Goal: Task Accomplishment & Management: Complete application form

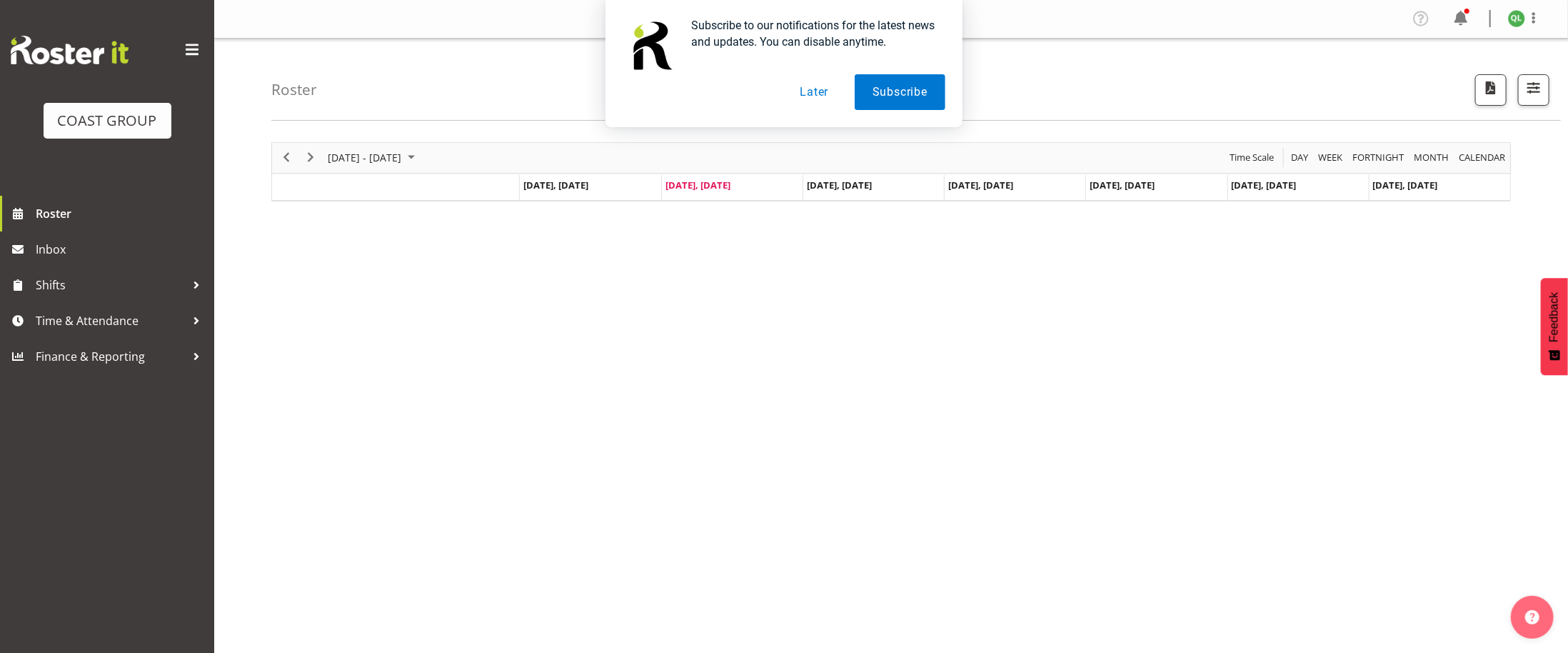
click at [803, 89] on button "Later" at bounding box center [814, 92] width 64 height 35
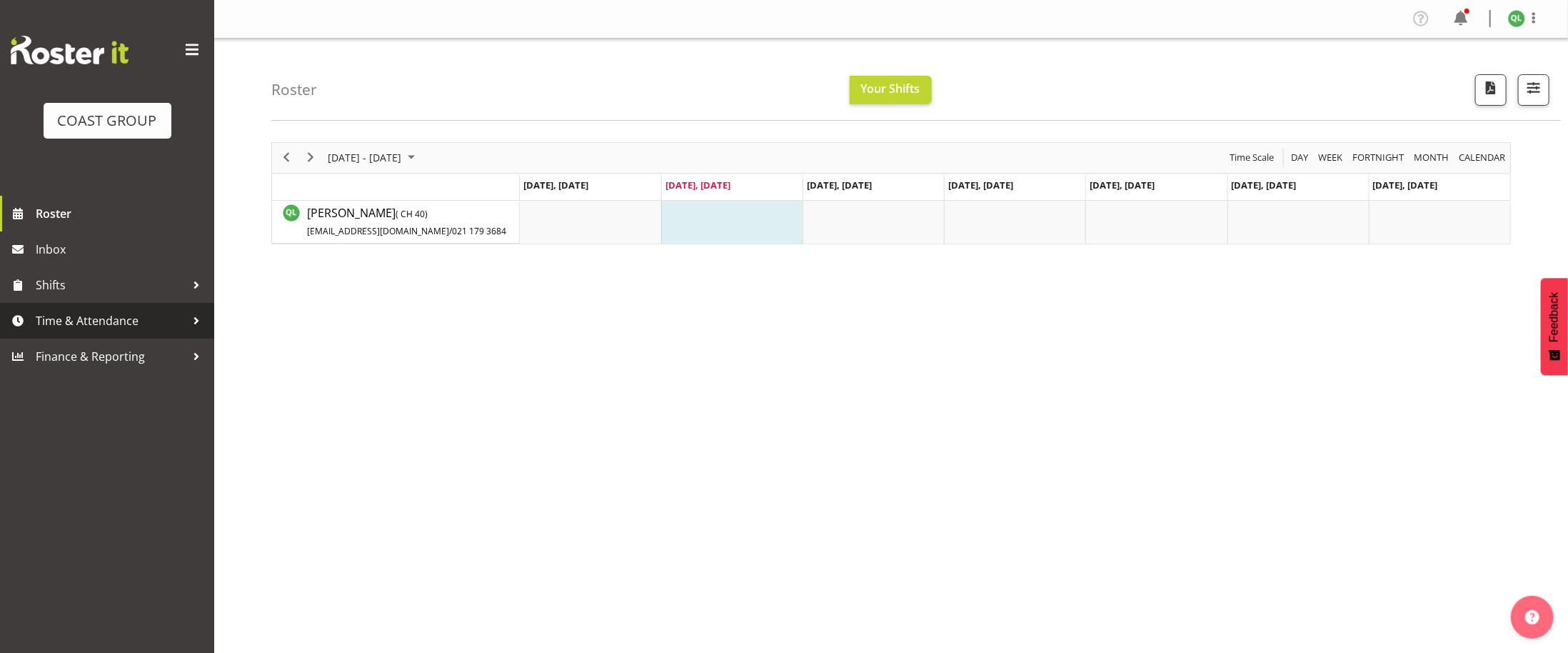
click at [96, 320] on span "Time & Attendance" at bounding box center [110, 320] width 150 height 22
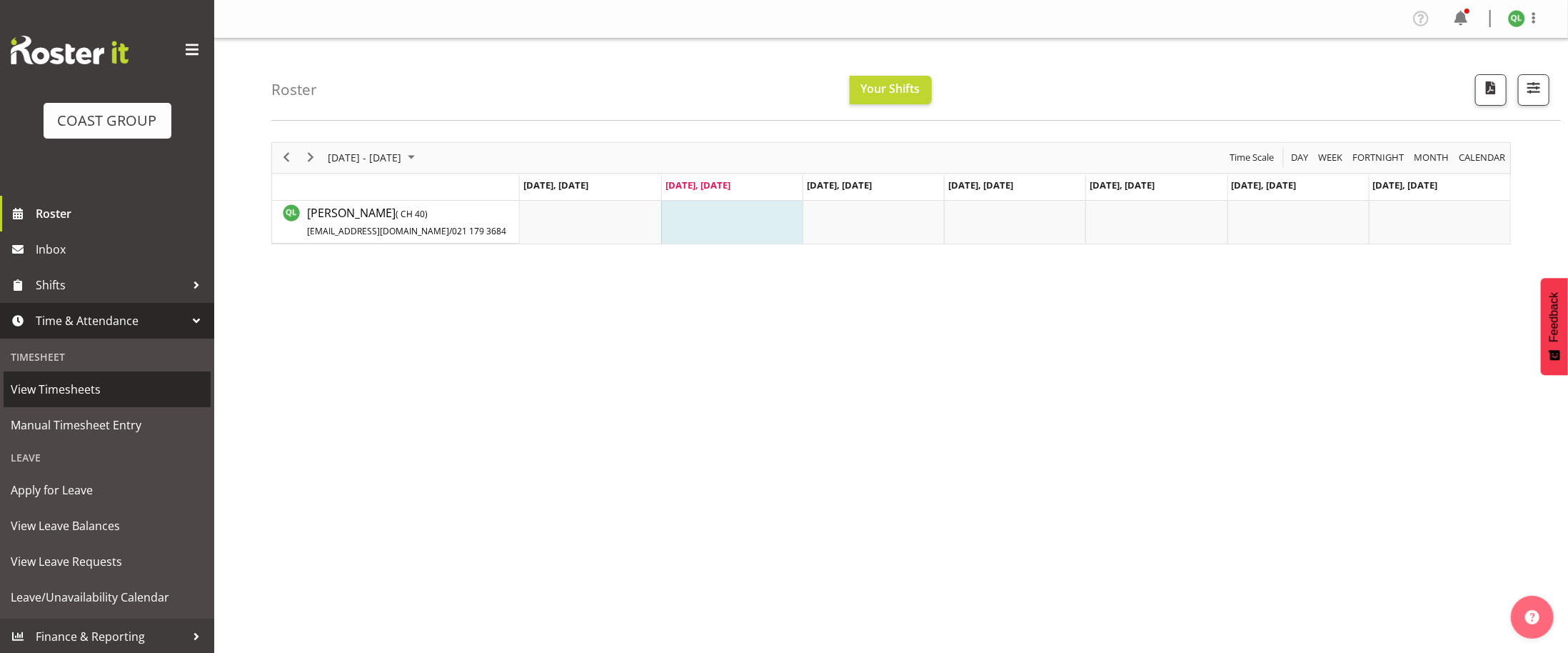
click at [109, 400] on span "View Timesheets" at bounding box center [107, 389] width 193 height 22
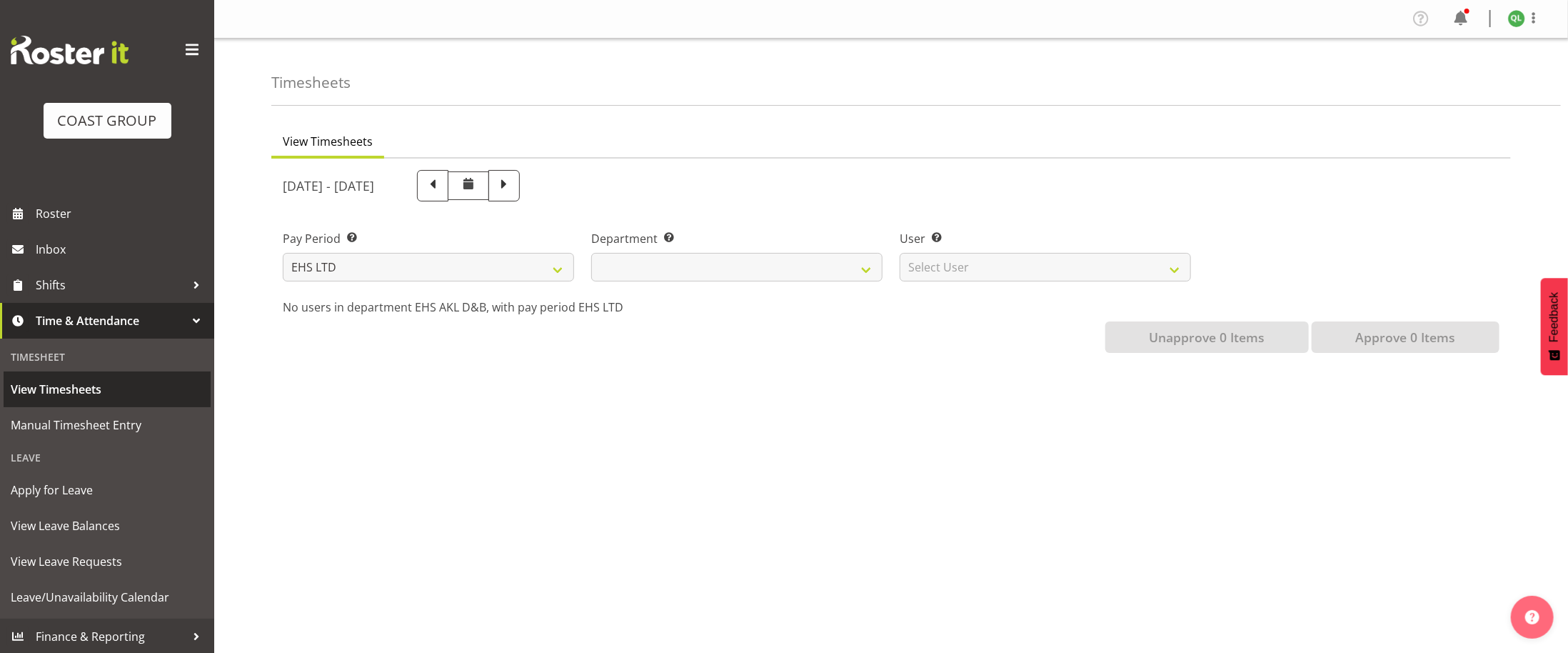
select select
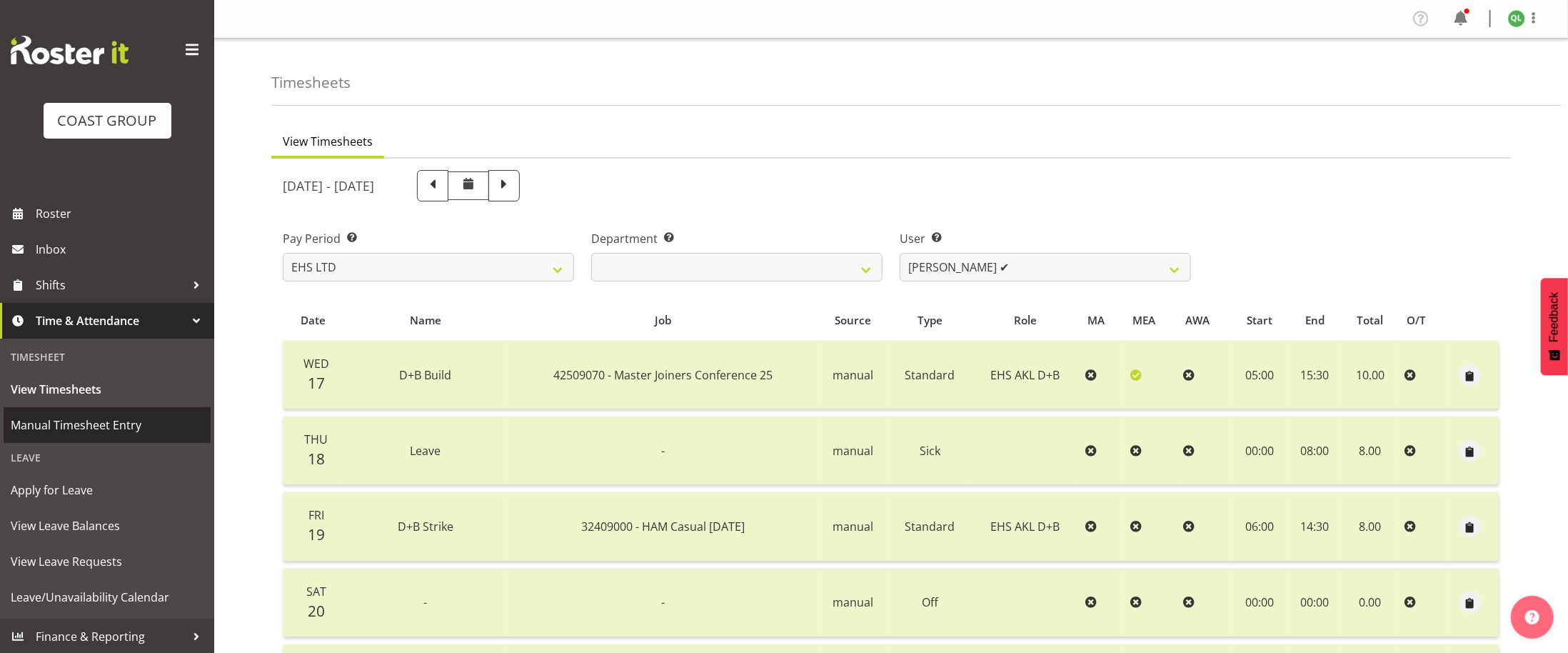
click at [126, 431] on span "Manual Timesheet Entry" at bounding box center [107, 425] width 193 height 22
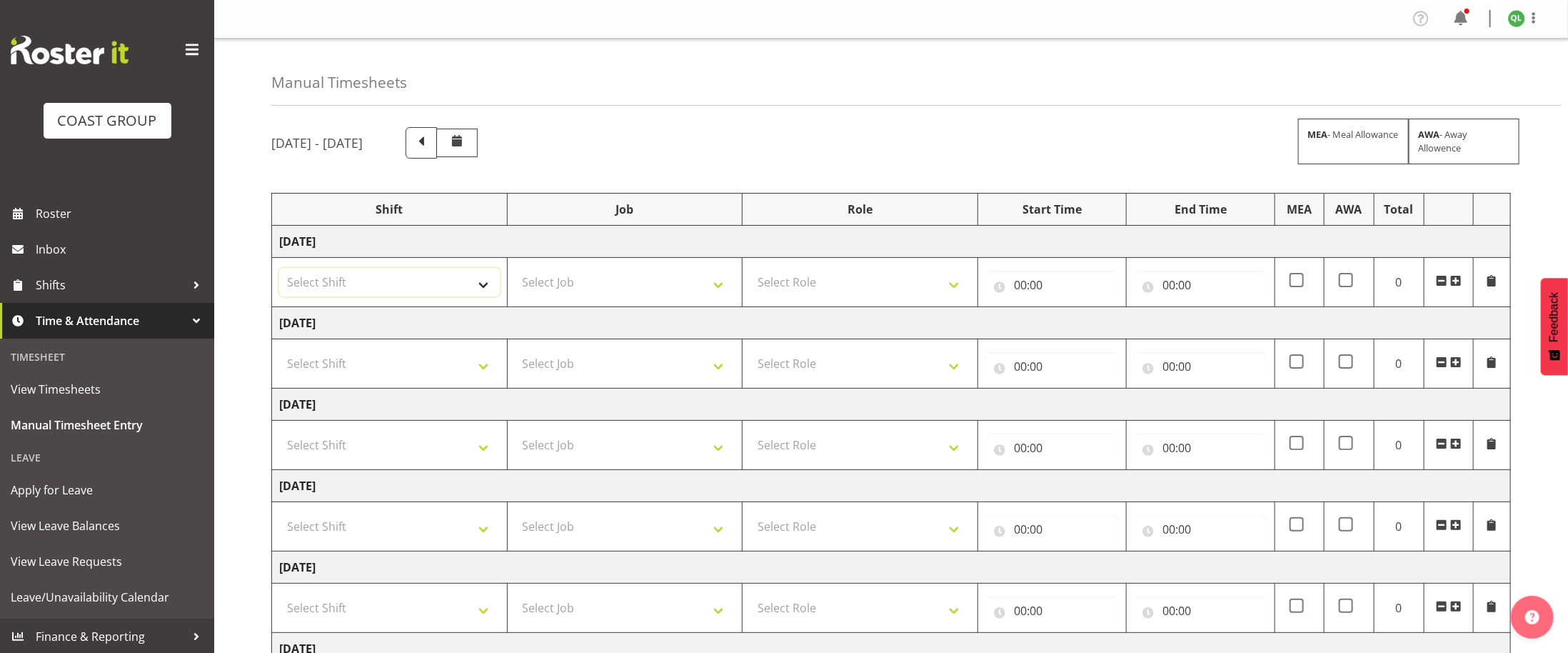
click at [338, 282] on select "Select Shift D+B @ [PERSON_NAME] D+B Build D+B Build NZACA D+B Build Tech Day […" at bounding box center [389, 282] width 221 height 29
select select "24997"
click at [279, 271] on select "Select Shift D+B @ [PERSON_NAME] D+B Build D+B Build NZACA D+B Build Tech Day […" at bounding box center [389, 282] width 221 height 29
click at [622, 280] on select "Select Job 1 Carlton Events 1 [PERSON_NAME][GEOGRAPHIC_DATA] 1 [PERSON_NAME][GE…" at bounding box center [625, 282] width 221 height 29
click at [666, 279] on select "Select Job 1 Carlton Events 1 [PERSON_NAME][GEOGRAPHIC_DATA] 1 [PERSON_NAME][GE…" at bounding box center [625, 282] width 221 height 29
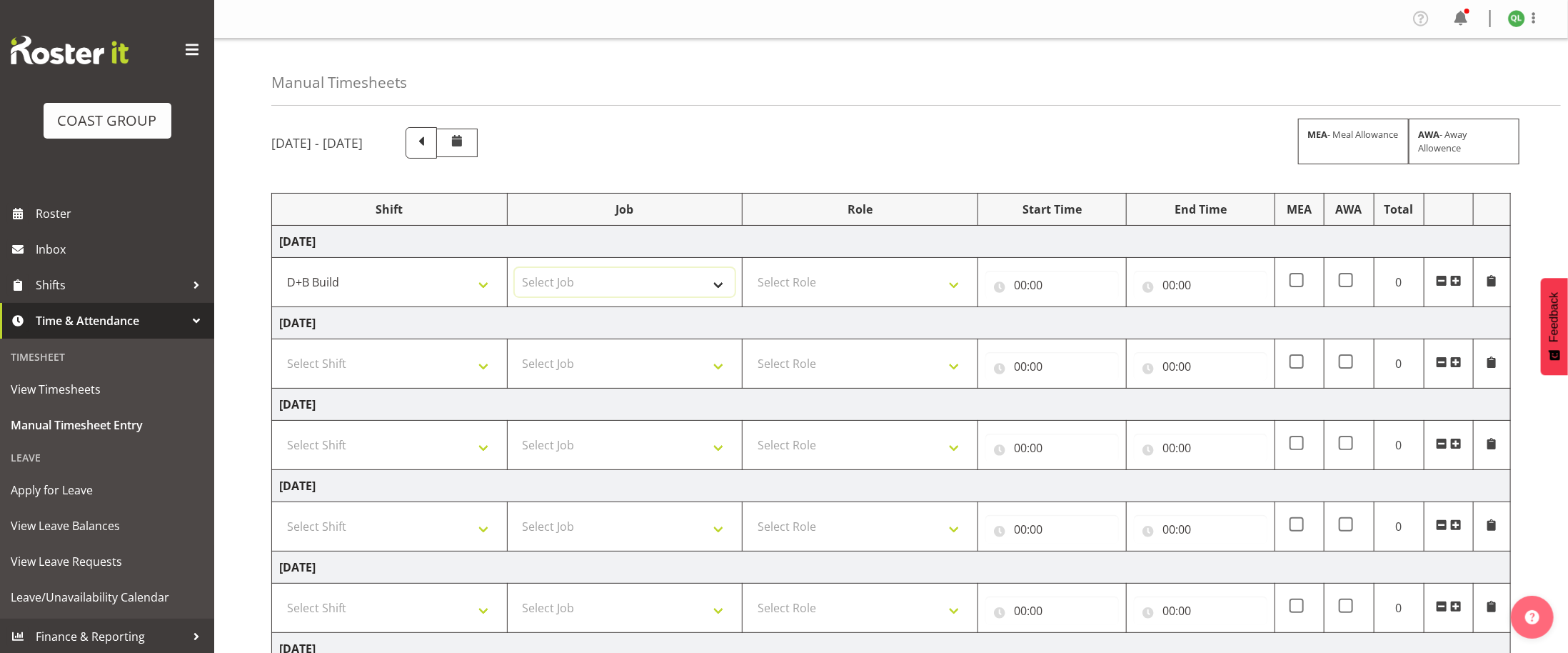
select select "9082"
click at [515, 271] on select "Select Job 1 Carlton Events 1 [PERSON_NAME][GEOGRAPHIC_DATA] 1 [PERSON_NAME][GE…" at bounding box center [625, 282] width 221 height 29
click at [884, 300] on td "Select Role EHS AKL D+B" at bounding box center [860, 282] width 235 height 49
click at [970, 285] on td "Select Role EHS AKL D+B" at bounding box center [860, 282] width 235 height 49
click at [957, 286] on select "Select Role EHS AKL D+B" at bounding box center [860, 282] width 221 height 29
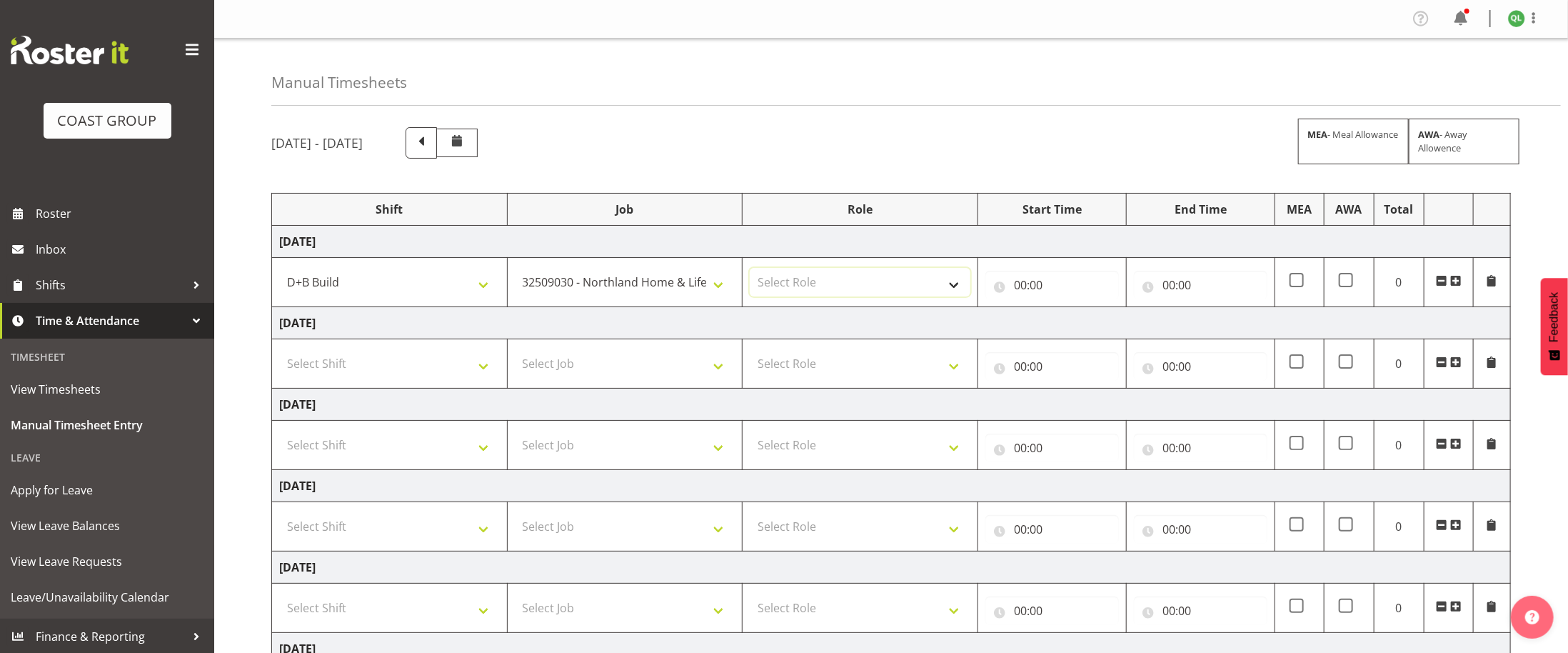
select select "194"
click at [750, 271] on select "Select Role EHS AKL D+B" at bounding box center [860, 282] width 221 height 29
click at [1021, 288] on input "00:00" at bounding box center [1052, 285] width 133 height 29
click at [1079, 329] on select "00 01 02 03 04 05 06 07 08 09 10 11 12 13 14 15 16 17 18 19 20 21 22 23" at bounding box center [1082, 322] width 32 height 29
select select "6"
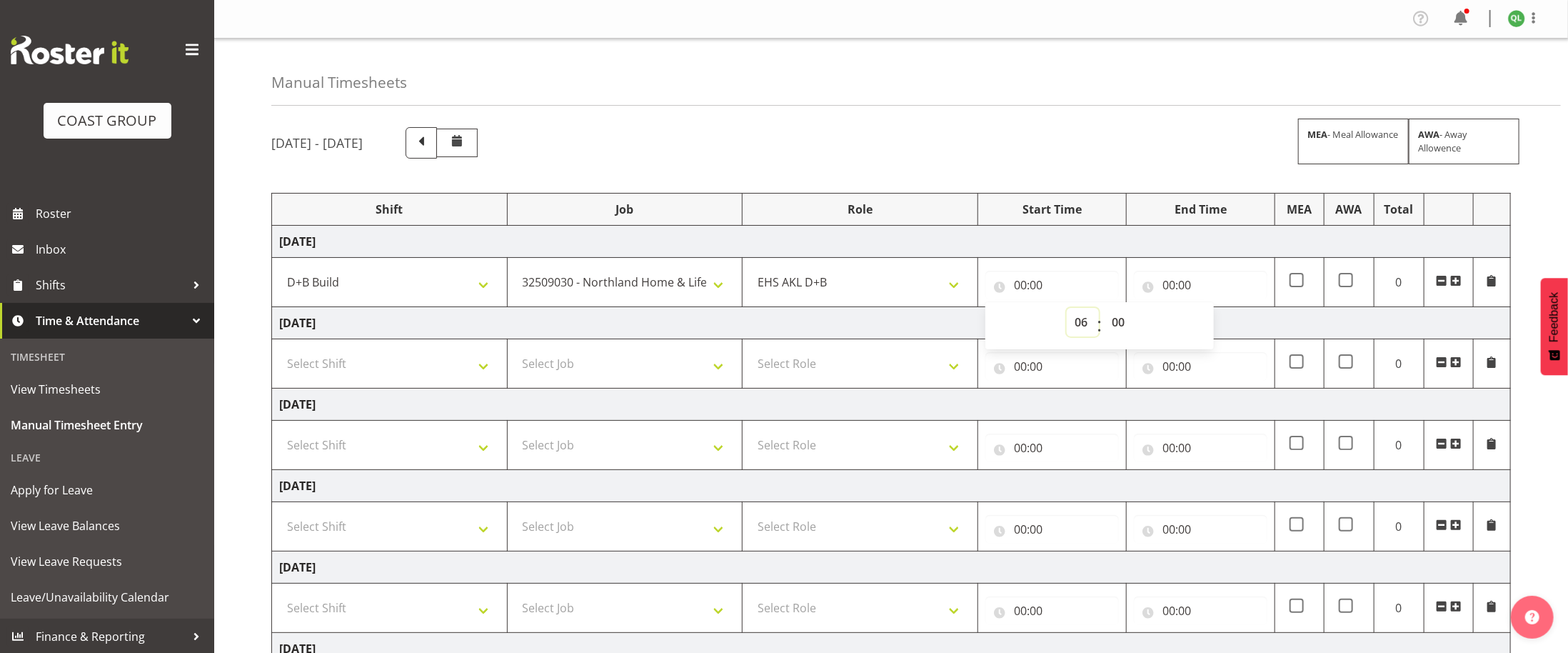
click at [1066, 311] on select "00 01 02 03 04 05 06 07 08 09 10 11 12 13 14 15 16 17 18 19 20 21 22 23" at bounding box center [1082, 322] width 32 height 29
type input "06:00"
click at [1171, 284] on input "00:00" at bounding box center [1200, 285] width 133 height 29
click at [1229, 329] on select "00 01 02 03 04 05 06 07 08 09 10 11 12 13 14 15 16 17 18 19 20 21 22 23" at bounding box center [1231, 322] width 32 height 29
click at [1233, 328] on select "00 01 02 03 04 05 06 07 08 09 10 11 12 13 14 15 16 17 18 19 20 21 22 23" at bounding box center [1231, 322] width 32 height 29
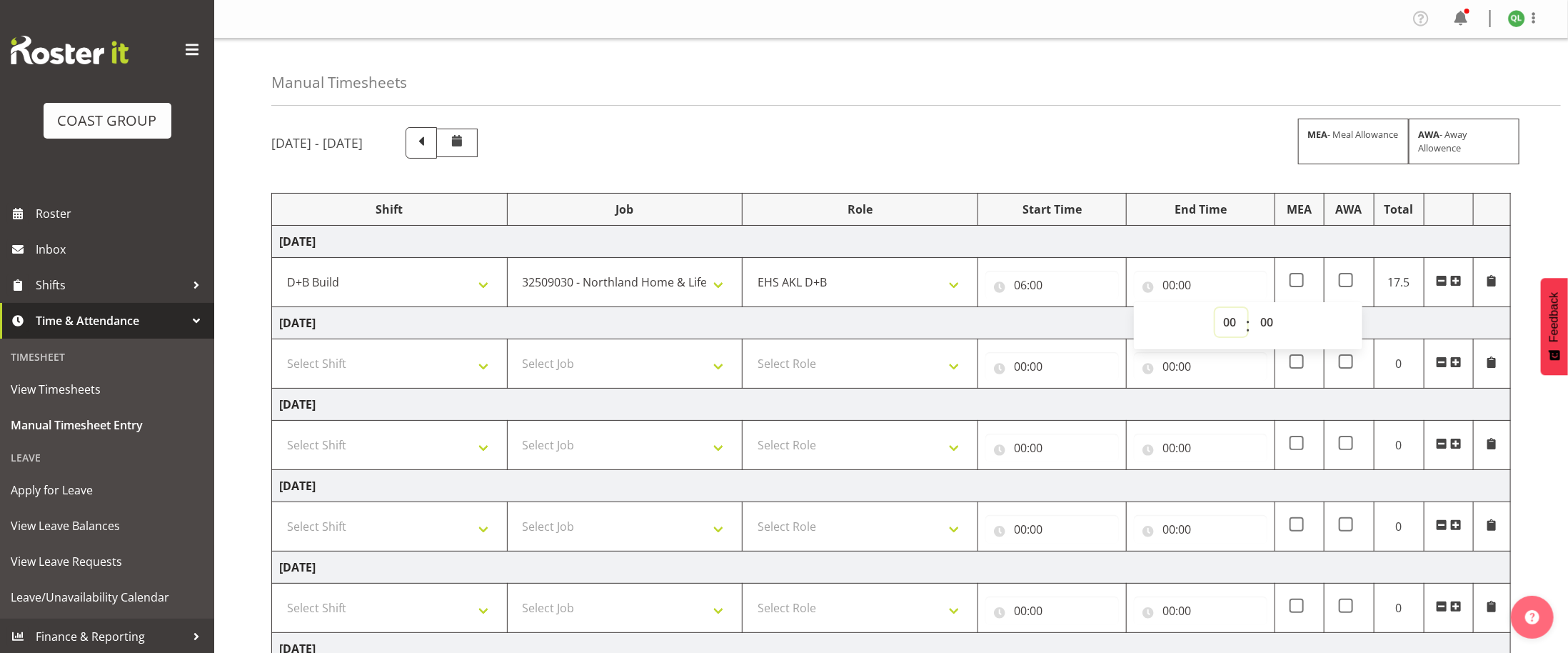
select select "6"
click at [1215, 311] on select "00 01 02 03 04 05 06 07 08 09 10 11 12 13 14 15 16 17 18 19 20 21 22 23" at bounding box center [1231, 322] width 32 height 29
type input "06:00"
click at [1221, 322] on select "00 01 02 03 04 05 06 07 08 09 10 11 12 13 14 15 16 17 18 19 20 21 22 23" at bounding box center [1231, 322] width 32 height 29
select select "14"
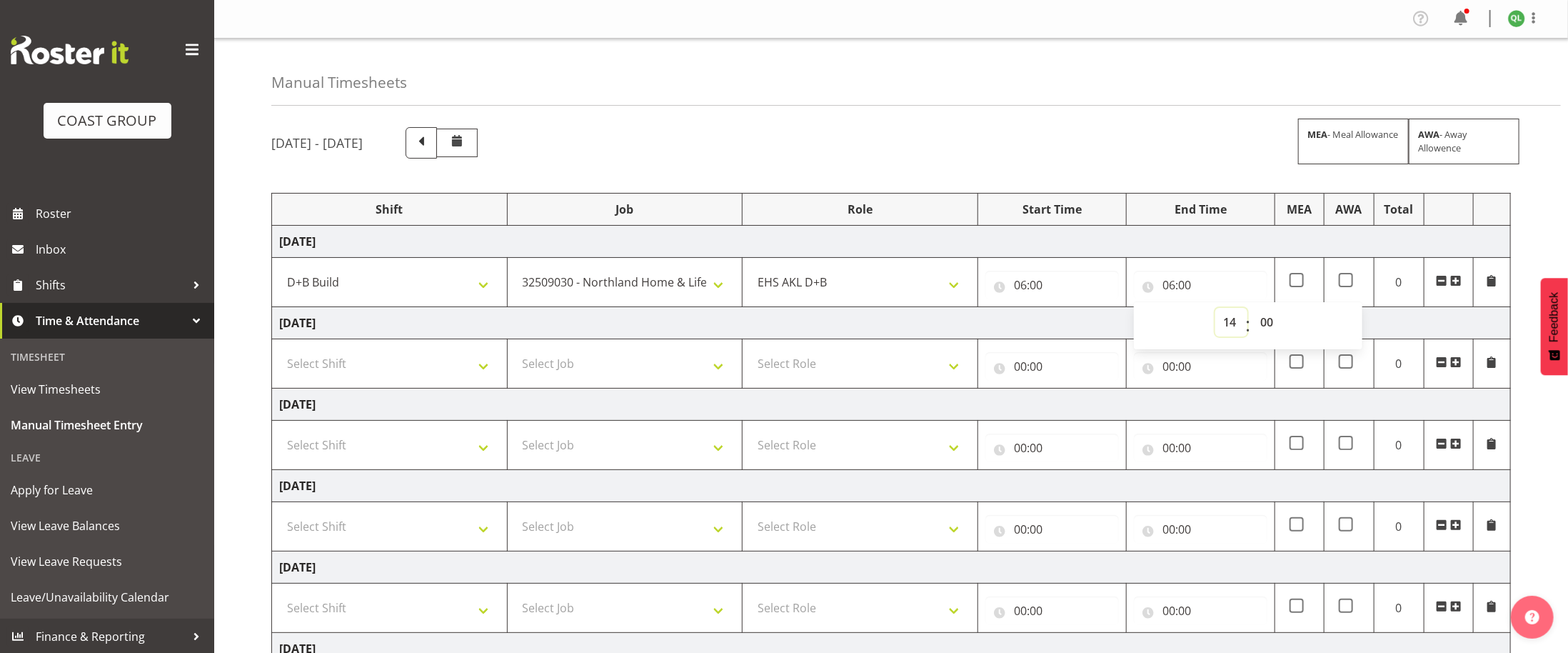
click at [1215, 311] on select "00 01 02 03 04 05 06 07 08 09 10 11 12 13 14 15 16 17 18 19 20 21 22 23" at bounding box center [1231, 322] width 32 height 29
type input "14:00"
click at [1261, 329] on select "00 01 02 03 04 05 06 07 08 09 10 11 12 13 14 15 16 17 18 19 20 21 22 23 24 25 2…" at bounding box center [1269, 322] width 32 height 29
select select "30"
click at [1252, 311] on select "00 01 02 03 04 05 06 07 08 09 10 11 12 13 14 15 16 17 18 19 20 21 22 23 24 25 2…" at bounding box center [1269, 322] width 32 height 29
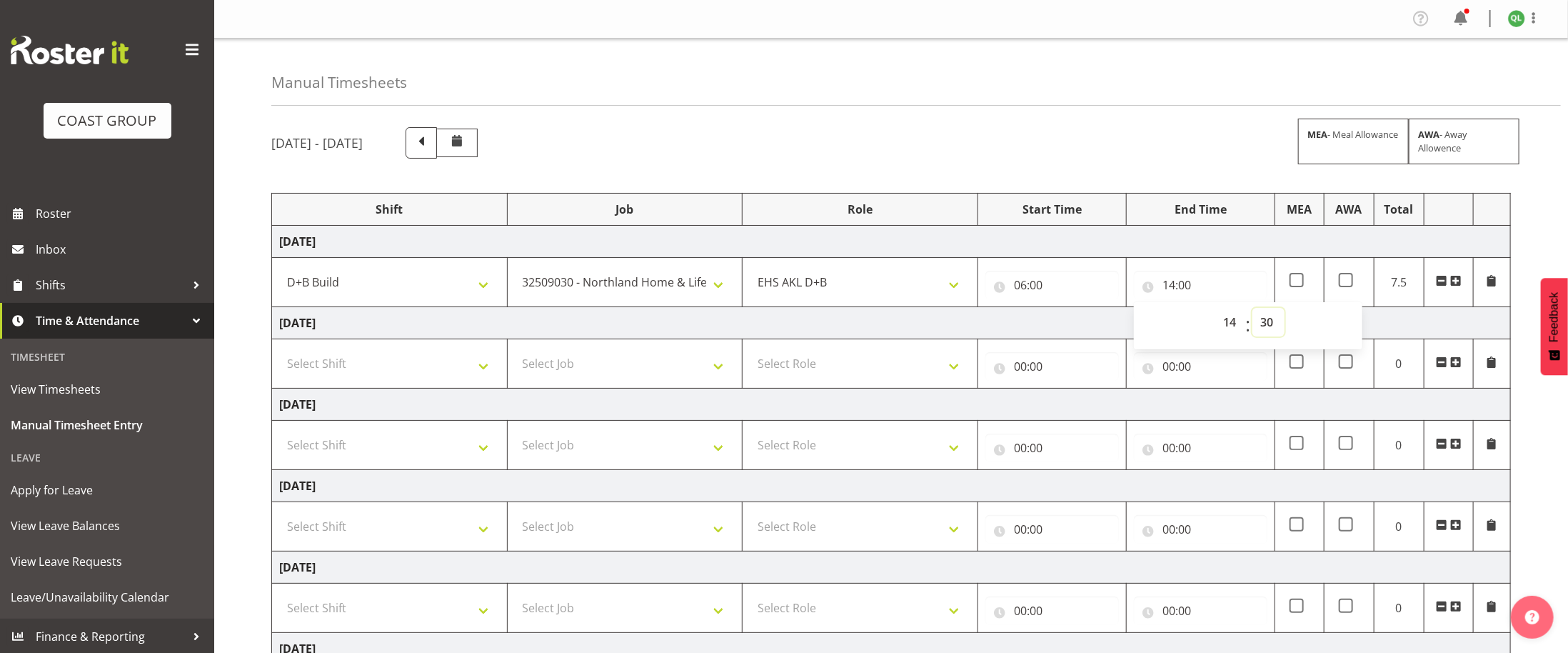
type input "14:30"
click at [1035, 319] on td "[DATE]" at bounding box center [891, 323] width 1239 height 32
click at [491, 363] on select "Select Shift D+B @ [PERSON_NAME] D+B Build D+B Build NZACA D+B Build Tech Day […" at bounding box center [389, 364] width 221 height 29
select select "24997"
click at [279, 353] on select "Select Shift D+B @ [PERSON_NAME] D+B Build D+B Build NZACA D+B Build Tech Day […" at bounding box center [389, 364] width 221 height 29
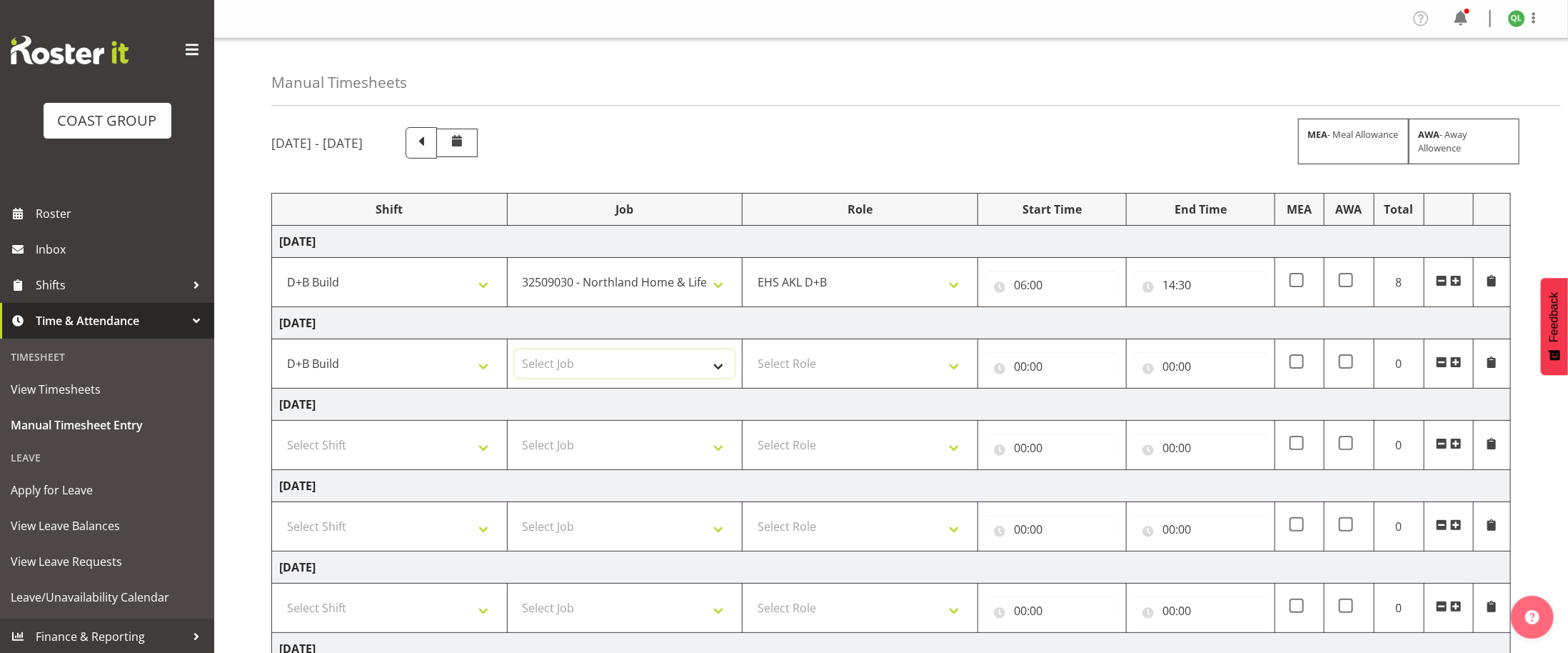
click at [715, 365] on select "Select Job 1 Carlton Events 1 [PERSON_NAME][GEOGRAPHIC_DATA] 1 [PERSON_NAME][GE…" at bounding box center [625, 364] width 221 height 29
select select "9410"
click at [515, 353] on select "Select Job 1 Carlton Events 1 [PERSON_NAME][GEOGRAPHIC_DATA] 1 [PERSON_NAME][GE…" at bounding box center [625, 364] width 221 height 29
click at [918, 370] on select "Select Role EHS AKL D+B" at bounding box center [860, 364] width 221 height 29
select select "194"
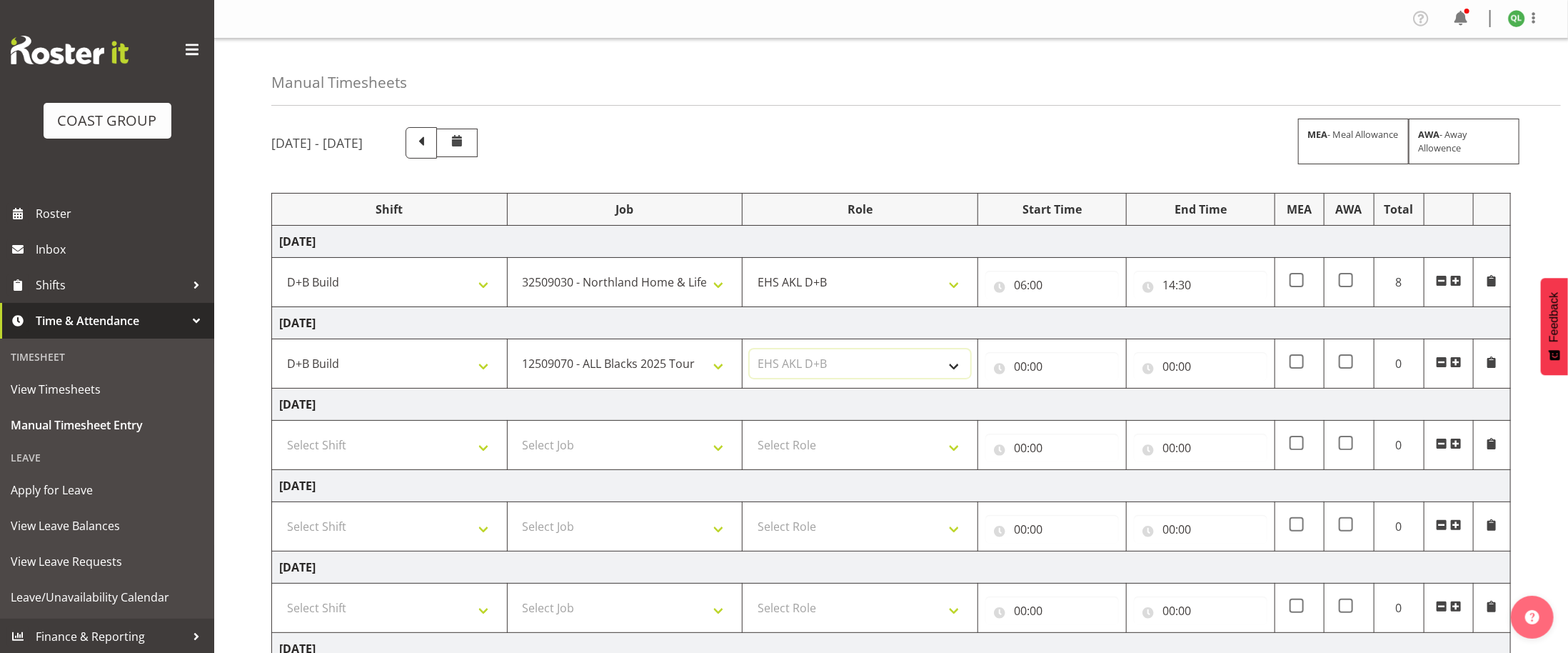
click at [750, 353] on select "Select Role EHS AKL D+B" at bounding box center [860, 364] width 221 height 29
click at [1029, 369] on input "00:00" at bounding box center [1052, 366] width 133 height 29
click at [1099, 408] on span ":" at bounding box center [1099, 407] width 5 height 35
click at [1077, 403] on select "00 01 02 03 04 05 06 07 08 09 10 11 12 13 14 15 16 17 18 19 20 21 22 23" at bounding box center [1082, 404] width 32 height 29
select select "6"
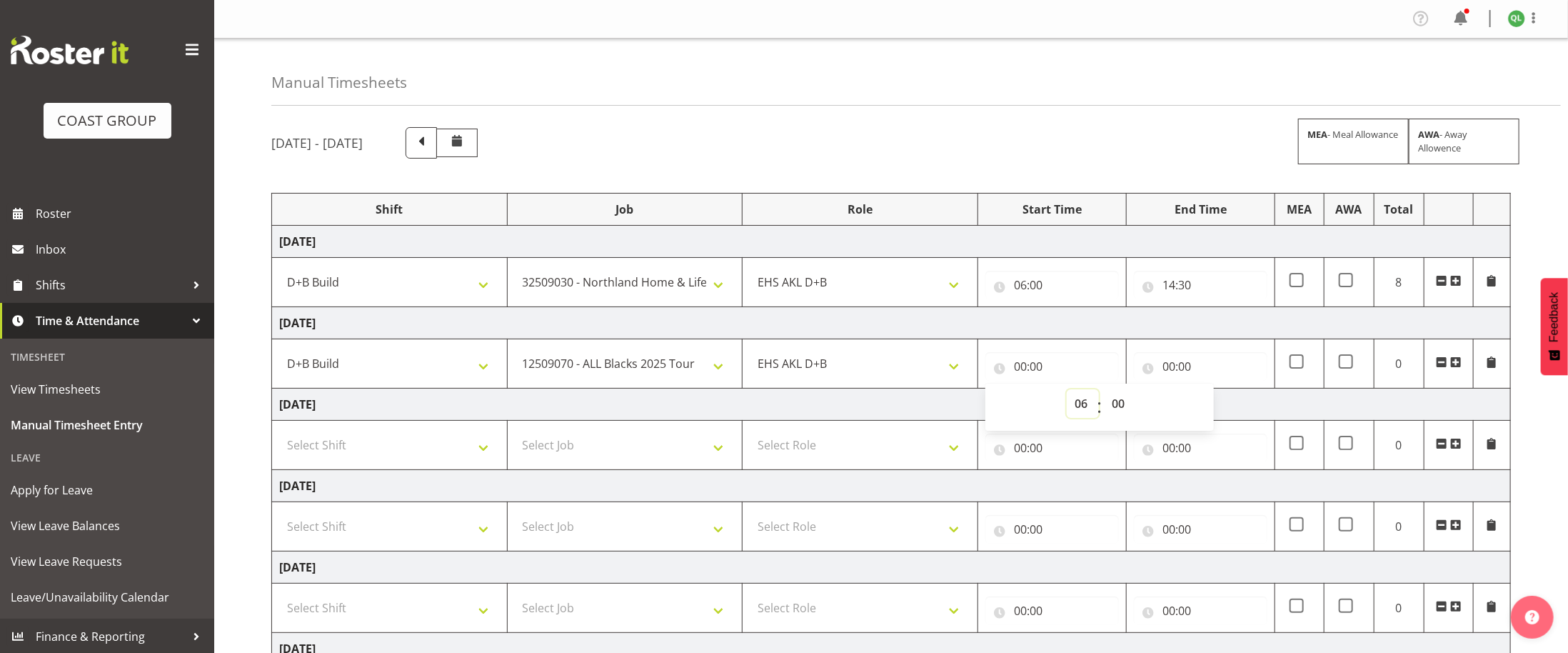
click at [1066, 393] on select "00 01 02 03 04 05 06 07 08 09 10 11 12 13 14 15 16 17 18 19 20 21 22 23" at bounding box center [1082, 404] width 32 height 29
type input "06:00"
click at [1167, 371] on input "00:00" at bounding box center [1200, 366] width 133 height 29
click at [1229, 414] on select "00 01 02 03 04 05 06 07 08 09 10 11 12 13 14 15 16 17 18 19 20 21 22 23" at bounding box center [1231, 404] width 32 height 29
select select "14"
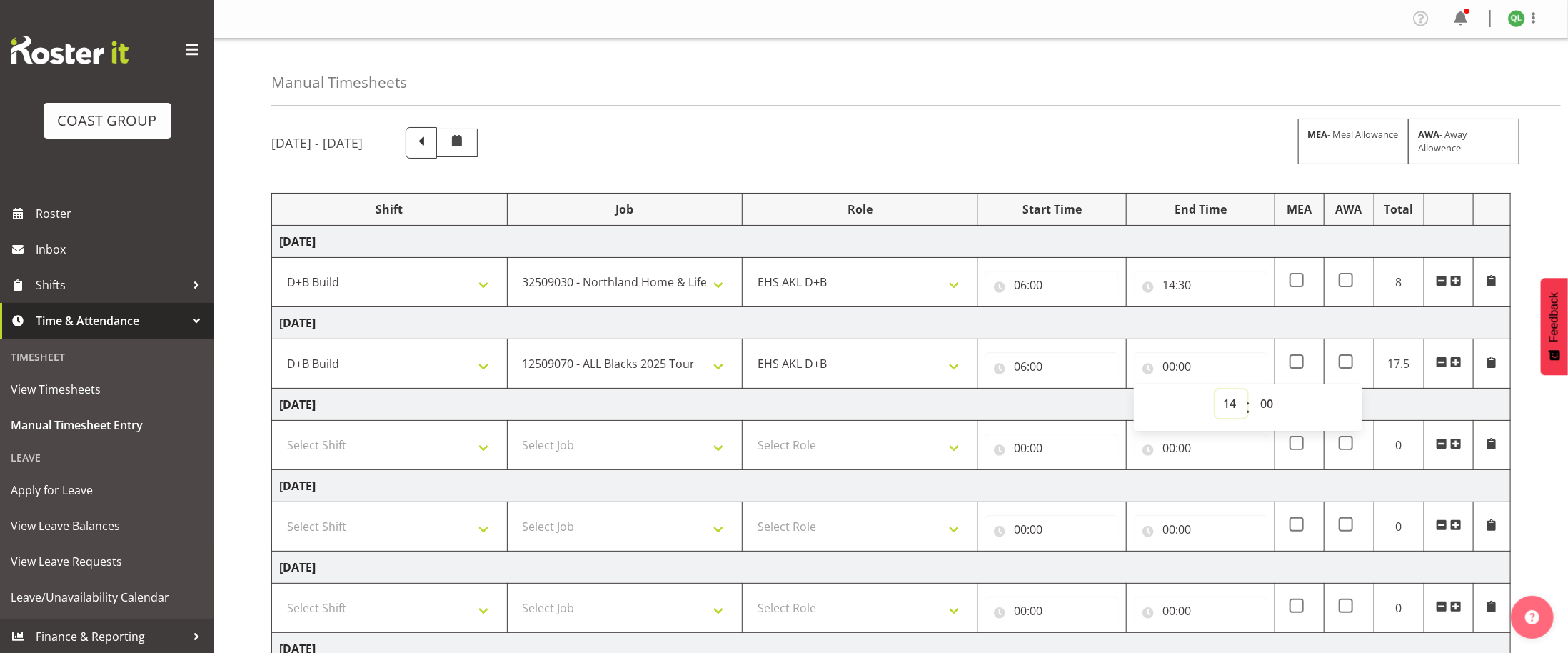
click at [1215, 393] on select "00 01 02 03 04 05 06 07 08 09 10 11 12 13 14 15 16 17 18 19 20 21 22 23" at bounding box center [1231, 404] width 32 height 29
type input "14:00"
click at [1269, 410] on select "00 01 02 03 04 05 06 07 08 09 10 11 12 13 14 15 16 17 18 19 20 21 22 23 24 25 2…" at bounding box center [1269, 404] width 32 height 29
select select "30"
click at [1252, 393] on select "00 01 02 03 04 05 06 07 08 09 10 11 12 13 14 15 16 17 18 19 20 21 22 23 24 25 2…" at bounding box center [1269, 404] width 32 height 29
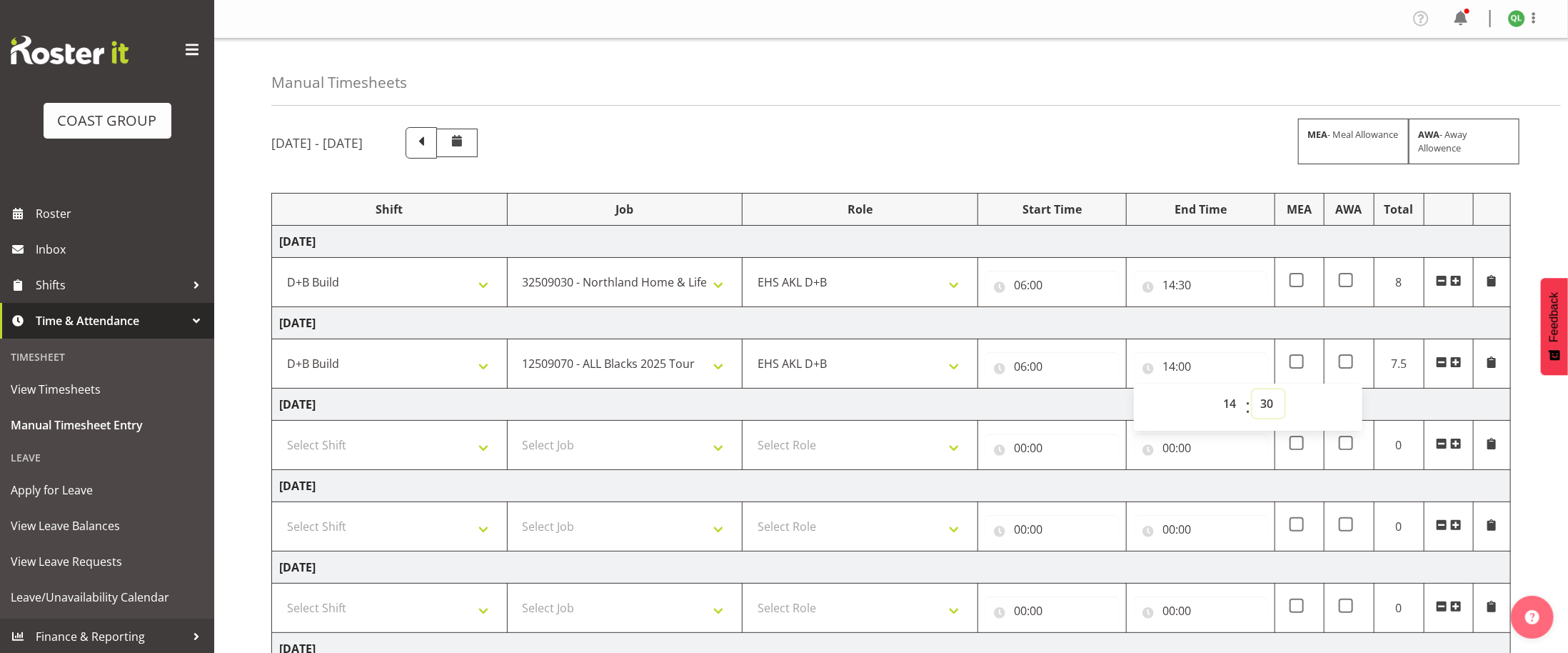
type input "14:30"
click at [435, 435] on td "Select Shift D+B @ [PERSON_NAME] D+B Build D+B Build NZACA D+B Build Tech Day […" at bounding box center [389, 445] width 235 height 49
click at [446, 447] on select "Select Shift D+B @ [PERSON_NAME] D+B Build D+B Build NZACA D+B Build Tech Day […" at bounding box center [389, 445] width 221 height 29
select select "24997"
click at [279, 435] on select "Select Shift D+B @ [PERSON_NAME] D+B Build D+B Build NZACA D+B Build Tech Day […" at bounding box center [389, 445] width 221 height 29
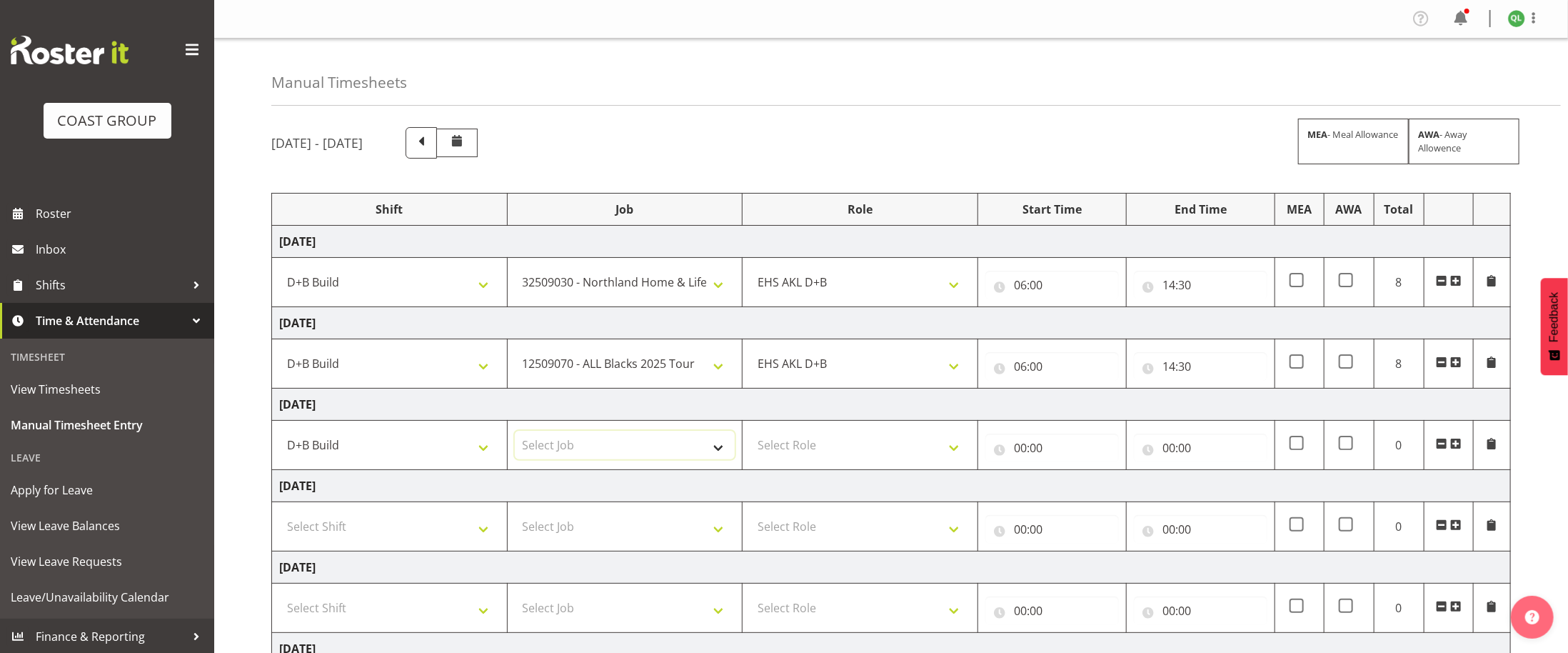
click at [707, 448] on select "Select Job 1 Carlton Events 1 [PERSON_NAME][GEOGRAPHIC_DATA] 1 [PERSON_NAME][GE…" at bounding box center [625, 445] width 221 height 29
select select "10205"
click at [515, 435] on select "Select Job 1 Carlton Events 1 [PERSON_NAME][GEOGRAPHIC_DATA] 1 [PERSON_NAME][GE…" at bounding box center [625, 445] width 221 height 29
click at [690, 364] on select "1 Carlton Events 1 [PERSON_NAME] 1 [PERSON_NAME][GEOGRAPHIC_DATA] 1 EHS WAREHOU…" at bounding box center [625, 364] width 221 height 29
click at [699, 365] on select "1 Carlton Events 1 [PERSON_NAME] 1 [PERSON_NAME][GEOGRAPHIC_DATA] 1 EHS WAREHOU…" at bounding box center [625, 364] width 221 height 29
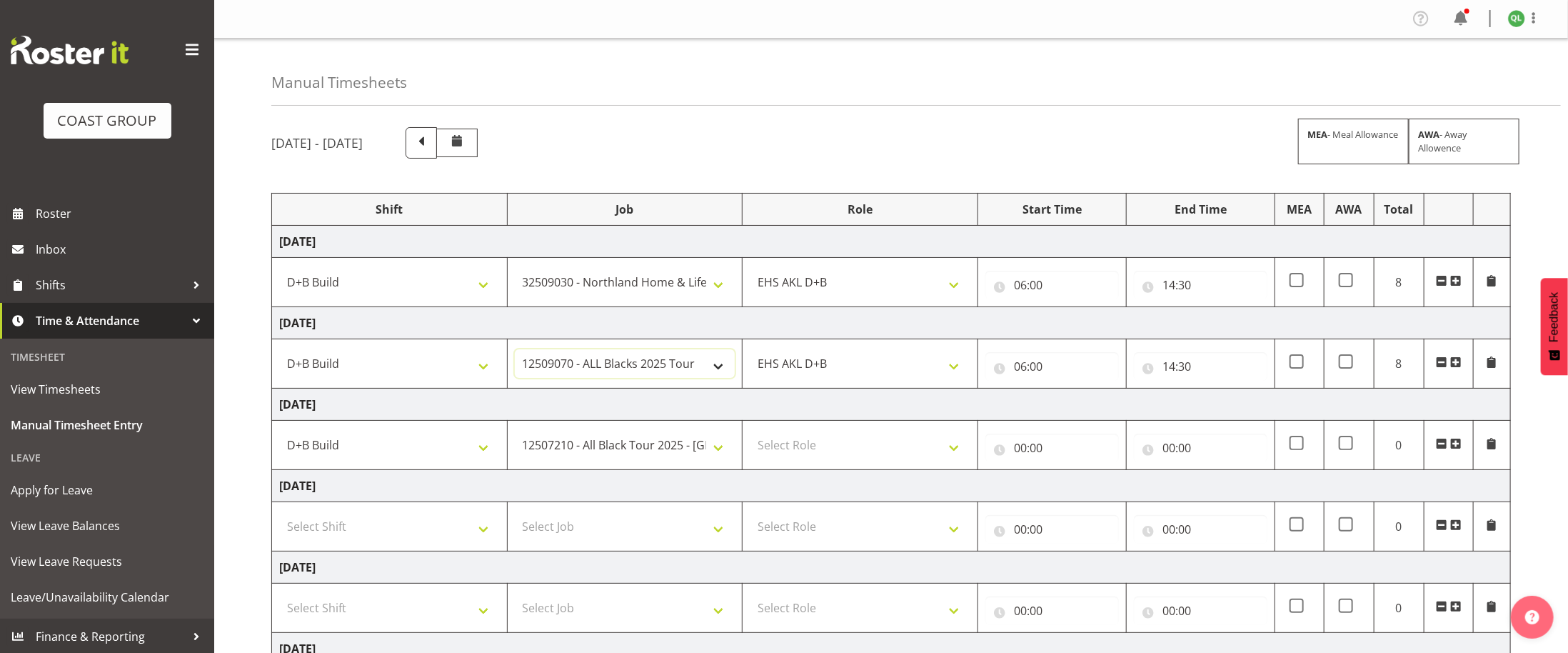
click at [699, 365] on select "1 Carlton Events 1 [PERSON_NAME] 1 [PERSON_NAME][GEOGRAPHIC_DATA] 1 EHS WAREHOU…" at bounding box center [625, 364] width 221 height 29
click at [696, 459] on select "1 Carlton Events 1 [PERSON_NAME] 1 [PERSON_NAME][GEOGRAPHIC_DATA] 1 EHS WAREHOU…" at bounding box center [625, 445] width 221 height 29
click at [720, 447] on select "1 Carlton Events 1 [PERSON_NAME] 1 [PERSON_NAME][GEOGRAPHIC_DATA] 1 EHS WAREHOU…" at bounding box center [625, 445] width 221 height 29
click at [435, 356] on select "D+B @ [PERSON_NAME] D+B Build D+B Build NZACA D+B Build Tech Day [DATE] D+B Loa…" at bounding box center [389, 364] width 221 height 29
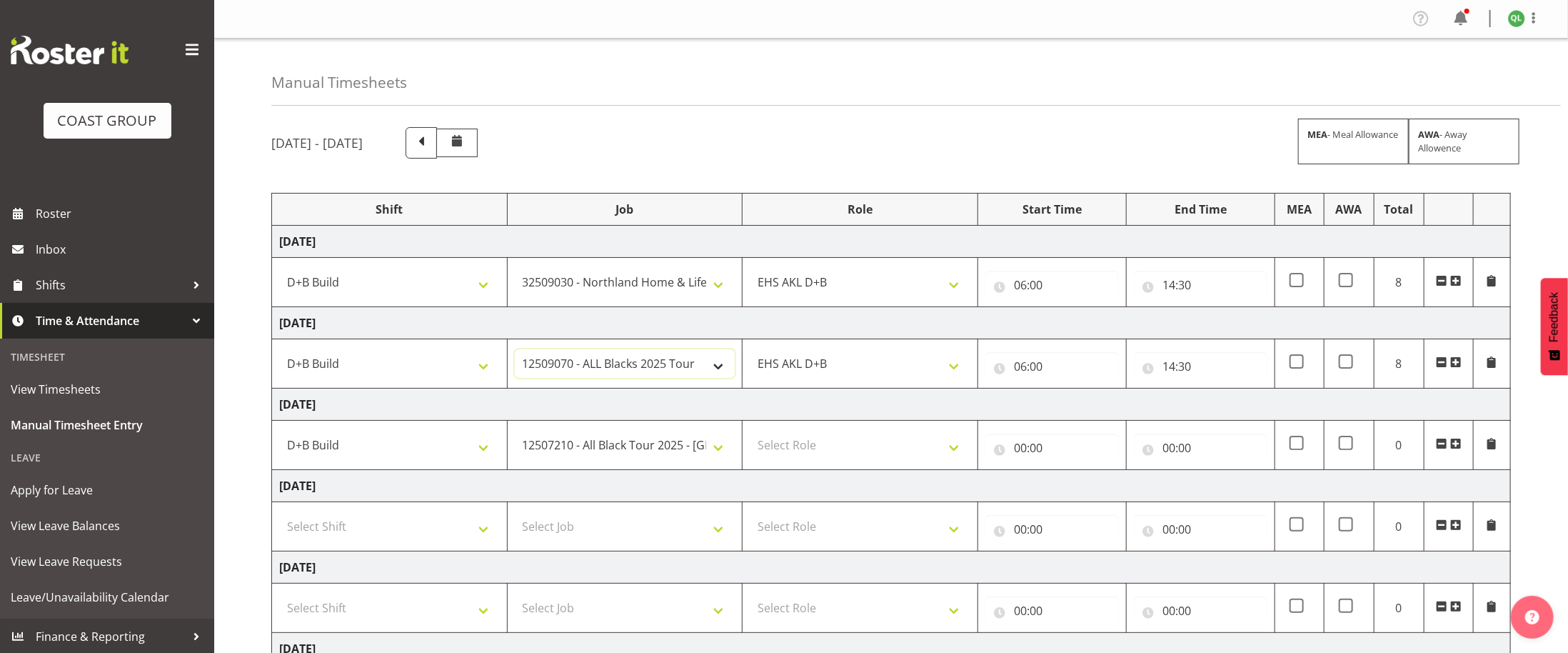
click at [706, 369] on select "1 Carlton Events 1 [PERSON_NAME] 1 [PERSON_NAME][GEOGRAPHIC_DATA] 1 EHS WAREHOU…" at bounding box center [625, 364] width 221 height 29
select select "10497"
click at [515, 353] on select "1 Carlton Events 1 [PERSON_NAME] 1 [PERSON_NAME][GEOGRAPHIC_DATA] 1 EHS WAREHOU…" at bounding box center [625, 364] width 221 height 29
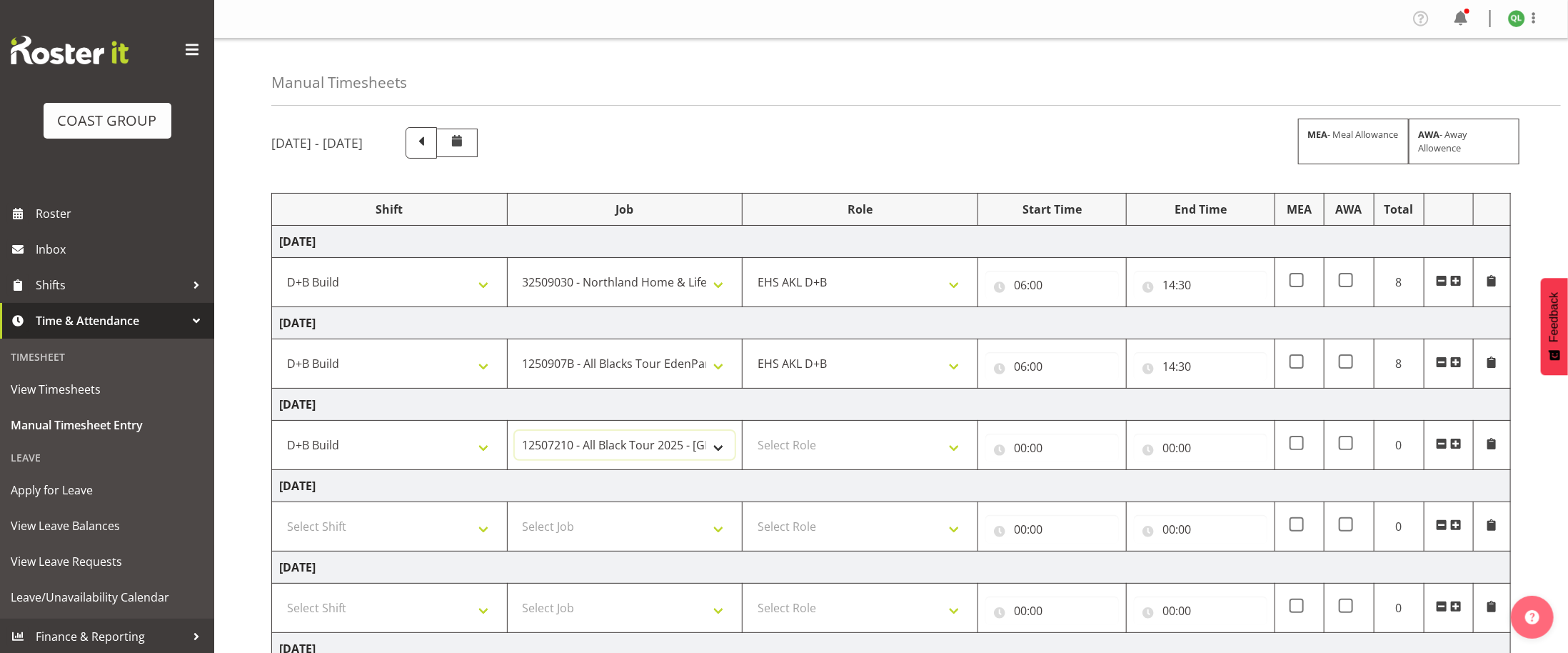
click at [704, 447] on select "1 Carlton Events 1 [PERSON_NAME] 1 [PERSON_NAME][GEOGRAPHIC_DATA] 1 EHS WAREHOU…" at bounding box center [625, 445] width 221 height 29
select select "10497"
click at [515, 435] on select "1 Carlton Events 1 [PERSON_NAME] 1 [PERSON_NAME][GEOGRAPHIC_DATA] 1 EHS WAREHOU…" at bounding box center [625, 445] width 221 height 29
click at [922, 458] on select "Select Role EHS AKL D+B" at bounding box center [860, 445] width 221 height 29
select select "194"
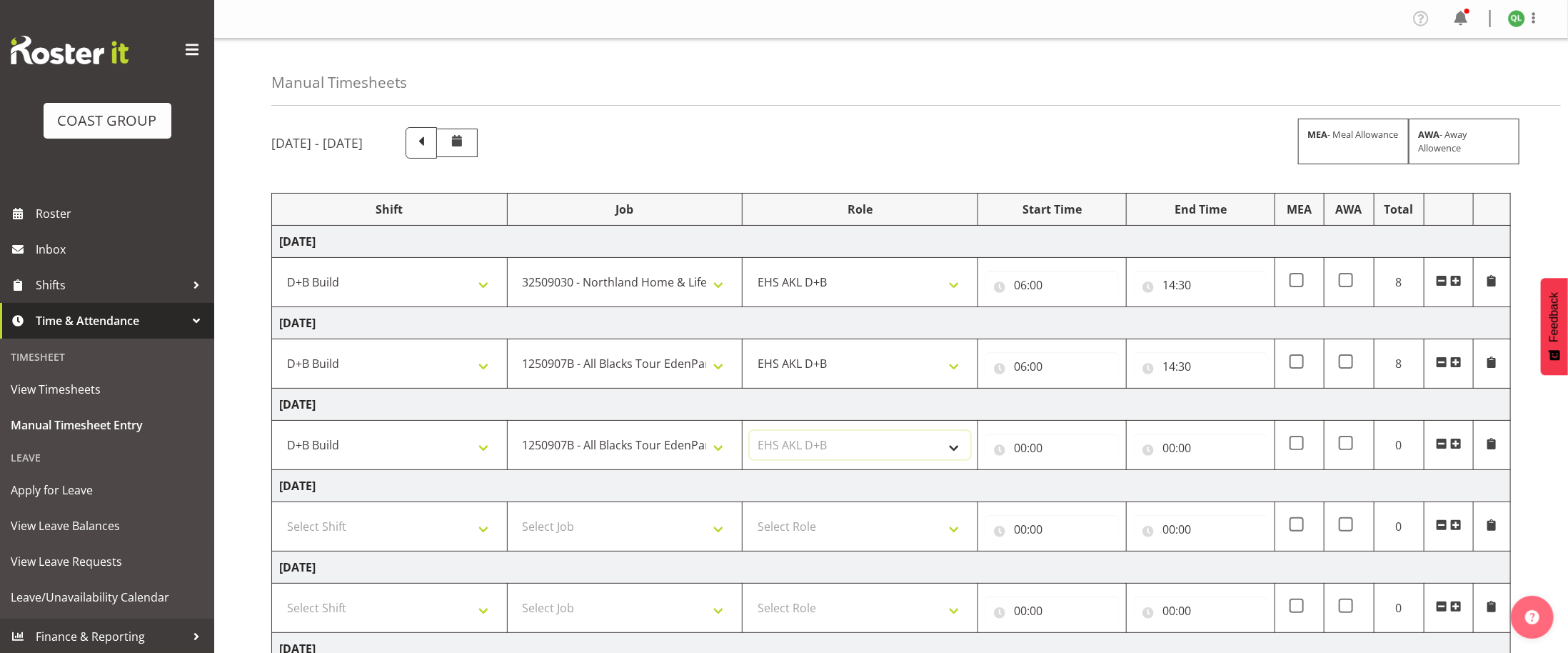
click at [750, 435] on select "Select Role EHS AKL D+B" at bounding box center [860, 445] width 221 height 29
click at [1025, 448] on input "00:00" at bounding box center [1052, 448] width 133 height 29
click at [1079, 487] on select "00 01 02 03 04 05 06 07 08 09 10 11 12 13 14 15 16 17 18 19 20 21 22 23" at bounding box center [1082, 485] width 32 height 29
select select "6"
click at [1066, 475] on select "00 01 02 03 04 05 06 07 08 09 10 11 12 13 14 15 16 17 18 19 20 21 22 23" at bounding box center [1082, 485] width 32 height 29
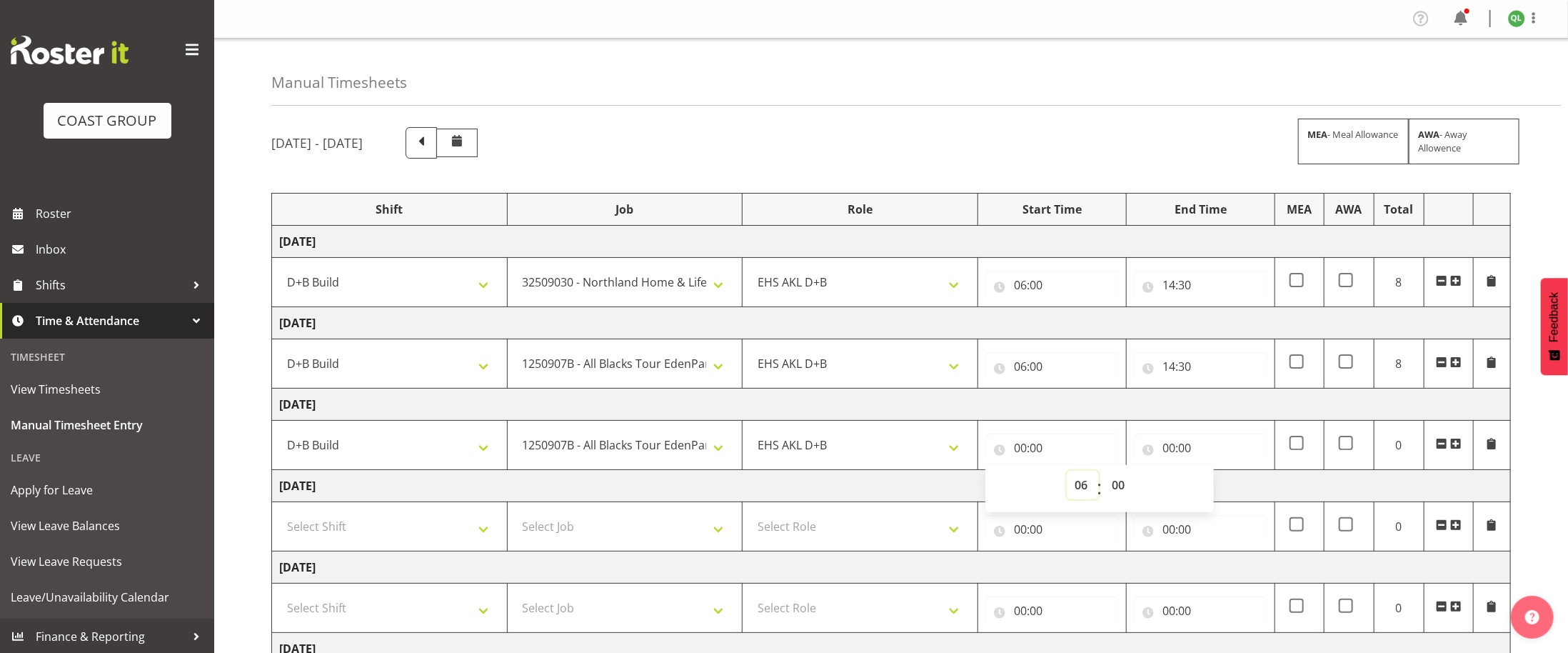
type input "06:00"
click at [1167, 455] on input "00:00" at bounding box center [1200, 448] width 133 height 29
click at [1221, 485] on select "00 01 02 03 04 05 06 07 08 09 10 11 12 13 14 15 16 17 18 19 20 21 22 23" at bounding box center [1231, 485] width 32 height 29
select select "16"
click at [1215, 475] on select "00 01 02 03 04 05 06 07 08 09 10 11 12 13 14 15 16 17 18 19 20 21 22 23" at bounding box center [1231, 485] width 32 height 29
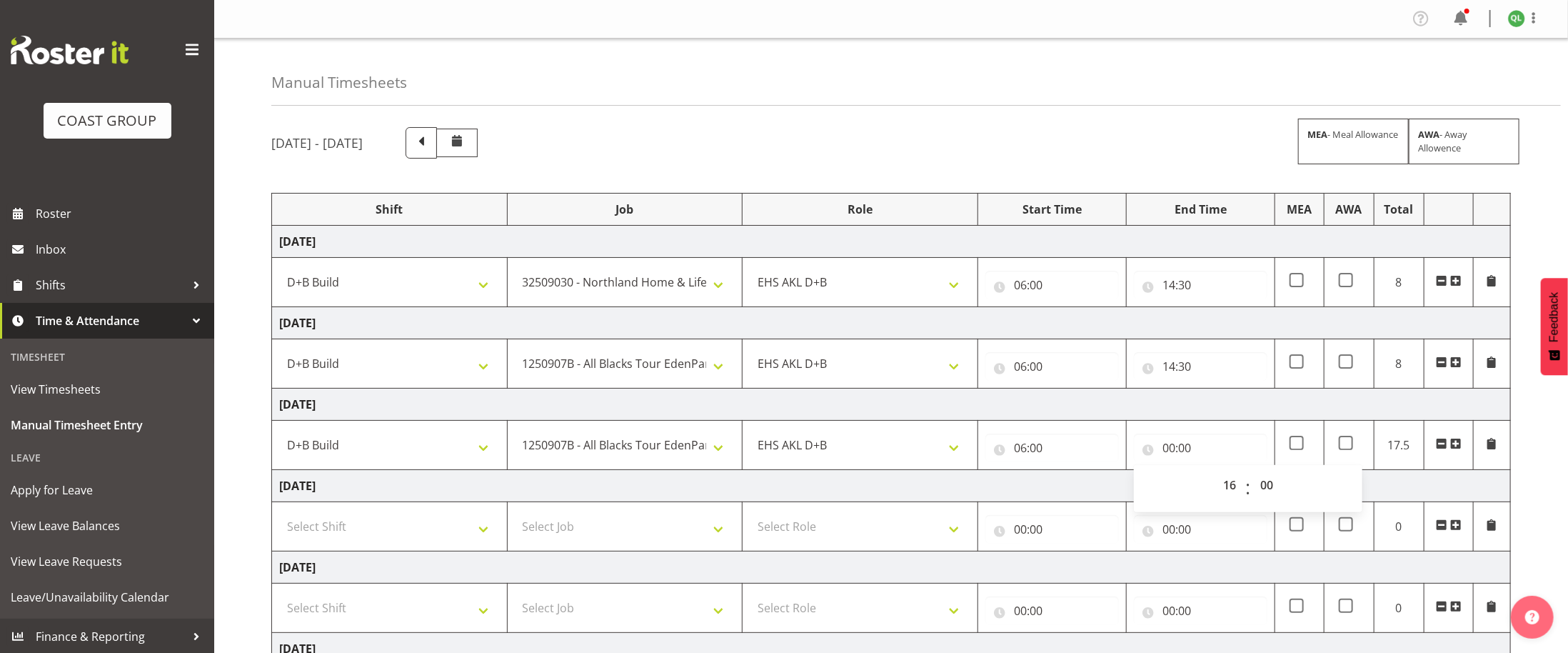
click at [1228, 397] on td "[DATE]" at bounding box center [891, 405] width 1239 height 32
type input "16:00"
click at [1181, 452] on input "16:00" at bounding box center [1200, 448] width 133 height 29
click at [1277, 492] on select "00 01 02 03 04 05 06 07 08 09 10 11 12 13 14 15 16 17 18 19 20 21 22 23 24 25 2…" at bounding box center [1269, 485] width 32 height 29
select select "30"
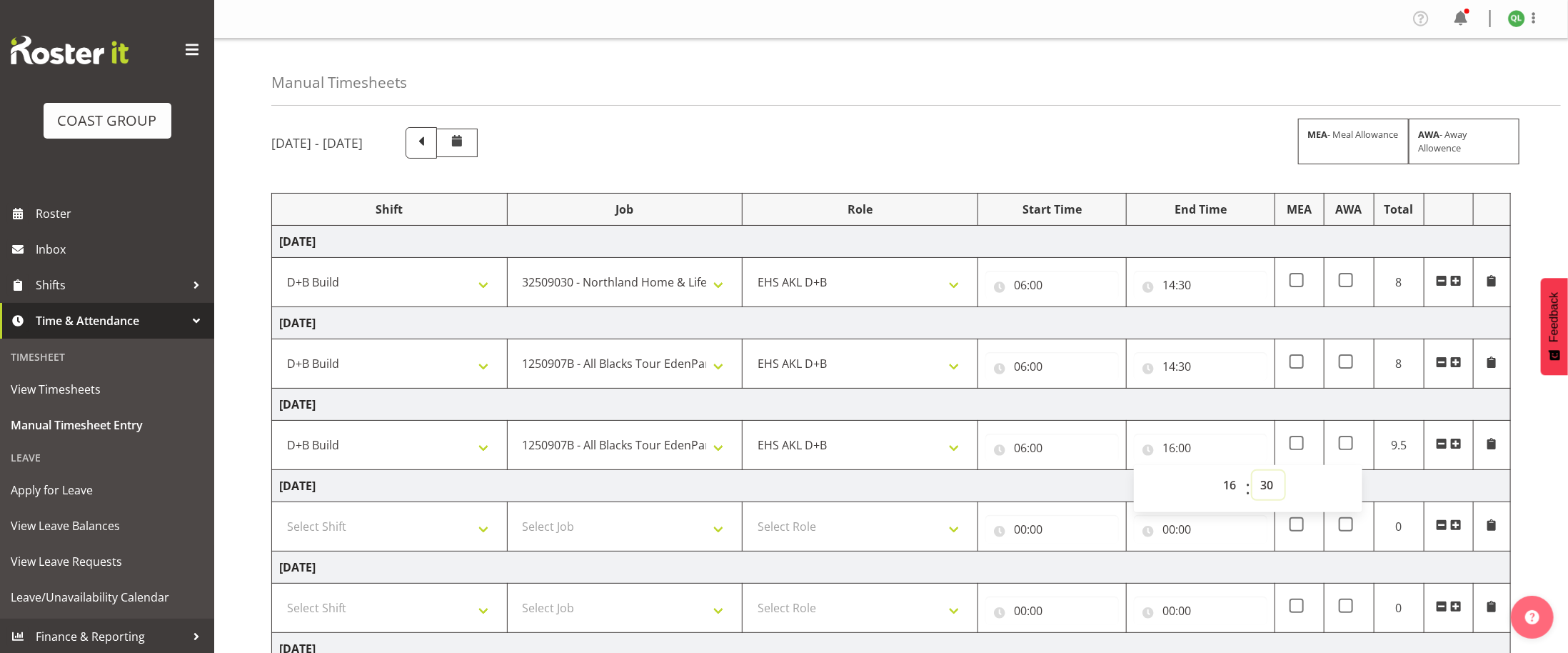
click at [1252, 475] on select "00 01 02 03 04 05 06 07 08 09 10 11 12 13 14 15 16 17 18 19 20 21 22 23 24 25 2…" at bounding box center [1269, 485] width 32 height 29
type input "16:30"
click at [1066, 484] on td "[DATE]" at bounding box center [891, 486] width 1239 height 32
click at [428, 535] on select "Select Shift D+B @ [PERSON_NAME] D+B Build D+B Build NZACA D+B Build Tech Day […" at bounding box center [389, 527] width 221 height 29
click at [248, 500] on div "Manual Timesheets [DATE] - [DATE] MEA - Meal Allowance AWA - Away Allowence Shi…" at bounding box center [891, 457] width 1354 height 837
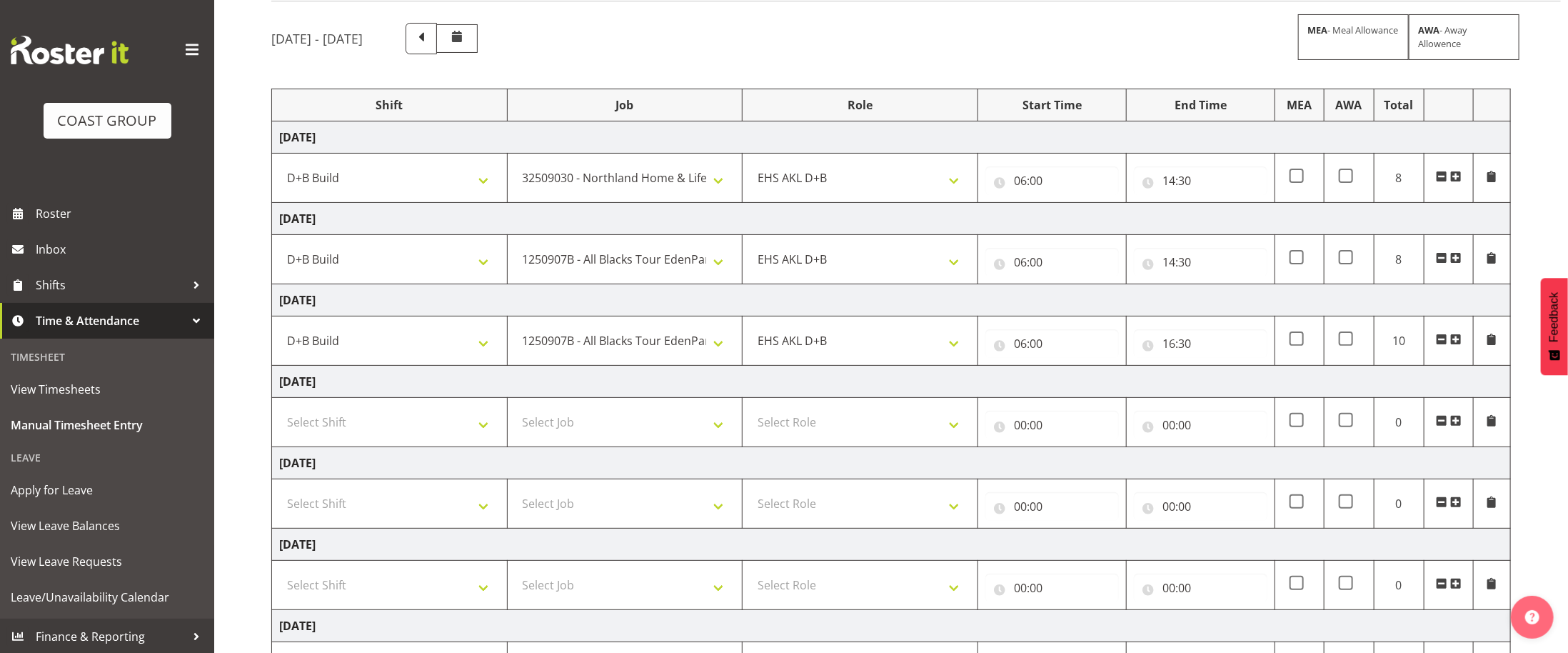
scroll to position [126, 0]
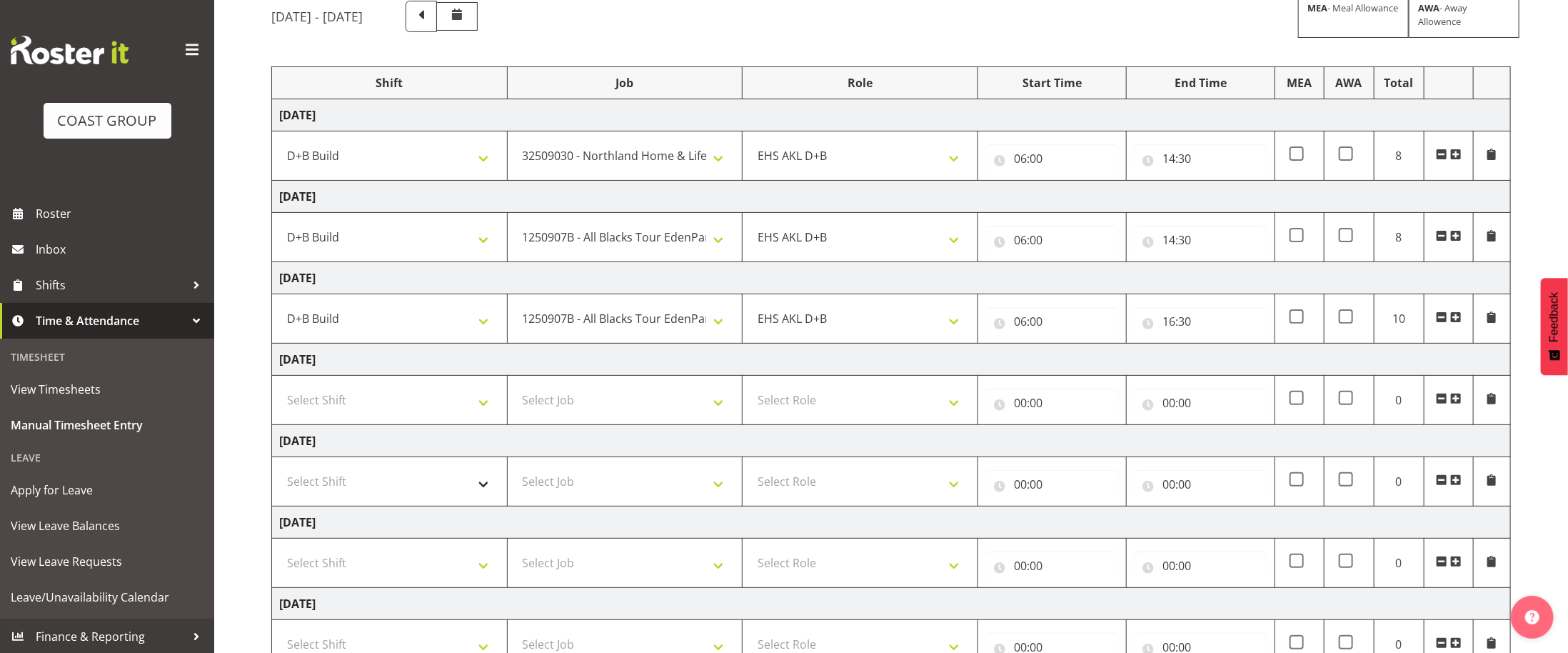
click at [448, 471] on td "Select Shift D+B @ [PERSON_NAME] D+B Build D+B Build NZACA D+B Build Tech Day […" at bounding box center [389, 481] width 235 height 49
click at [471, 496] on select "Select Shift D+B @ [PERSON_NAME] D+B Build D+B Build NZACA D+B Build Tech Day […" at bounding box center [389, 482] width 221 height 29
click at [279, 474] on select "Select Shift D+B @ [PERSON_NAME] D+B Build D+B Build NZACA D+B Build Tech Day […" at bounding box center [389, 482] width 221 height 29
click at [470, 492] on select "D+B @ [PERSON_NAME] D+B Build D+B Build NZACA D+B Build Tech Day [DATE] D+B Loa…" at bounding box center [389, 482] width 221 height 29
select select "40079"
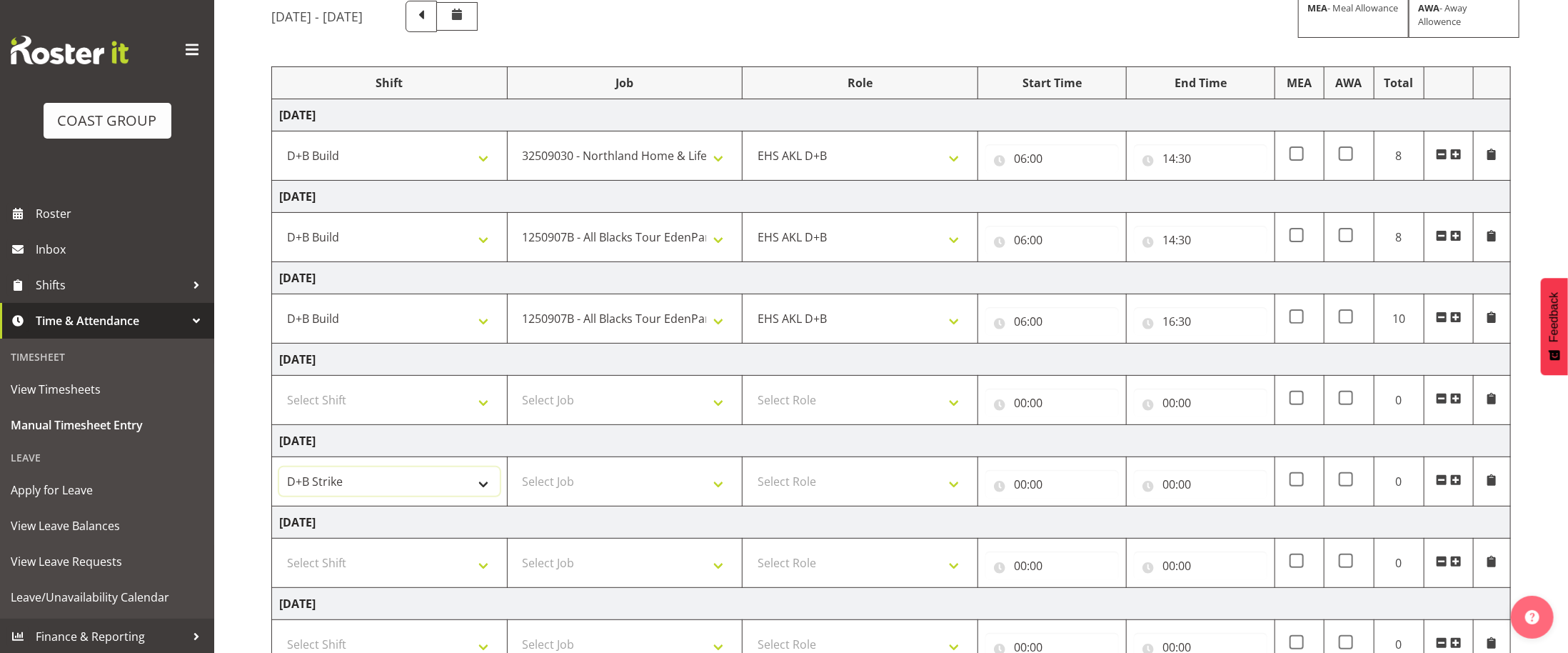
click at [279, 474] on select "D+B @ [PERSON_NAME] D+B Build D+B Build NZACA D+B Build Tech Day [DATE] D+B Loa…" at bounding box center [389, 482] width 221 height 29
click at [719, 492] on select "Select Job 1 Carlton Events 1 [PERSON_NAME][GEOGRAPHIC_DATA] 1 [PERSON_NAME][GE…" at bounding box center [625, 482] width 221 height 29
select select "10497"
click at [515, 474] on select "Select Job 1 Carlton Events 1 [PERSON_NAME][GEOGRAPHIC_DATA] 1 [PERSON_NAME][GE…" at bounding box center [625, 482] width 221 height 29
click at [941, 488] on select "Select Role EHS AKL D+B" at bounding box center [860, 482] width 221 height 29
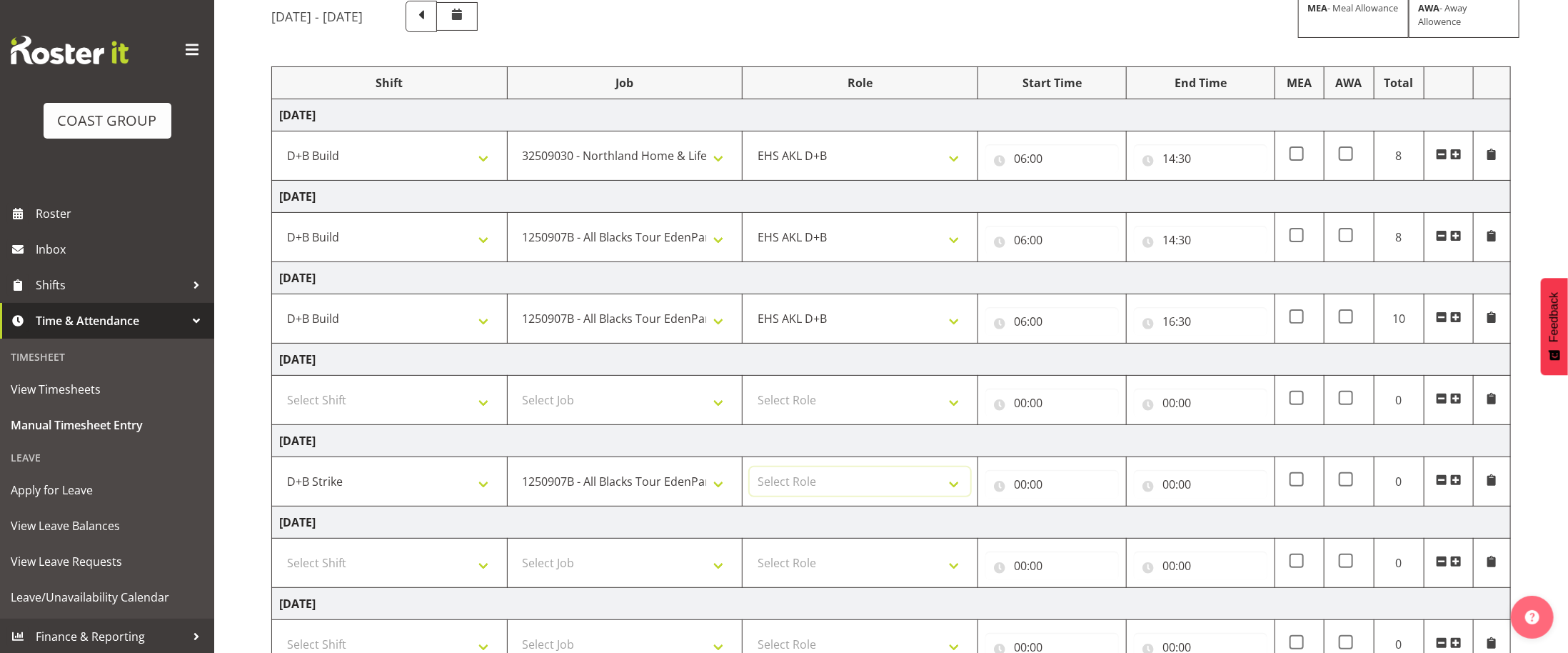
select select "194"
click at [750, 474] on select "Select Role EHS AKL D+B" at bounding box center [860, 482] width 221 height 29
click at [1017, 490] on input "00:00" at bounding box center [1052, 484] width 133 height 29
click at [1080, 525] on select "00 01 02 03 04 05 06 07 08 09 10 11 12 13 14 15 16 17 18 19 20 21 22 23" at bounding box center [1082, 521] width 32 height 29
select select "6"
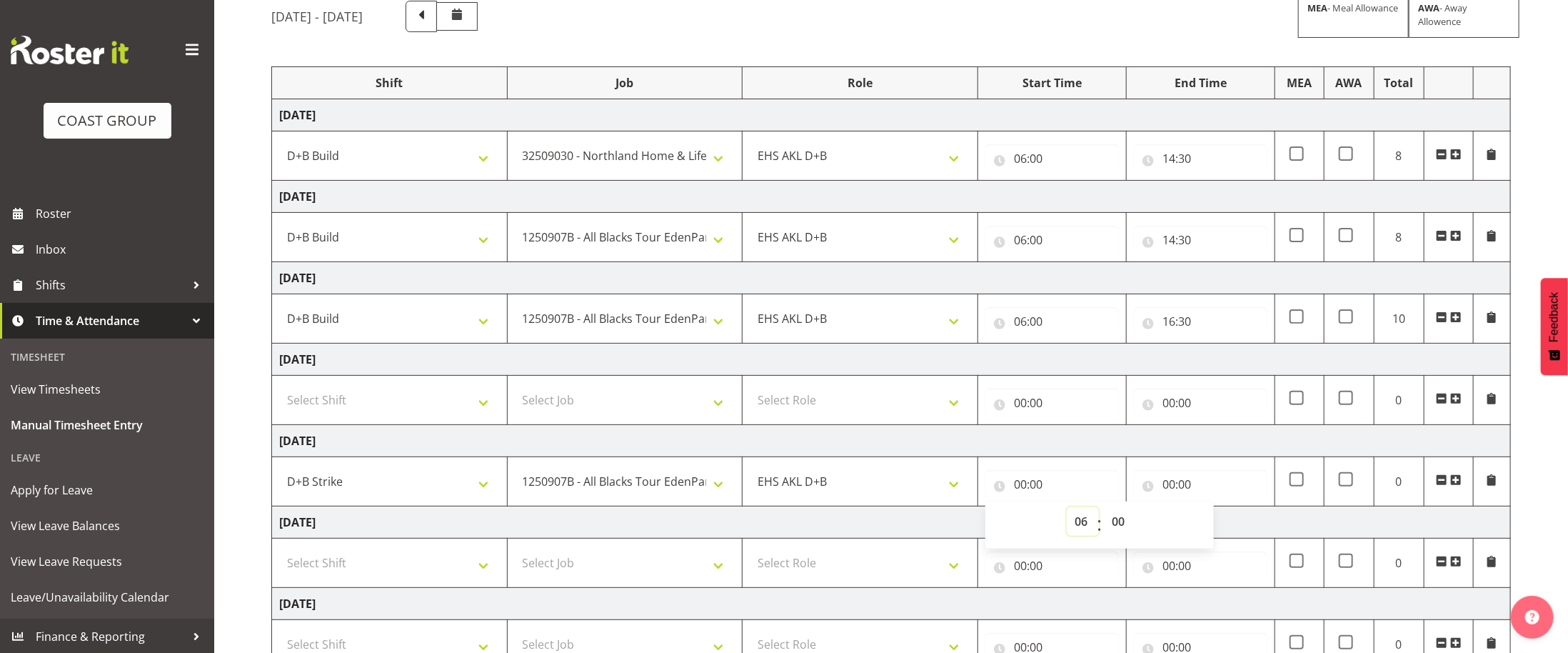
click at [1066, 513] on select "00 01 02 03 04 05 06 07 08 09 10 11 12 13 14 15 16 17 18 19 20 21 22 23" at bounding box center [1082, 521] width 32 height 29
type input "06:00"
click at [1168, 488] on input "00:00" at bounding box center [1200, 484] width 133 height 29
click at [1232, 529] on select "00 01 02 03 04 05 06 07 08 09 10 11 12 13 14 15 16 17 18 19 20 21 22 23" at bounding box center [1231, 521] width 32 height 29
click at [1016, 492] on input "06:00" at bounding box center [1052, 484] width 133 height 29
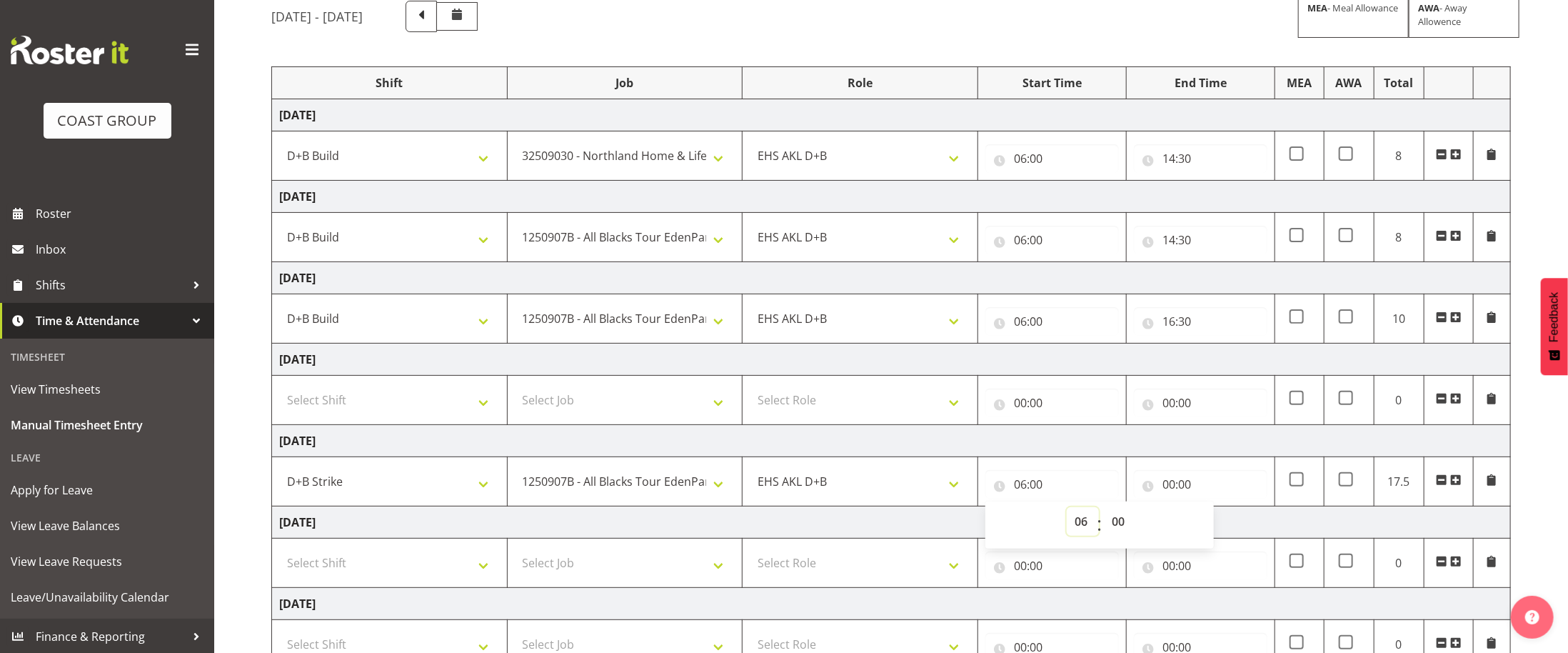
click at [1085, 529] on select "00 01 02 03 04 05 06 07 08 09 10 11 12 13 14 15 16 17 18 19 20 21 22 23" at bounding box center [1082, 521] width 32 height 29
select select "7"
click at [1066, 513] on select "00 01 02 03 04 05 06 07 08 09 10 11 12 13 14 15 16 17 18 19 20 21 22 23" at bounding box center [1082, 521] width 32 height 29
type input "07:00"
click at [1167, 491] on input "00:00" at bounding box center [1200, 484] width 133 height 29
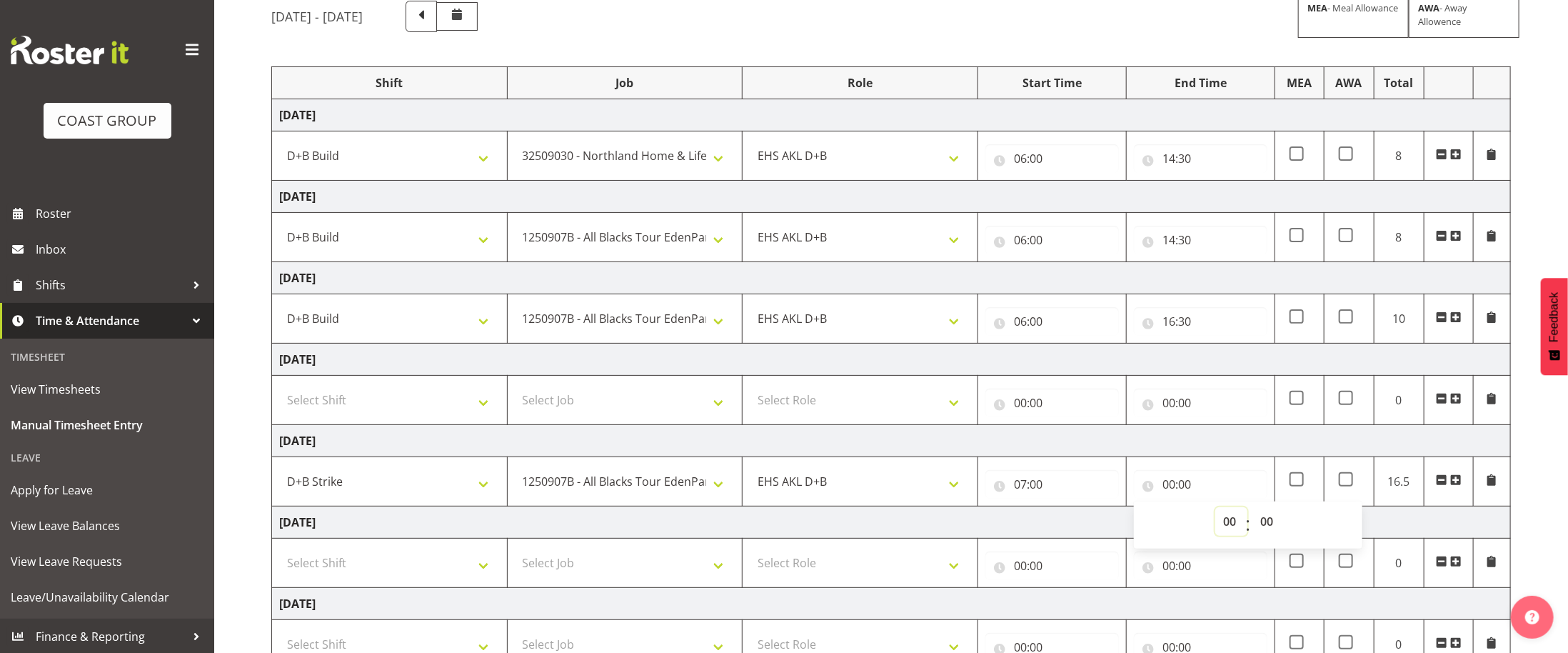
click at [1240, 532] on select "00 01 02 03 04 05 06 07 08 09 10 11 12 13 14 15 16 17 18 19 20 21 22 23" at bounding box center [1231, 521] width 32 height 29
select select "11"
click at [1215, 513] on select "00 01 02 03 04 05 06 07 08 09 10 11 12 13 14 15 16 17 18 19 20 21 22 23" at bounding box center [1231, 521] width 32 height 29
type input "11:00"
click at [1415, 506] on td "4" at bounding box center [1399, 481] width 49 height 49
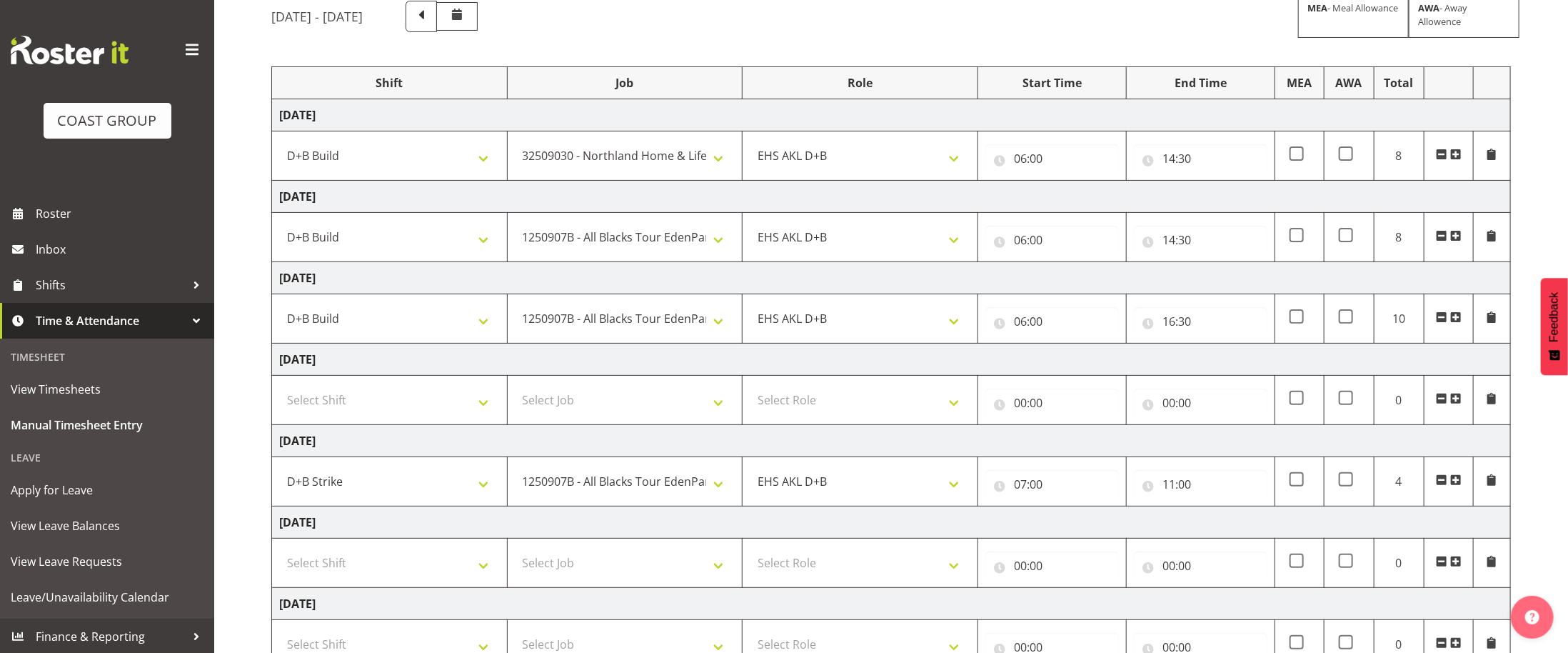
click at [1460, 486] on span at bounding box center [1456, 480] width 11 height 11
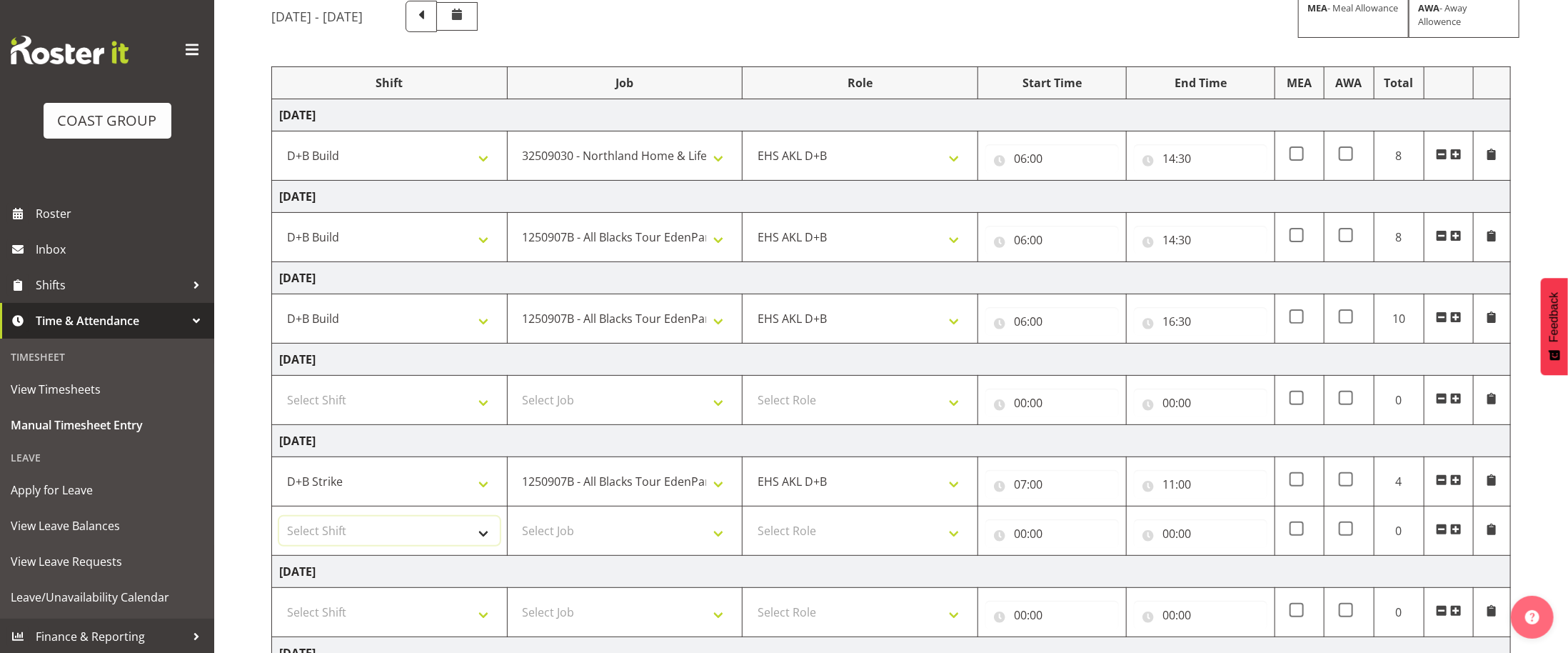
click at [399, 534] on select "Select Shift D+B @ [PERSON_NAME] D+B Build D+B Build NZACA D+B Build Tech Day […" at bounding box center [389, 531] width 221 height 29
click at [664, 530] on select "Select Job 1 Carlton Events 1 [PERSON_NAME][GEOGRAPHIC_DATA] 1 [PERSON_NAME][GE…" at bounding box center [625, 531] width 221 height 29
click at [718, 545] on select "Select Job 1 Carlton Events 1 [PERSON_NAME][GEOGRAPHIC_DATA] 1 [PERSON_NAME][GE…" at bounding box center [625, 531] width 221 height 29
select select "10300"
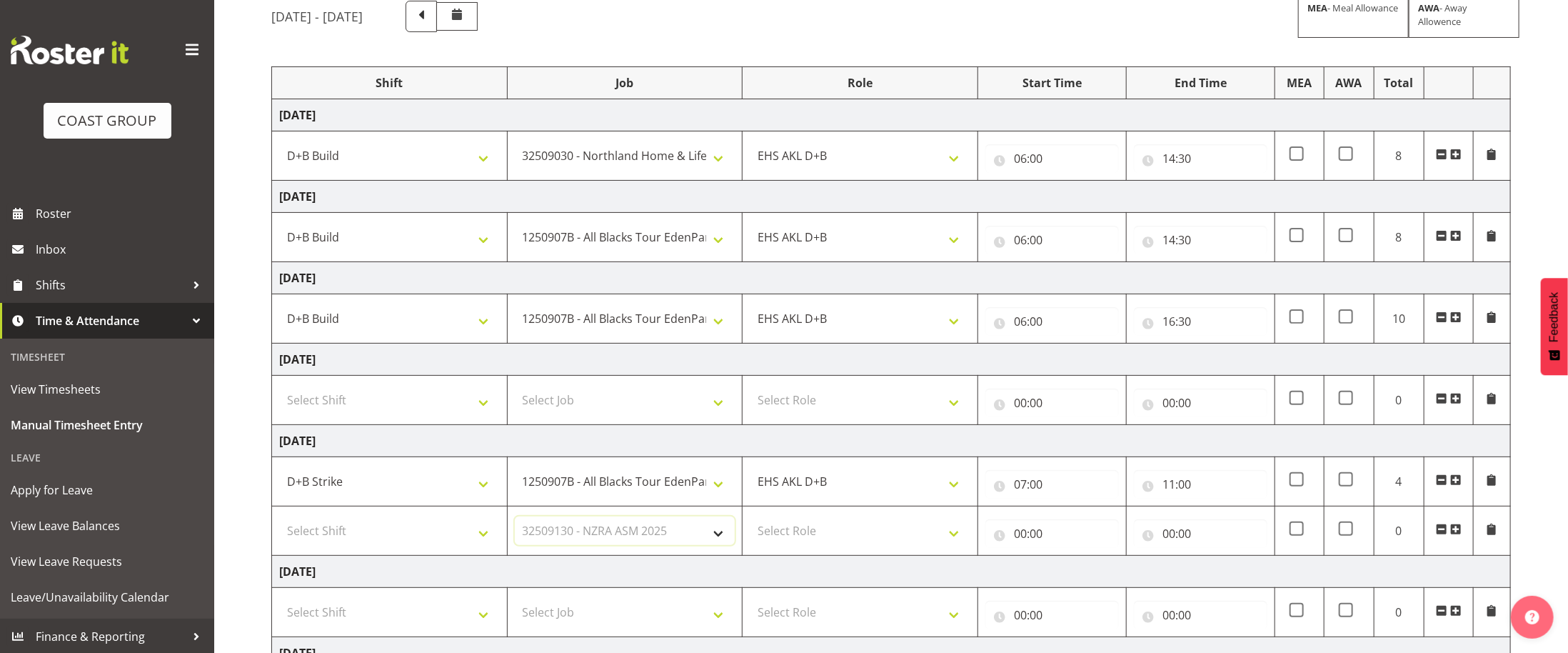
click at [515, 524] on select "Select Job 1 Carlton Events 1 [PERSON_NAME][GEOGRAPHIC_DATA] 1 [PERSON_NAME][GE…" at bounding box center [625, 531] width 221 height 29
click at [893, 545] on select "Select Role EHS AKL D+B" at bounding box center [860, 531] width 221 height 29
select select "194"
click at [750, 524] on select "Select Role EHS AKL D+B" at bounding box center [860, 531] width 221 height 29
click at [1028, 538] on input "00:00" at bounding box center [1052, 533] width 133 height 29
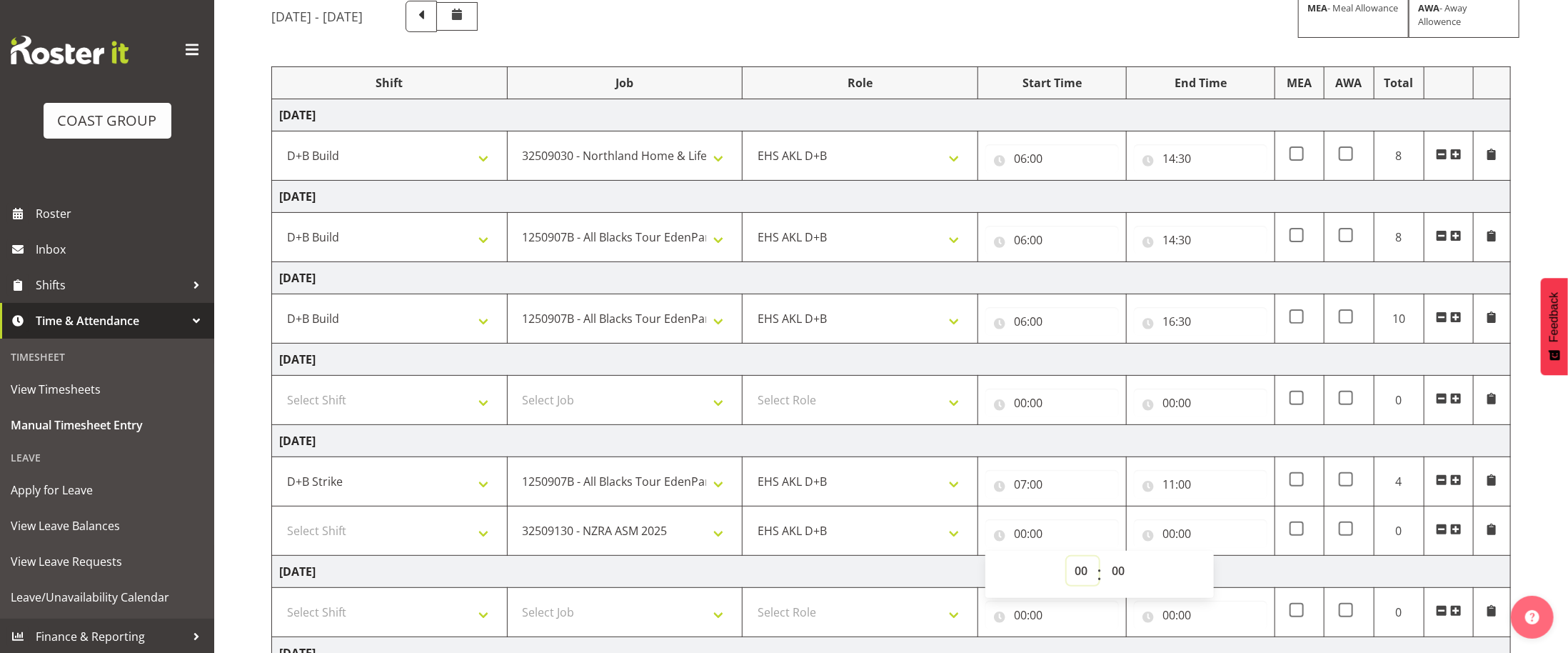
click at [1076, 575] on select "00 01 02 03 04 05 06 07 08 09 10 11 12 13 14 15 16 17 18 19 20 21 22 23" at bounding box center [1082, 571] width 32 height 29
select select "6"
click at [1066, 564] on select "00 01 02 03 04 05 06 07 08 09 10 11 12 13 14 15 16 17 18 19 20 21 22 23" at bounding box center [1082, 571] width 32 height 29
type input "06:00"
click at [1032, 545] on input "06:00" at bounding box center [1052, 533] width 133 height 29
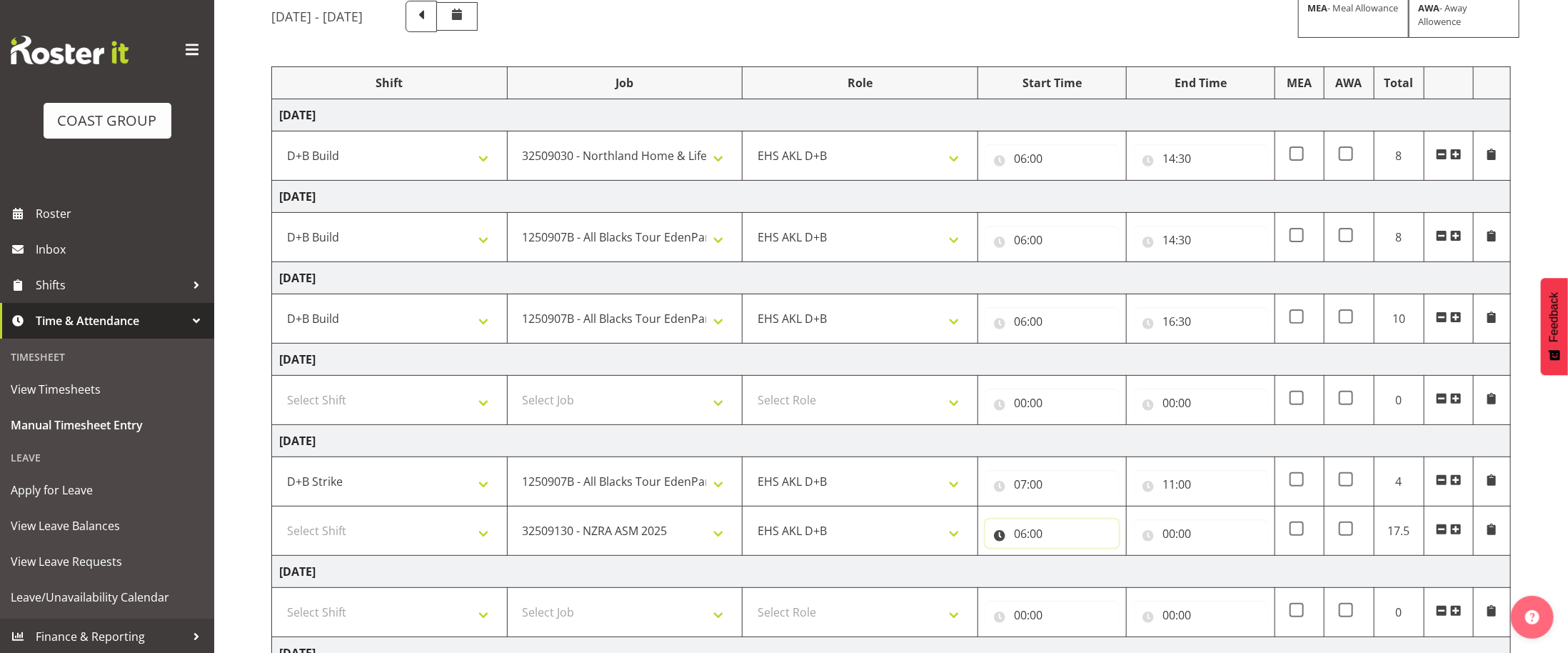
click at [1021, 539] on input "06:00" at bounding box center [1052, 533] width 133 height 29
click at [1074, 576] on select "00 01 02 03 04 05 06 07 08 09 10 11 12 13 14 15 16 17 18 19 20 21 22 23" at bounding box center [1082, 571] width 32 height 29
select select "11"
click at [1066, 564] on select "00 01 02 03 04 05 06 07 08 09 10 11 12 13 14 15 16 17 18 19 20 21 22 23" at bounding box center [1082, 571] width 32 height 29
type input "11:00"
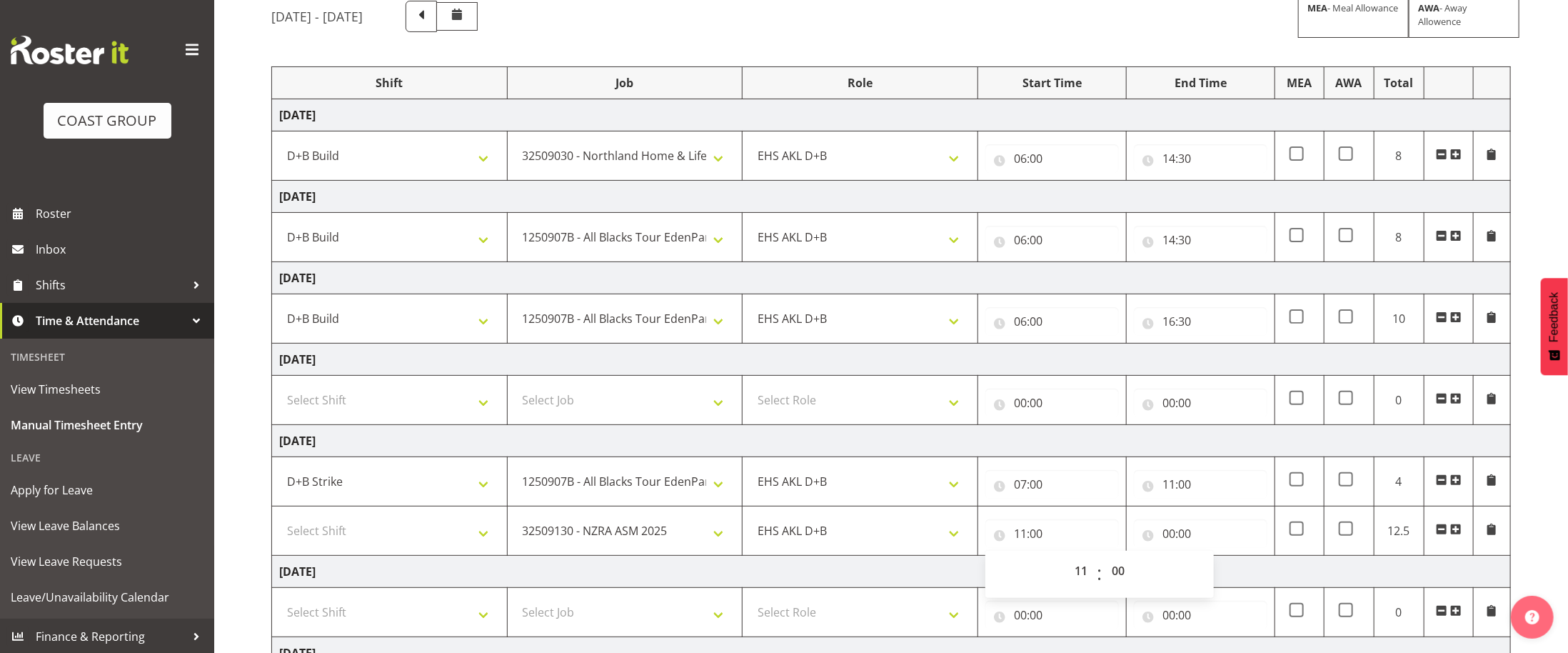
click at [1456, 535] on span at bounding box center [1456, 529] width 11 height 11
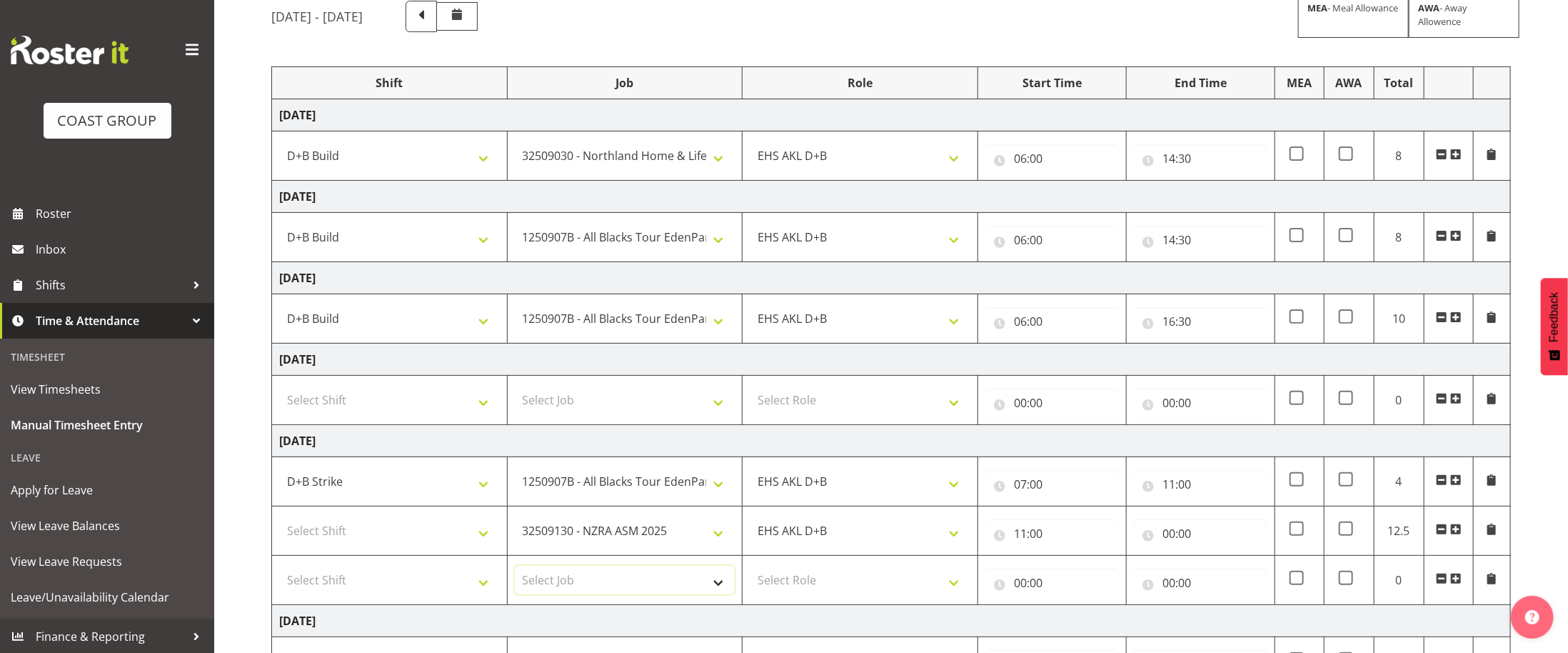
click at [641, 590] on select "Select Job 1 Carlton Events 1 [PERSON_NAME][GEOGRAPHIC_DATA] 1 [PERSON_NAME][GE…" at bounding box center [625, 580] width 221 height 29
click at [457, 360] on td "[DATE]" at bounding box center [891, 360] width 1239 height 32
click at [675, 577] on select "1 Carlton Events 1 [PERSON_NAME] 1 [PERSON_NAME][GEOGRAPHIC_DATA] 1 EHS WAREHOU…" at bounding box center [625, 580] width 221 height 29
select select "9735"
click at [515, 573] on select "1 Carlton Events 1 [PERSON_NAME] 1 [PERSON_NAME][GEOGRAPHIC_DATA] 1 EHS WAREHOU…" at bounding box center [625, 580] width 221 height 29
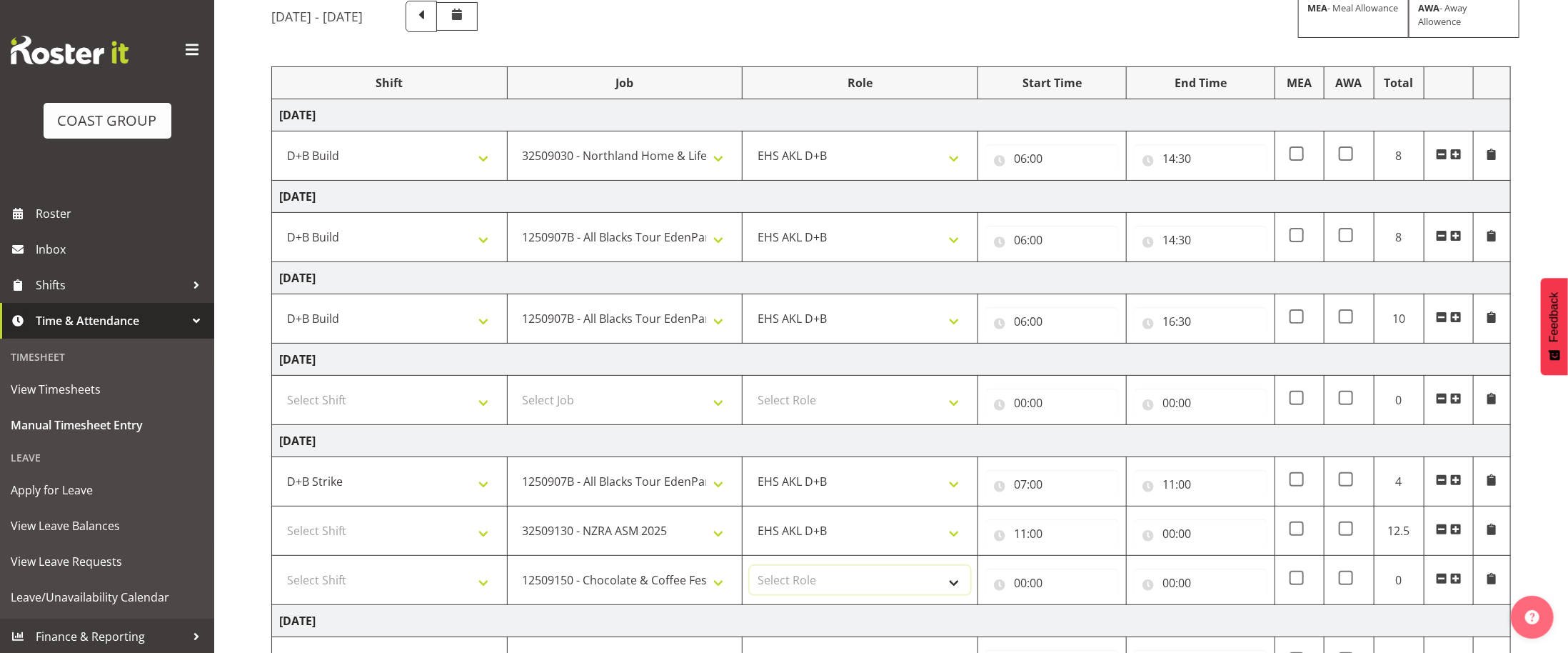
click at [881, 591] on select "Select Role EHS AKL D+B" at bounding box center [860, 580] width 221 height 29
select select "194"
click at [750, 573] on select "Select Role EHS AKL D+B" at bounding box center [860, 580] width 221 height 29
click at [1027, 595] on input "00:00" at bounding box center [1052, 583] width 133 height 29
drag, startPoint x: 1204, startPoint y: 541, endPoint x: 1195, endPoint y: 541, distance: 9.0
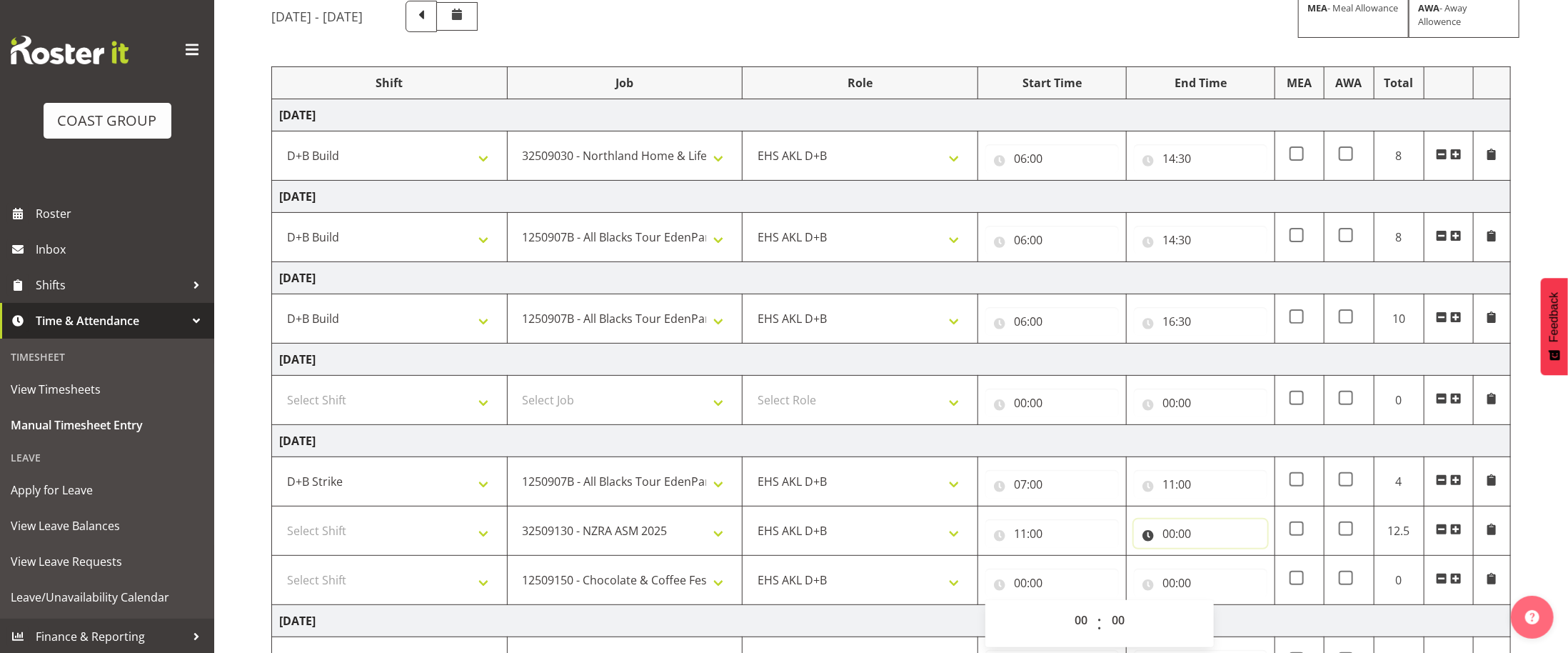
click at [1203, 541] on input "00:00" at bounding box center [1200, 533] width 133 height 29
click at [1228, 575] on select "00 01 02 03 04 05 06 07 08 09 10 11 12 13 14 15 16 17 18 19 20 21 22 23" at bounding box center [1231, 571] width 32 height 29
select select "4"
click at [1215, 564] on select "00 01 02 03 04 05 06 07 08 09 10 11 12 13 14 15 16 17 18 19 20 21 22 23" at bounding box center [1231, 571] width 32 height 29
type input "04:00"
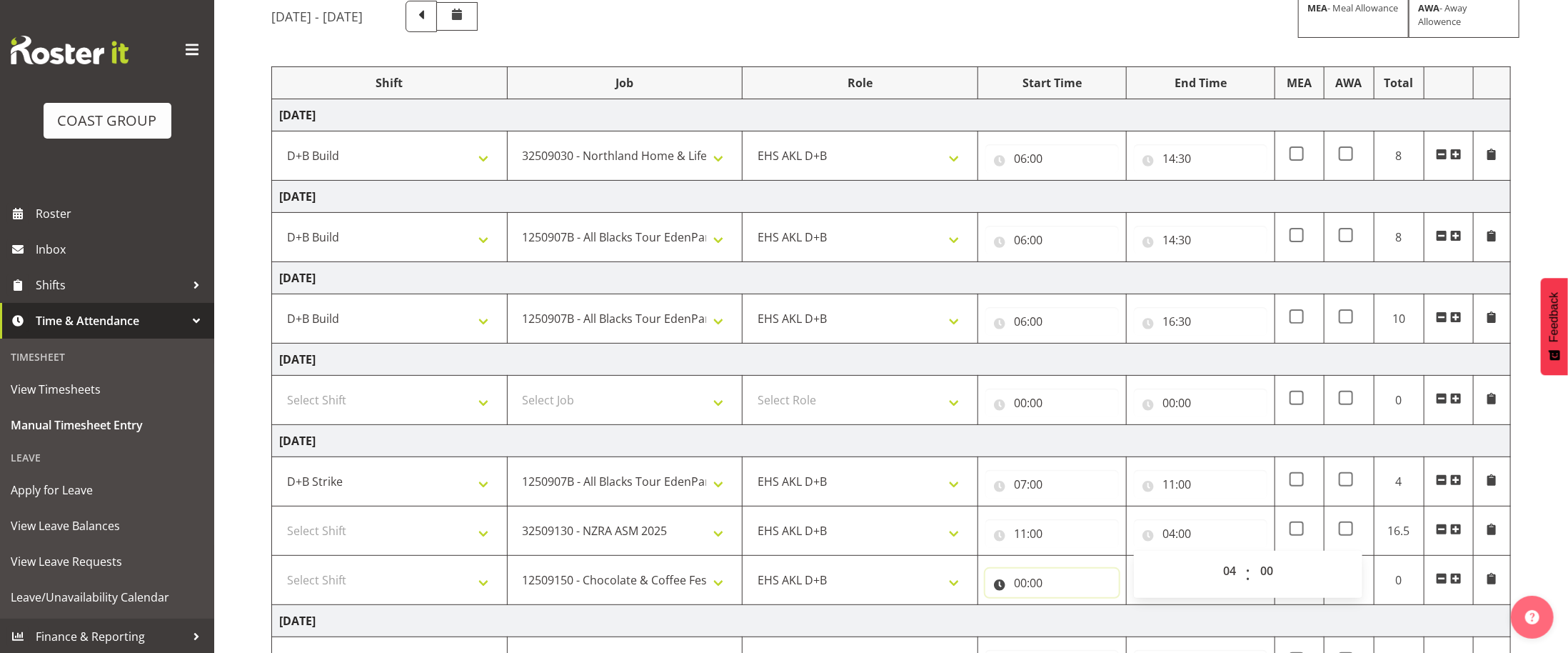
click at [1015, 589] on input "00:00" at bounding box center [1052, 583] width 133 height 29
click at [1085, 627] on select "00 01 02 03 04 05 06 07 08 09 10 11 12 13 14 15 16 17 18 19 20 21 22 23" at bounding box center [1082, 620] width 32 height 29
select select "14"
click at [1066, 614] on select "00 01 02 03 04 05 06 07 08 09 10 11 12 13 14 15 16 17 18 19 20 21 22 23" at bounding box center [1082, 620] width 32 height 29
type input "14:00"
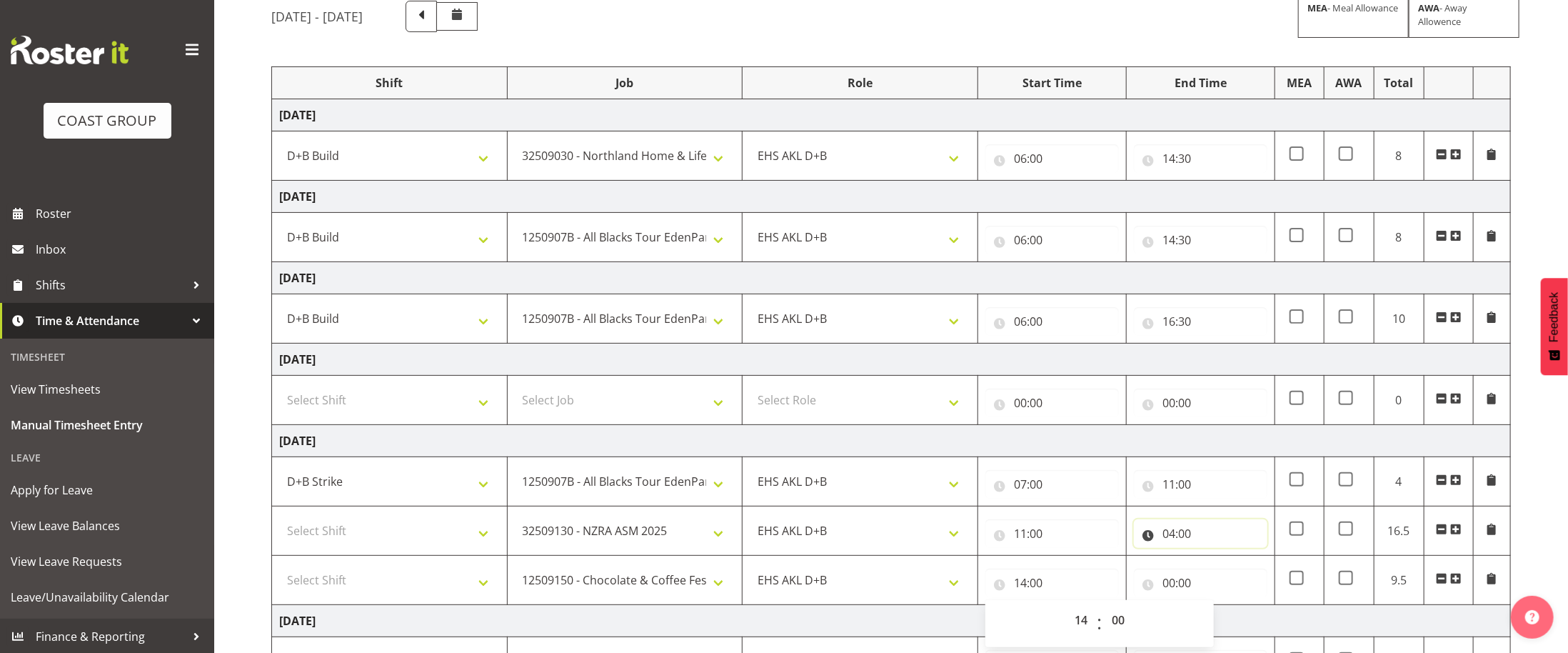
click at [1164, 537] on input "04:00" at bounding box center [1200, 533] width 133 height 29
click at [1226, 577] on select "00 01 02 03 04 05 06 07 08 09 10 11 12 13 14 15 16 17 18 19 20 21 22 23" at bounding box center [1231, 571] width 32 height 29
select select "16"
click at [1215, 564] on select "00 01 02 03 04 05 06 07 08 09 10 11 12 13 14 15 16 17 18 19 20 21 22 23" at bounding box center [1231, 571] width 32 height 29
type input "16:00"
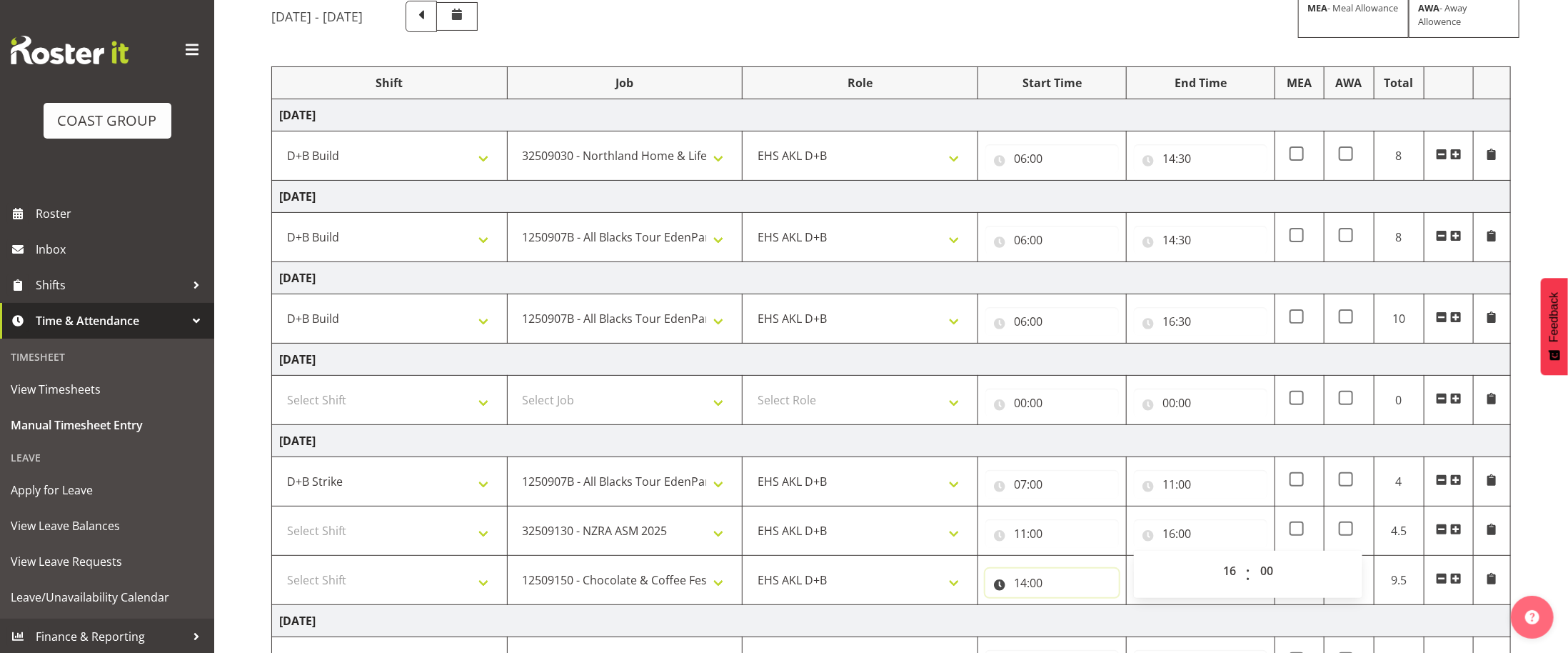
click at [1015, 591] on input "14:00" at bounding box center [1052, 583] width 133 height 29
click at [1086, 630] on select "00 01 02 03 04 05 06 07 08 09 10 11 12 13 14 15 16 17 18 19 20 21 22 23" at bounding box center [1082, 620] width 32 height 29
select select "16"
click at [1066, 614] on select "00 01 02 03 04 05 06 07 08 09 10 11 12 13 14 15 16 17 18 19 20 21 22 23" at bounding box center [1082, 620] width 32 height 29
type input "16:00"
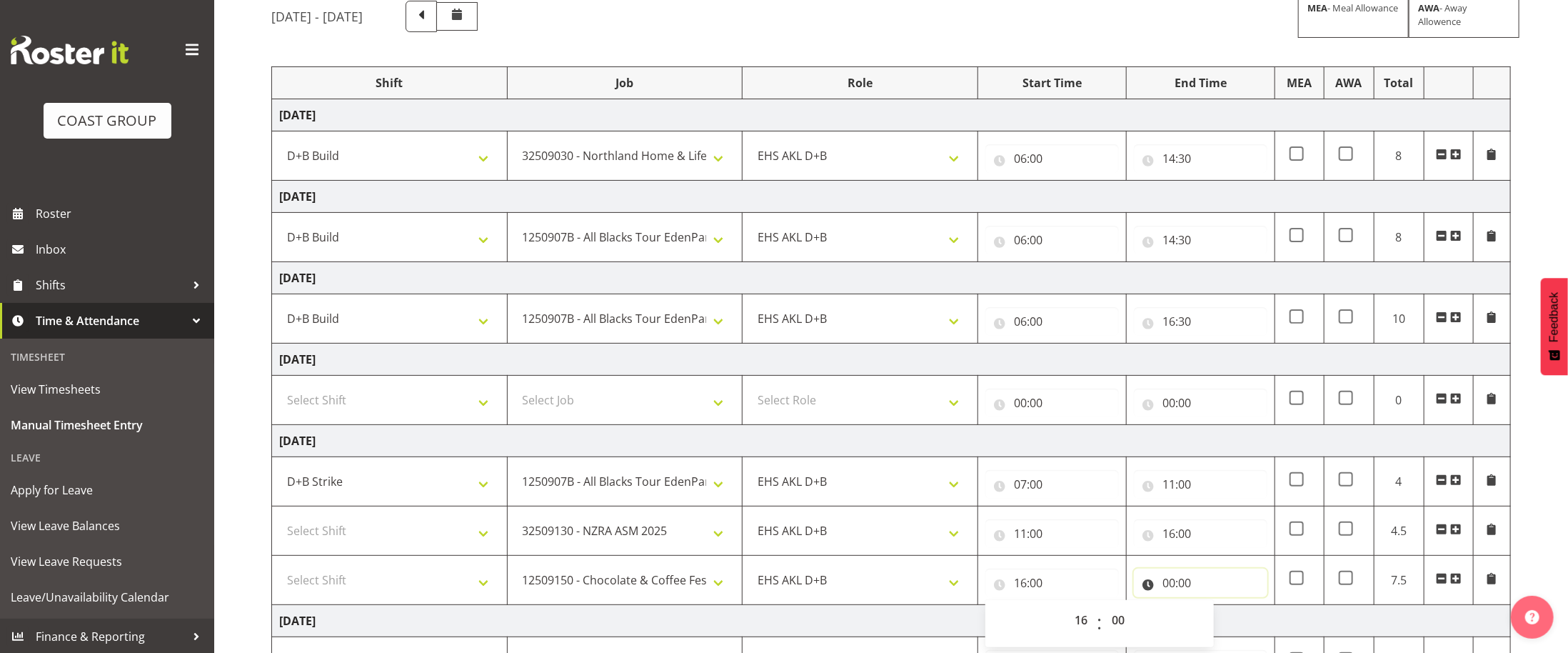
click at [1178, 590] on input "00:00" at bounding box center [1200, 583] width 133 height 29
click at [1228, 624] on select "00 01 02 03 04 05 06 07 08 09 10 11 12 13 14 15 16 17 18 19 20 21 22 23" at bounding box center [1231, 620] width 32 height 29
select select "19"
click at [1215, 614] on select "00 01 02 03 04 05 06 07 08 09 10 11 12 13 14 15 16 17 18 19 20 21 22 23" at bounding box center [1231, 620] width 32 height 29
type input "19:00"
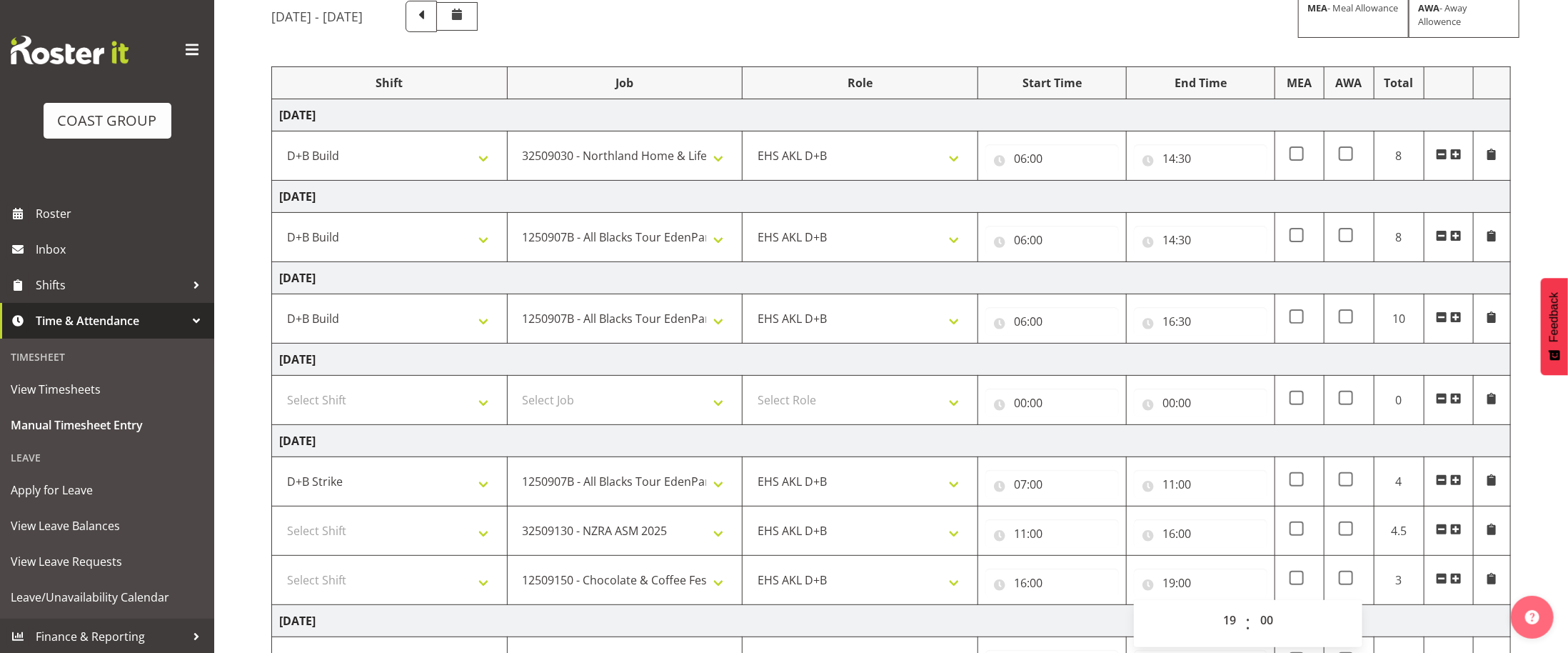
click at [1305, 582] on td at bounding box center [1299, 580] width 48 height 49
click at [1299, 585] on span at bounding box center [1297, 577] width 14 height 14
click at [1298, 583] on input "checkbox" at bounding box center [1294, 578] width 10 height 10
checkbox input "true"
click at [1297, 536] on span at bounding box center [1297, 529] width 14 height 14
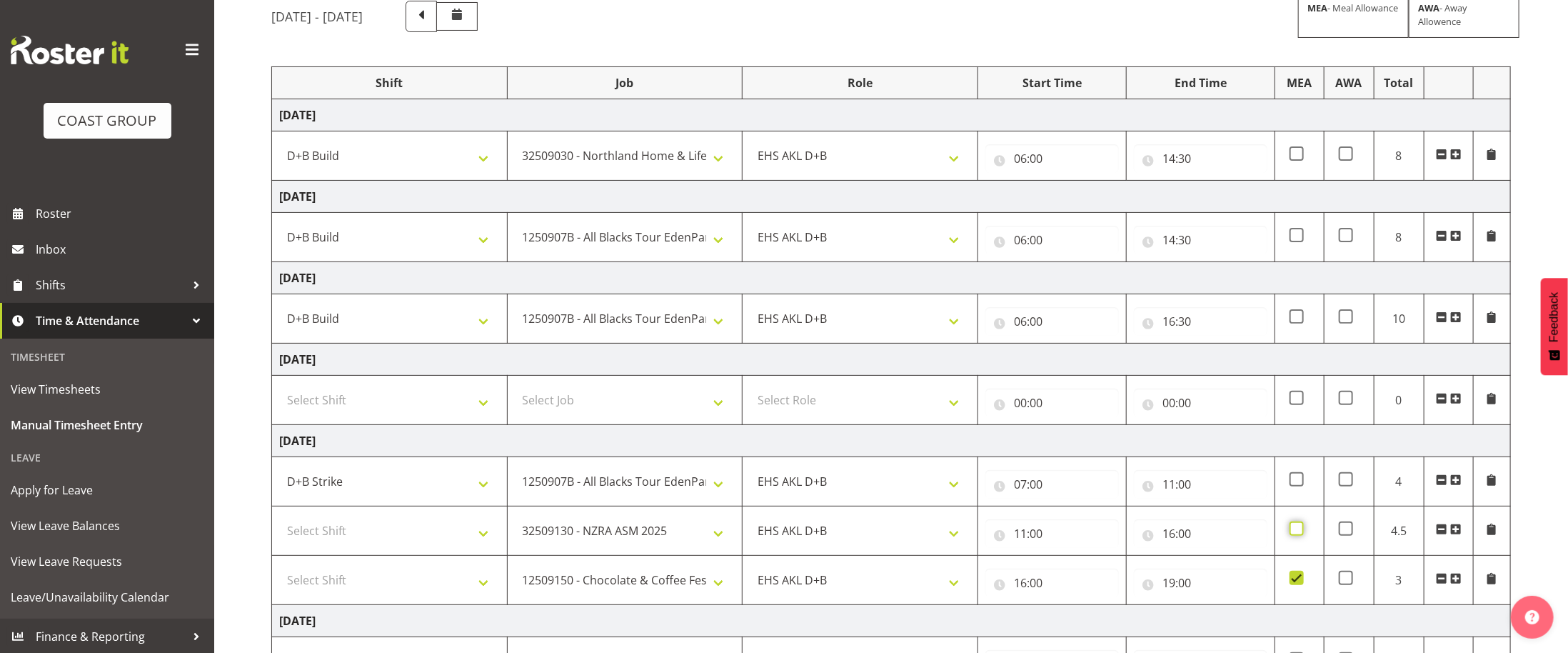
click at [1297, 533] on input "checkbox" at bounding box center [1294, 529] width 10 height 10
checkbox input "true"
click at [1297, 480] on span at bounding box center [1297, 480] width 14 height 14
click at [1297, 480] on input "checkbox" at bounding box center [1294, 480] width 10 height 10
checkbox input "true"
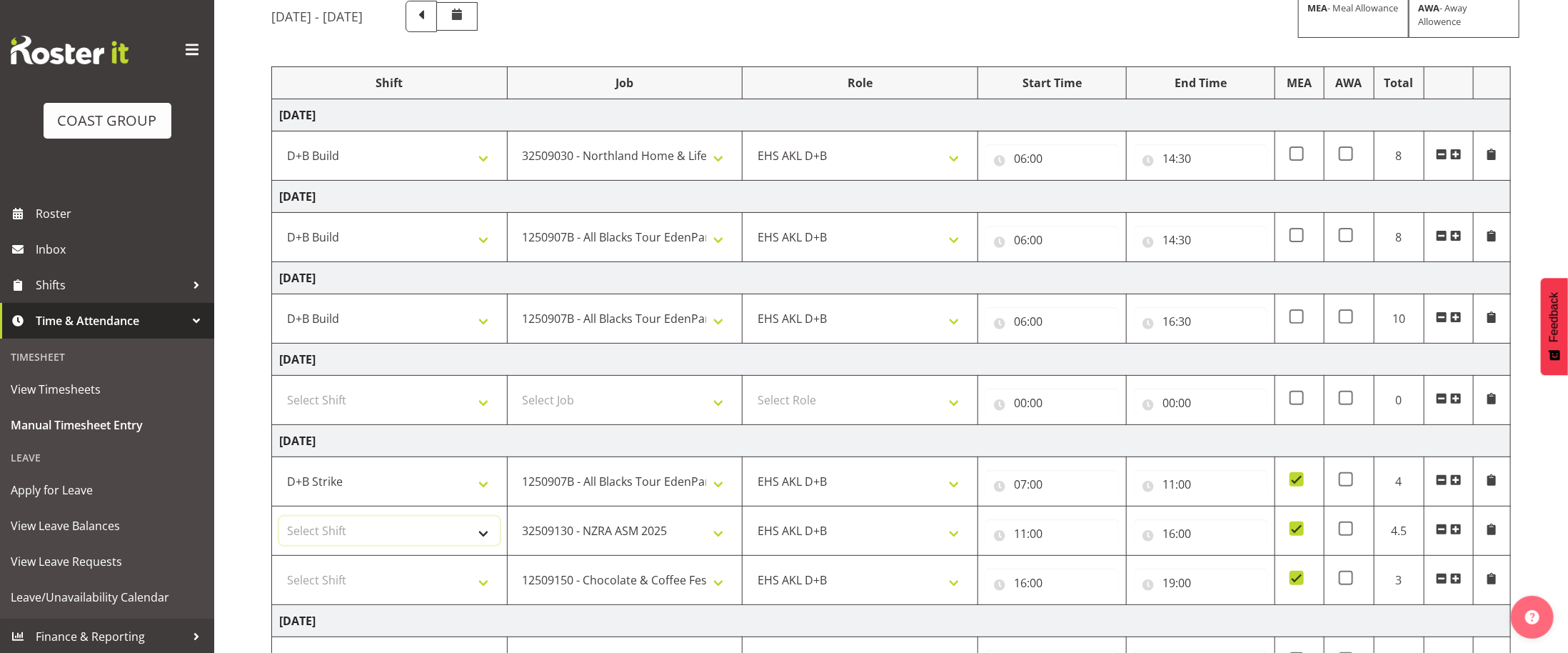
click at [471, 536] on select "Select Shift D+B @ [PERSON_NAME] D+B Build D+B Build NZACA D+B Build Tech Day […" at bounding box center [389, 531] width 221 height 29
select select "40079"
click at [279, 524] on select "Select Shift D+B @ [PERSON_NAME] D+B Build D+B Build NZACA D+B Build Tech Day […" at bounding box center [389, 531] width 221 height 29
click at [428, 591] on select "Select Shift D+B @ [PERSON_NAME] D+B Build D+B Build NZACA D+B Build Tech Day […" at bounding box center [389, 580] width 221 height 29
select select "40079"
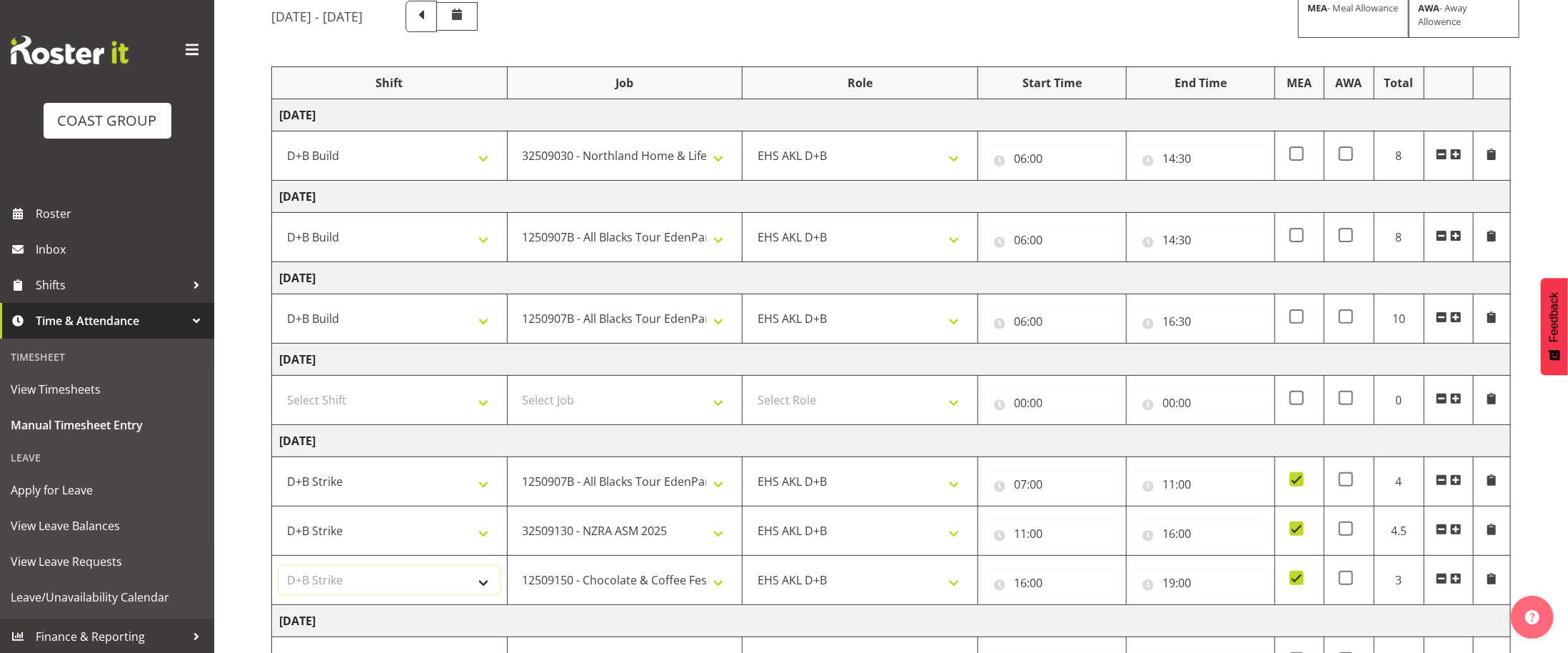
click at [279, 573] on select "Select Shift D+B @ [PERSON_NAME] D+B Build D+B Build NZACA D+B Build Tech Day […" at bounding box center [389, 580] width 221 height 29
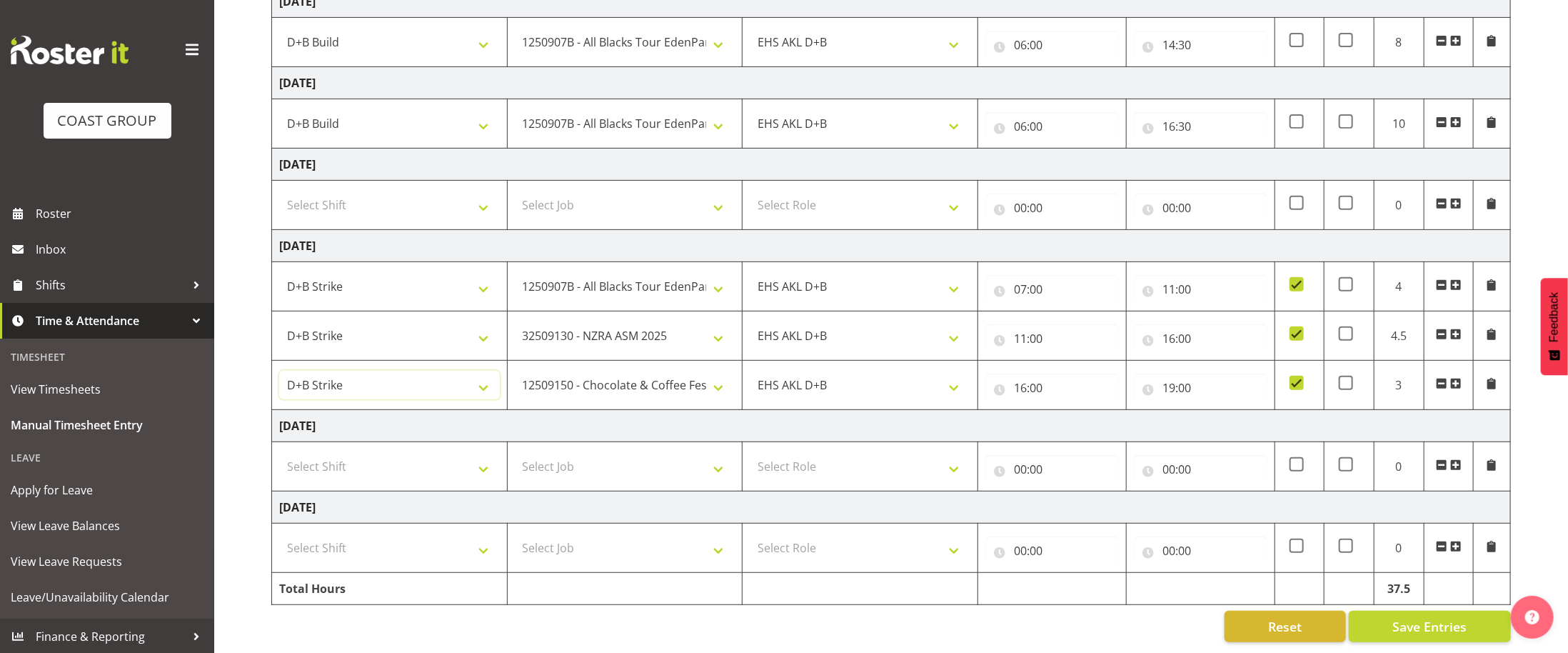
scroll to position [330, 0]
click at [477, 462] on select "Select Shift D+B @ [PERSON_NAME] D+B Build D+B Build NZACA D+B Build Tech Day […" at bounding box center [389, 467] width 221 height 29
select select "1352"
click at [279, 452] on select "Select Shift D+B @ [PERSON_NAME] D+B Build D+B Build NZACA D+B Build Tech Day […" at bounding box center [389, 467] width 221 height 29
click at [715, 470] on select "Select Job 1 Carlton Events 1 [PERSON_NAME][GEOGRAPHIC_DATA] 1 [PERSON_NAME][GE…" at bounding box center [625, 467] width 221 height 29
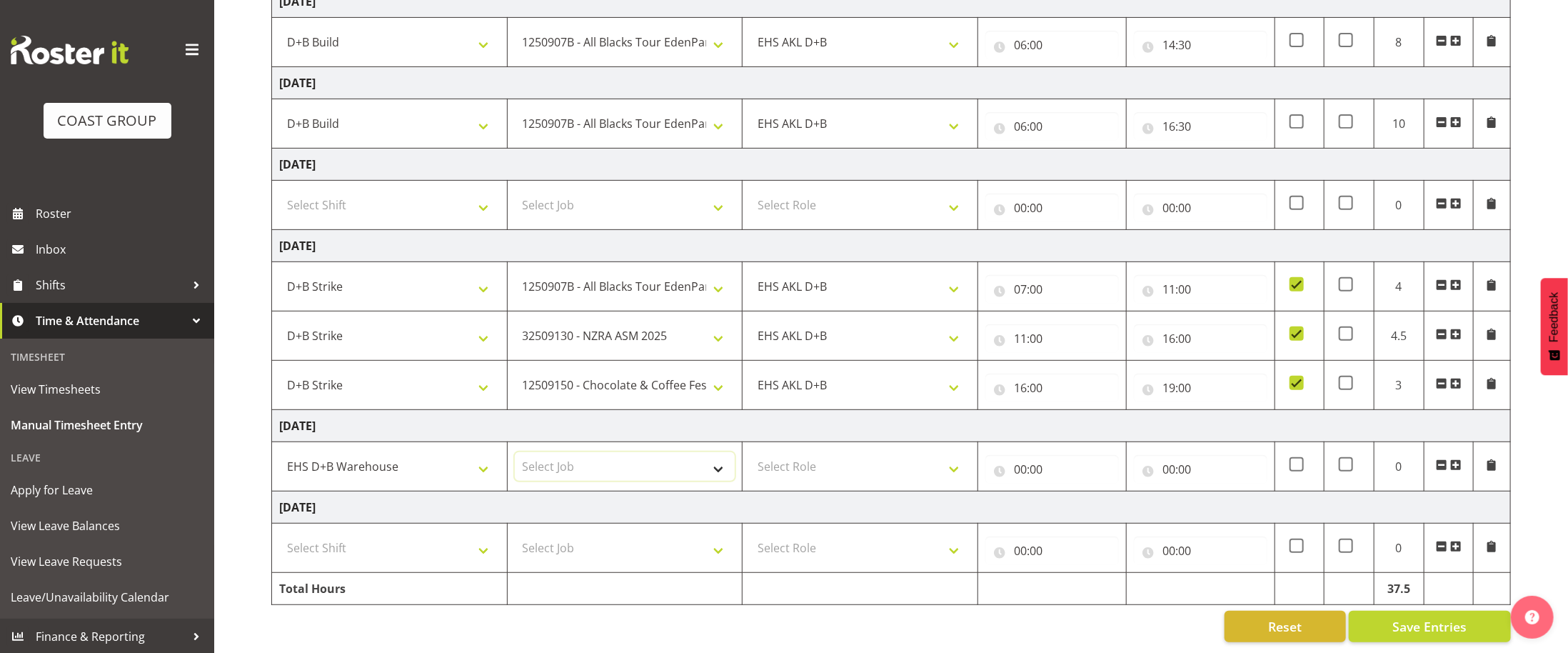
select select "69"
click at [515, 452] on select "Select Job 1 Carlton Events 1 [PERSON_NAME][GEOGRAPHIC_DATA] 1 [PERSON_NAME][GE…" at bounding box center [625, 467] width 221 height 29
click at [931, 461] on select "Select Role EHS AKL D+B" at bounding box center [860, 467] width 221 height 29
select select "194"
click at [750, 452] on select "Select Role EHS AKL D+B" at bounding box center [860, 467] width 221 height 29
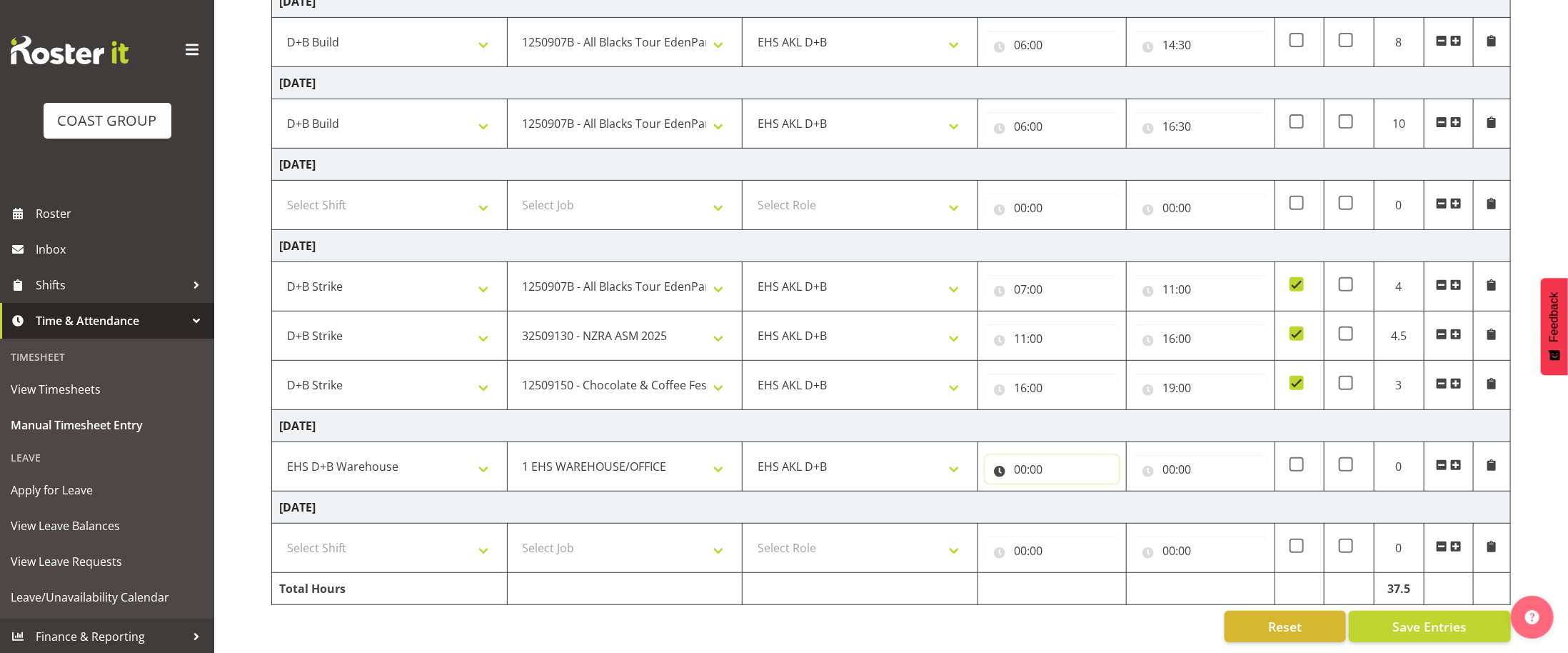
click at [1029, 467] on input "00:00" at bounding box center [1052, 469] width 133 height 29
click at [1085, 512] on select "00 01 02 03 04 05 06 07 08 09 10 11 12 13 14 15 16 17 18 19 20 21 22 23" at bounding box center [1082, 507] width 32 height 29
select select "6"
click at [1066, 492] on select "00 01 02 03 04 05 06 07 08 09 10 11 12 13 14 15 16 17 18 19 20 21 22 23" at bounding box center [1082, 507] width 32 height 29
type input "06:00"
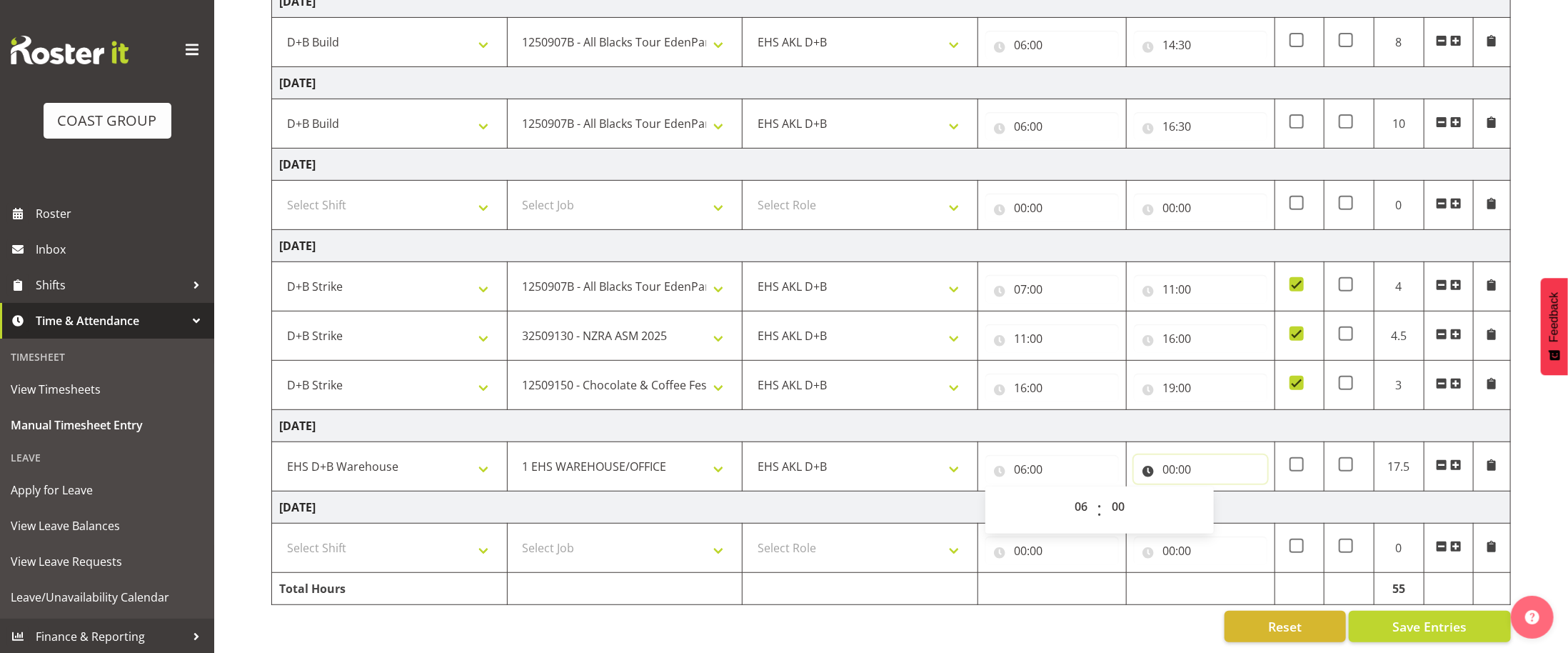
click at [1171, 470] on input "00:00" at bounding box center [1200, 469] width 133 height 29
click at [1229, 507] on select "00 01 02 03 04 05 06 07 08 09 10 11 12 13 14 15 16 17 18 19 20 21 22 23" at bounding box center [1231, 507] width 32 height 29
select select "14"
click at [1215, 492] on select "00 01 02 03 04 05 06 07 08 09 10 11 12 13 14 15 16 17 18 19 20 21 22 23" at bounding box center [1231, 507] width 32 height 29
type input "14:00"
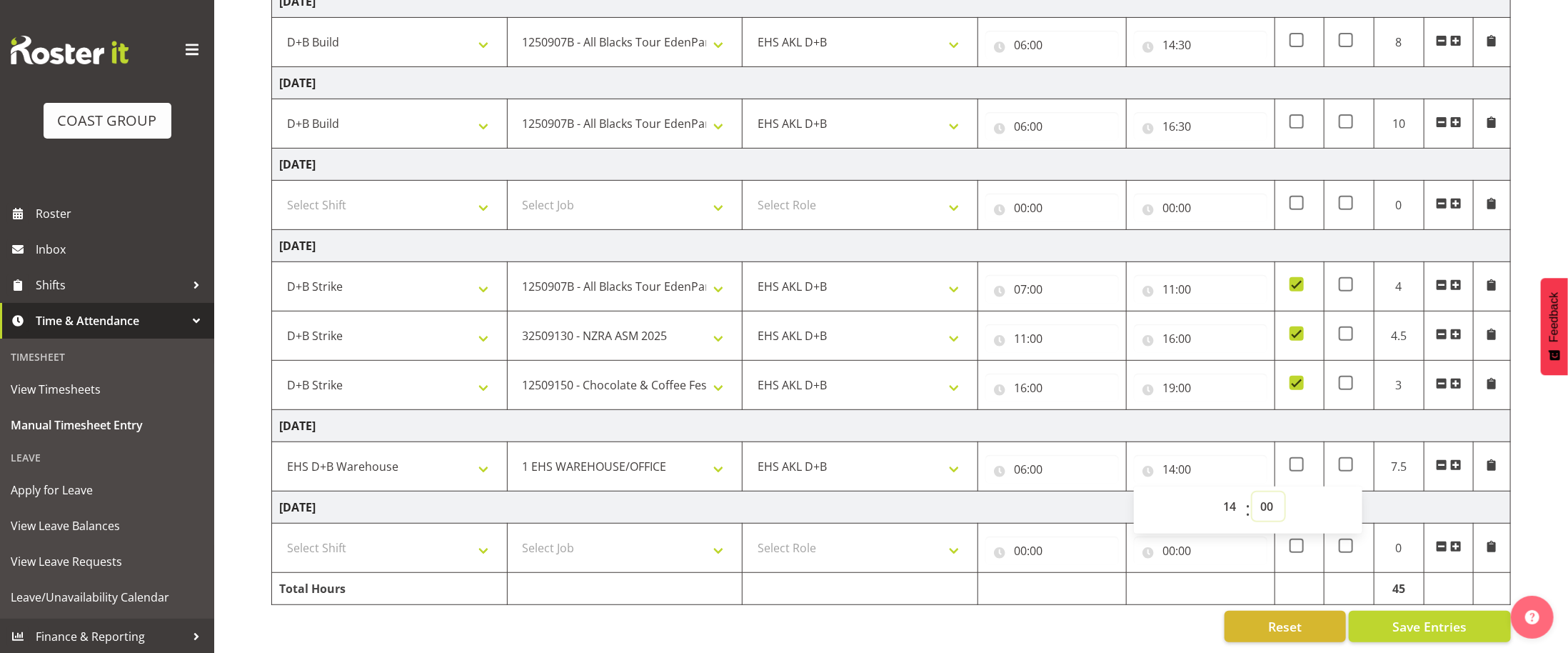
click at [1273, 504] on select "00 01 02 03 04 05 06 07 08 09 10 11 12 13 14 15 16 17 18 19 20 21 22 23 24 25 2…" at bounding box center [1269, 507] width 32 height 29
select select "30"
click at [1252, 492] on select "00 01 02 03 04 05 06 07 08 09 10 11 12 13 14 15 16 17 18 19 20 21 22 23 24 25 2…" at bounding box center [1269, 507] width 32 height 29
type input "14:30"
click at [1427, 512] on td "[DATE]" at bounding box center [891, 508] width 1239 height 32
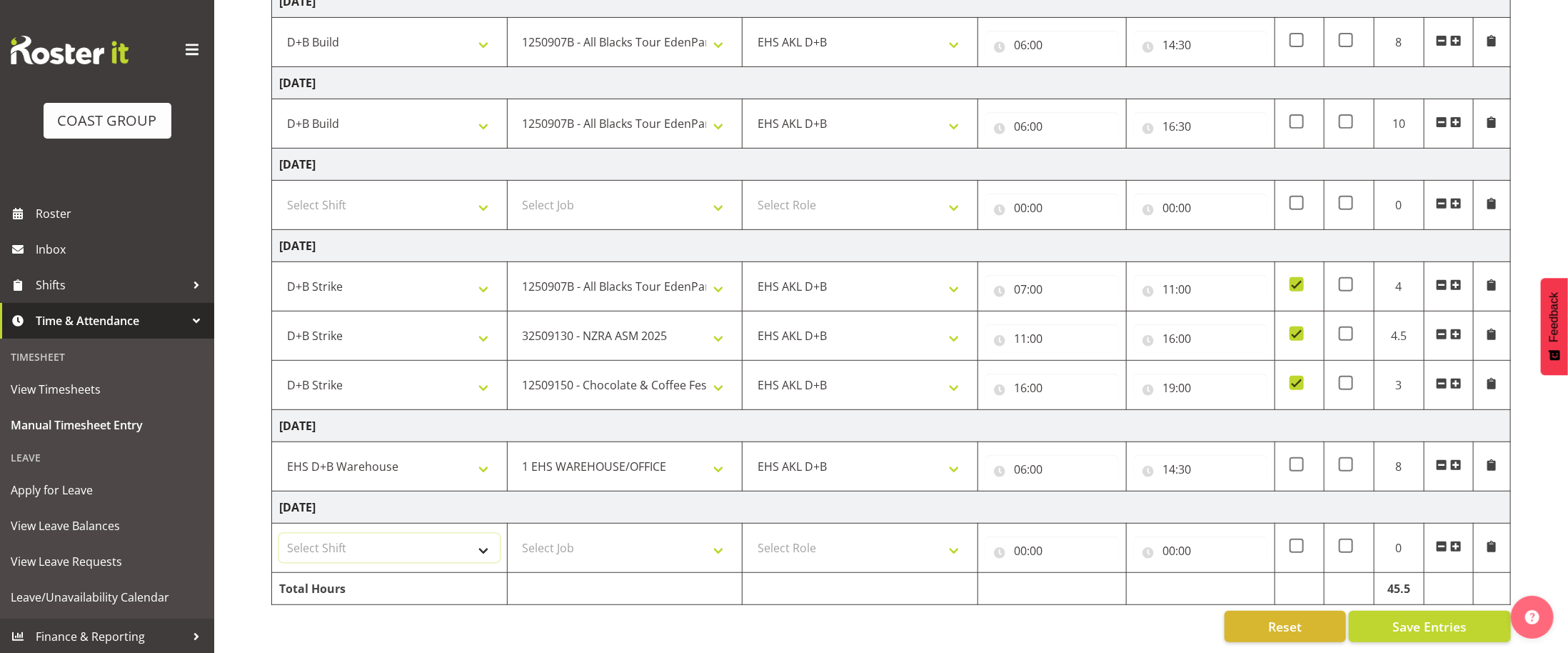
click at [476, 553] on select "Select Shift D+B @ [PERSON_NAME] D+B Build D+B Build NZACA D+B Build Tech Day […" at bounding box center [389, 548] width 221 height 29
click at [641, 504] on td "[DATE]" at bounding box center [891, 508] width 1239 height 32
click at [715, 468] on select "1 Carlton Events 1 [PERSON_NAME] 1 [PERSON_NAME][GEOGRAPHIC_DATA] 1 EHS WAREHOU…" at bounding box center [625, 467] width 221 height 29
select select "10237"
click at [515, 452] on select "1 Carlton Events 1 [PERSON_NAME] 1 [PERSON_NAME][GEOGRAPHIC_DATA] 1 EHS WAREHOU…" at bounding box center [625, 467] width 221 height 29
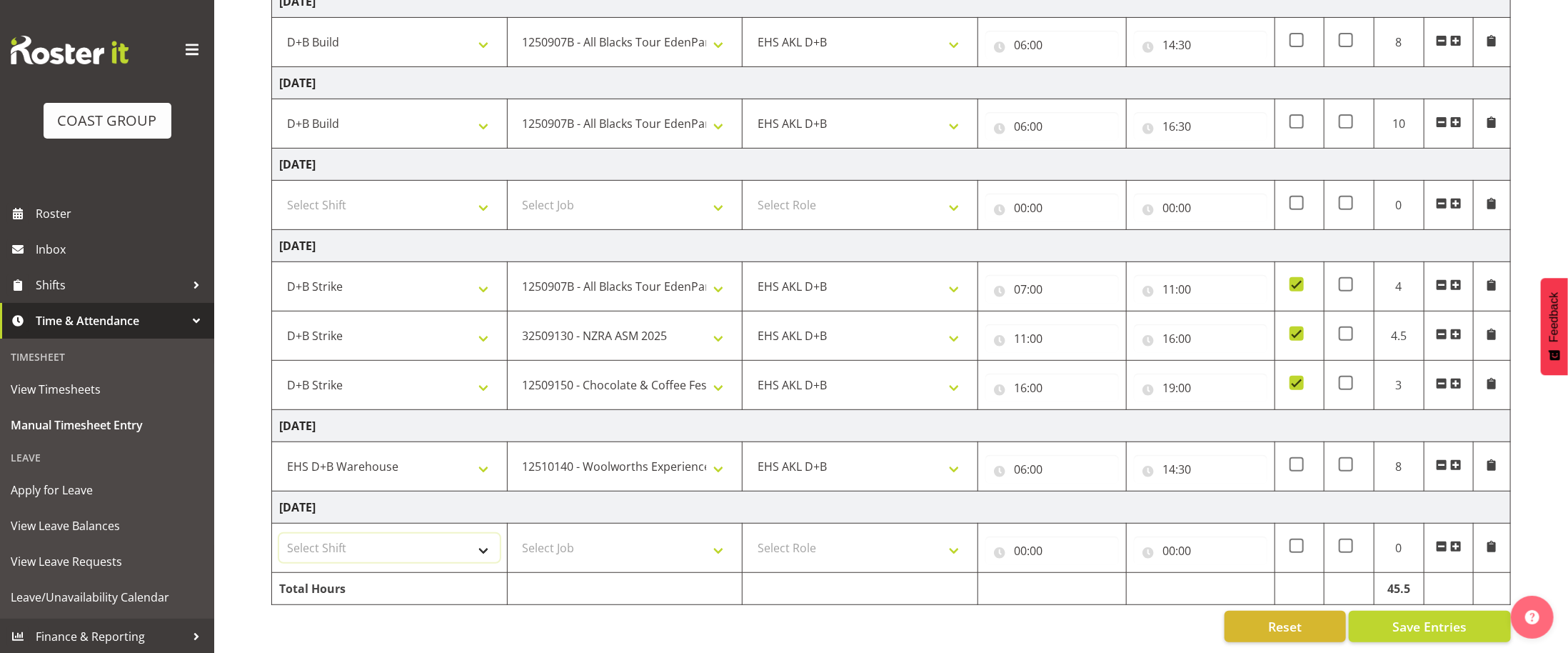
click at [486, 542] on select "Select Shift D+B @ [PERSON_NAME] D+B Build D+B Build NZACA D+B Build Tech Day […" at bounding box center [389, 548] width 221 height 29
select select "1352"
click at [279, 534] on select "Select Shift D+B @ [PERSON_NAME] D+B Build D+B Build NZACA D+B Build Tech Day […" at bounding box center [389, 548] width 221 height 29
click at [705, 564] on td "Select Job 1 Carlton Events 1 [PERSON_NAME][GEOGRAPHIC_DATA] 1 [PERSON_NAME][GE…" at bounding box center [624, 548] width 235 height 49
click at [710, 551] on select "Select Job 1 Carlton Events 1 [PERSON_NAME][GEOGRAPHIC_DATA] 1 [PERSON_NAME][GE…" at bounding box center [625, 548] width 221 height 29
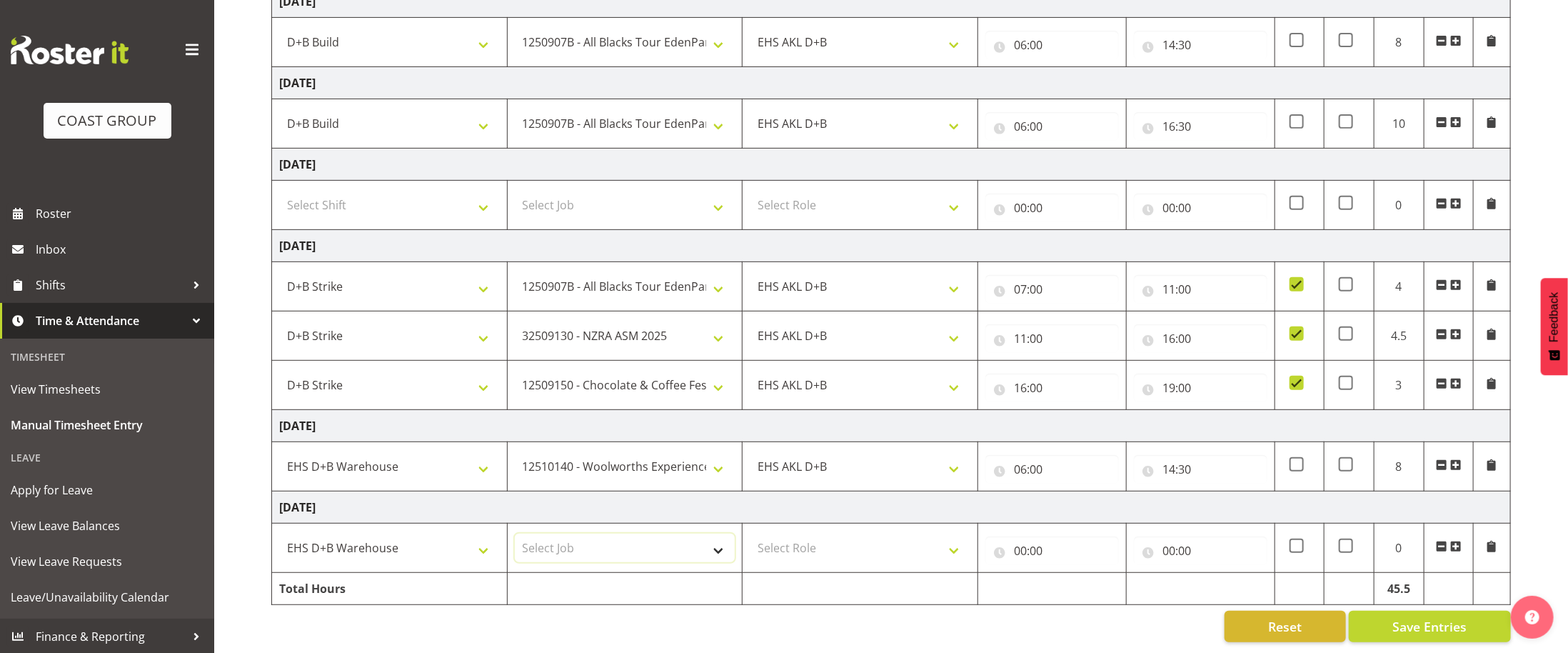
select select "10237"
click at [515, 534] on select "Select Job 1 Carlton Events 1 [PERSON_NAME][GEOGRAPHIC_DATA] 1 [PERSON_NAME][GE…" at bounding box center [625, 548] width 221 height 29
click at [969, 538] on select "Select Role EHS AKL D+B" at bounding box center [860, 548] width 221 height 29
select select "194"
click at [750, 534] on select "Select Role EHS AKL D+B" at bounding box center [860, 548] width 221 height 29
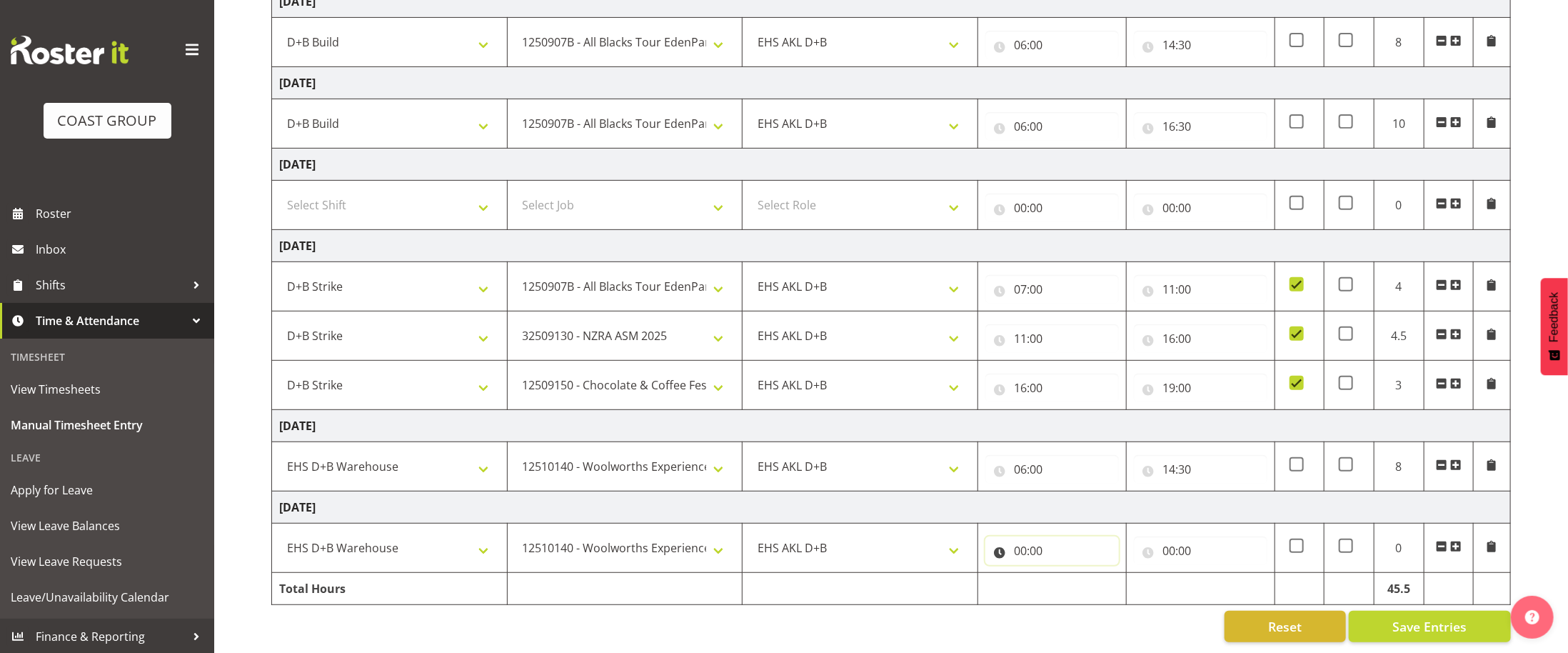
click at [1020, 552] on input "00:00" at bounding box center [1052, 551] width 133 height 29
click at [1084, 581] on select "00 01 02 03 04 05 06 07 08 09 10 11 12 13 14 15 16 17 18 19 20 21 22 23" at bounding box center [1082, 588] width 32 height 29
select select "6"
click at [1066, 574] on select "00 01 02 03 04 05 06 07 08 09 10 11 12 13 14 15 16 17 18 19 20 21 22 23" at bounding box center [1082, 588] width 32 height 29
type input "06:00"
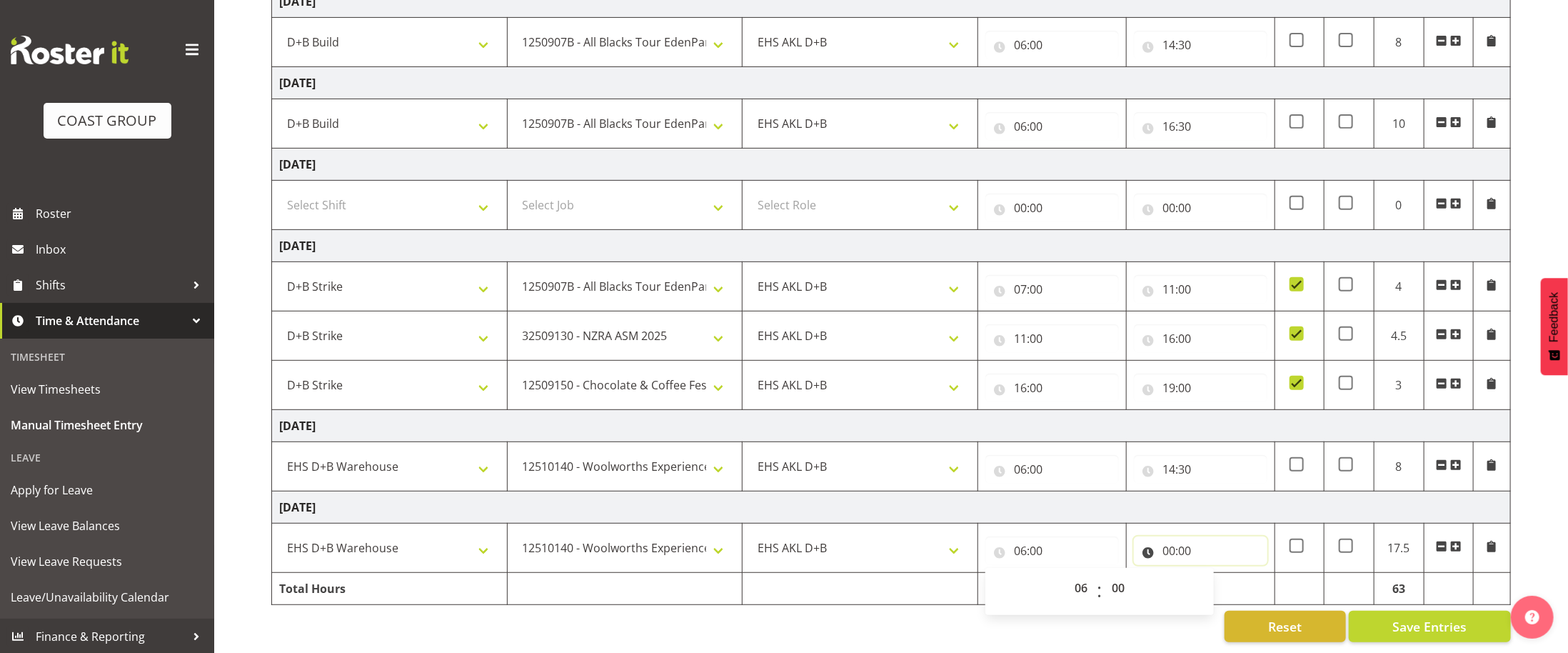
click at [1170, 550] on input "00:00" at bounding box center [1200, 551] width 133 height 29
click at [1220, 581] on select "00 01 02 03 04 05 06 07 08 09 10 11 12 13 14 15 16 17 18 19 20 21 22 23" at bounding box center [1231, 588] width 32 height 29
select select "14"
click at [1215, 574] on select "00 01 02 03 04 05 06 07 08 09 10 11 12 13 14 15 16 17 18 19 20 21 22 23" at bounding box center [1231, 588] width 32 height 29
type input "14:00"
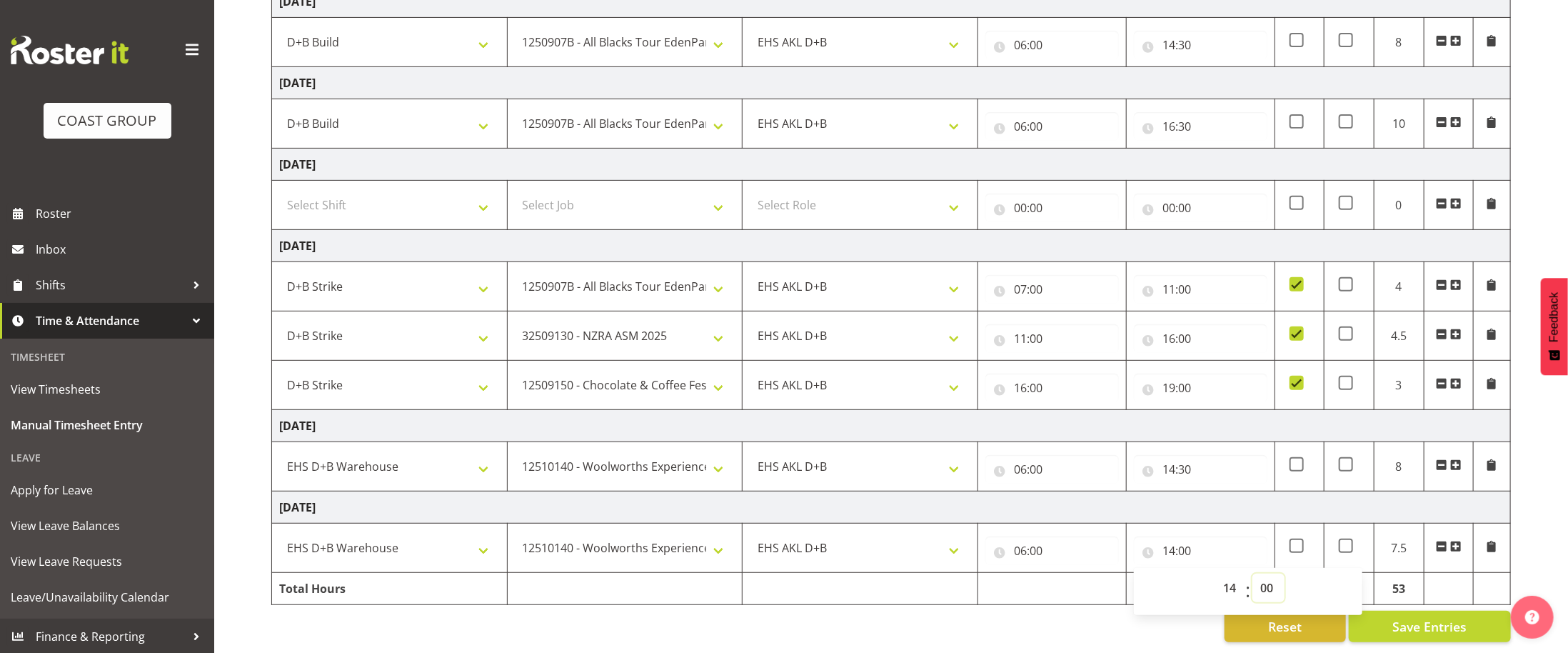
click at [1273, 589] on select "00 01 02 03 04 05 06 07 08 09 10 11 12 13 14 15 16 17 18 19 20 21 22 23 24 25 2…" at bounding box center [1269, 588] width 32 height 29
click at [1262, 590] on select "00 01 02 03 04 05 06 07 08 09 10 11 12 13 14 15 16 17 18 19 20 21 22 23 24 25 2…" at bounding box center [1269, 588] width 32 height 29
select select "30"
click at [1252, 573] on select "00 01 02 03 04 05 06 07 08 09 10 11 12 13 14 15 16 17 18 19 20 21 22 23 24 25 2…" at bounding box center [1269, 588] width 32 height 29
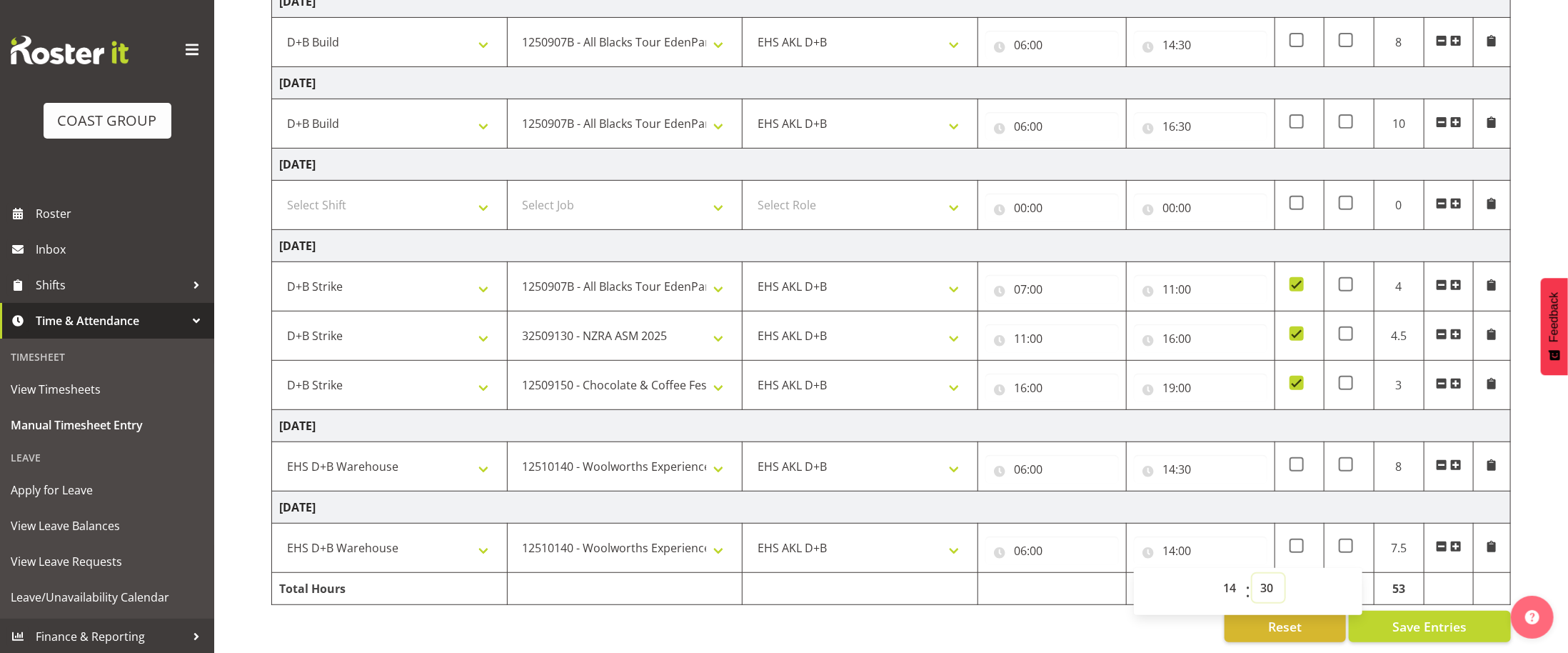
type input "14:30"
click at [947, 621] on div "Reset Save Entries" at bounding box center [891, 626] width 1240 height 31
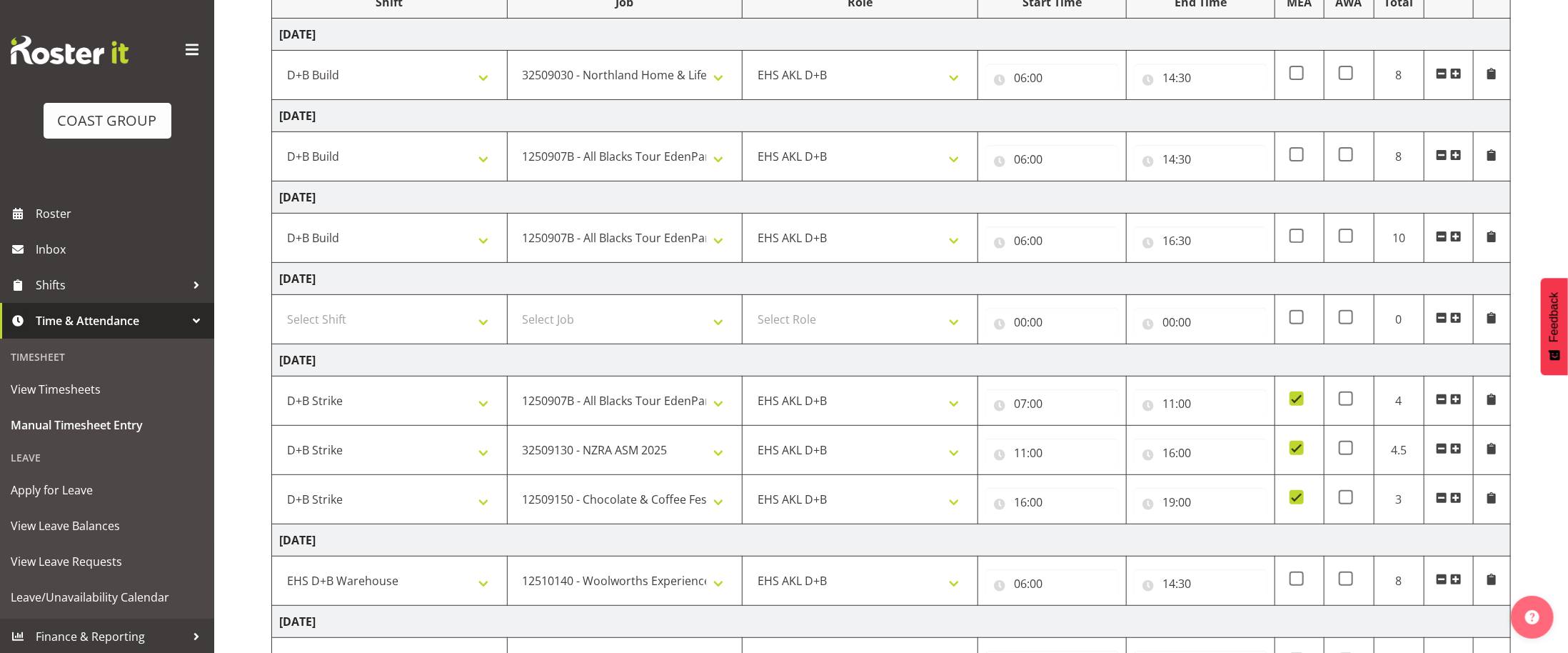
scroll to position [187, 0]
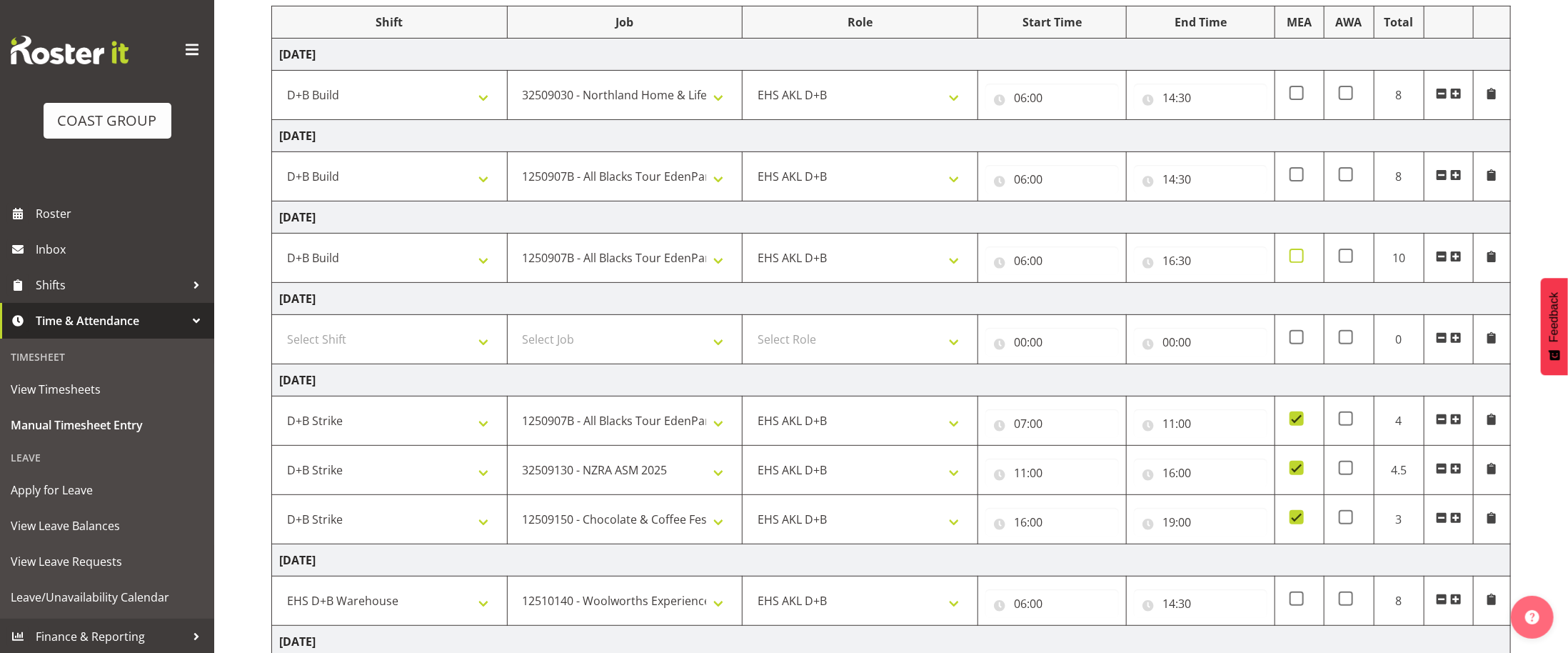
click at [1300, 260] on span at bounding box center [1297, 255] width 14 height 14
click at [1298, 260] on input "checkbox" at bounding box center [1294, 256] width 10 height 10
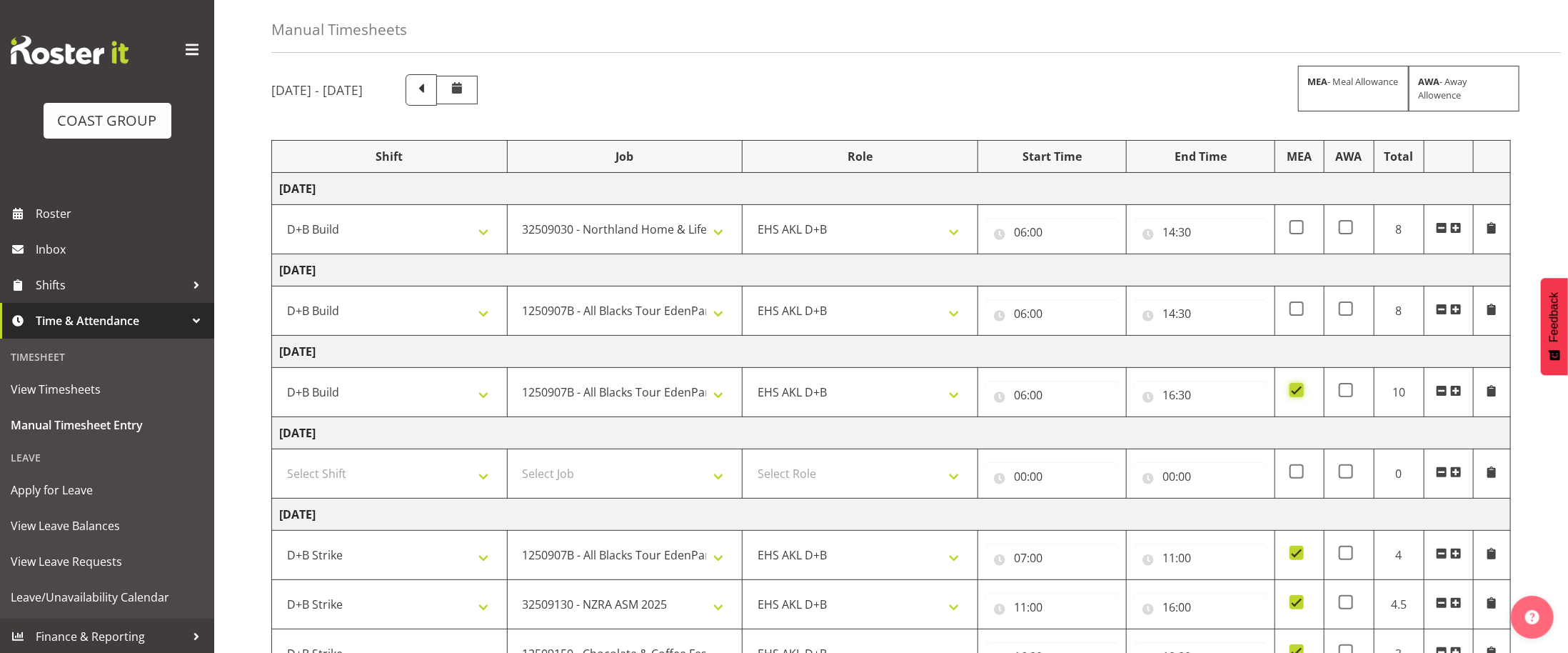
scroll to position [332, 0]
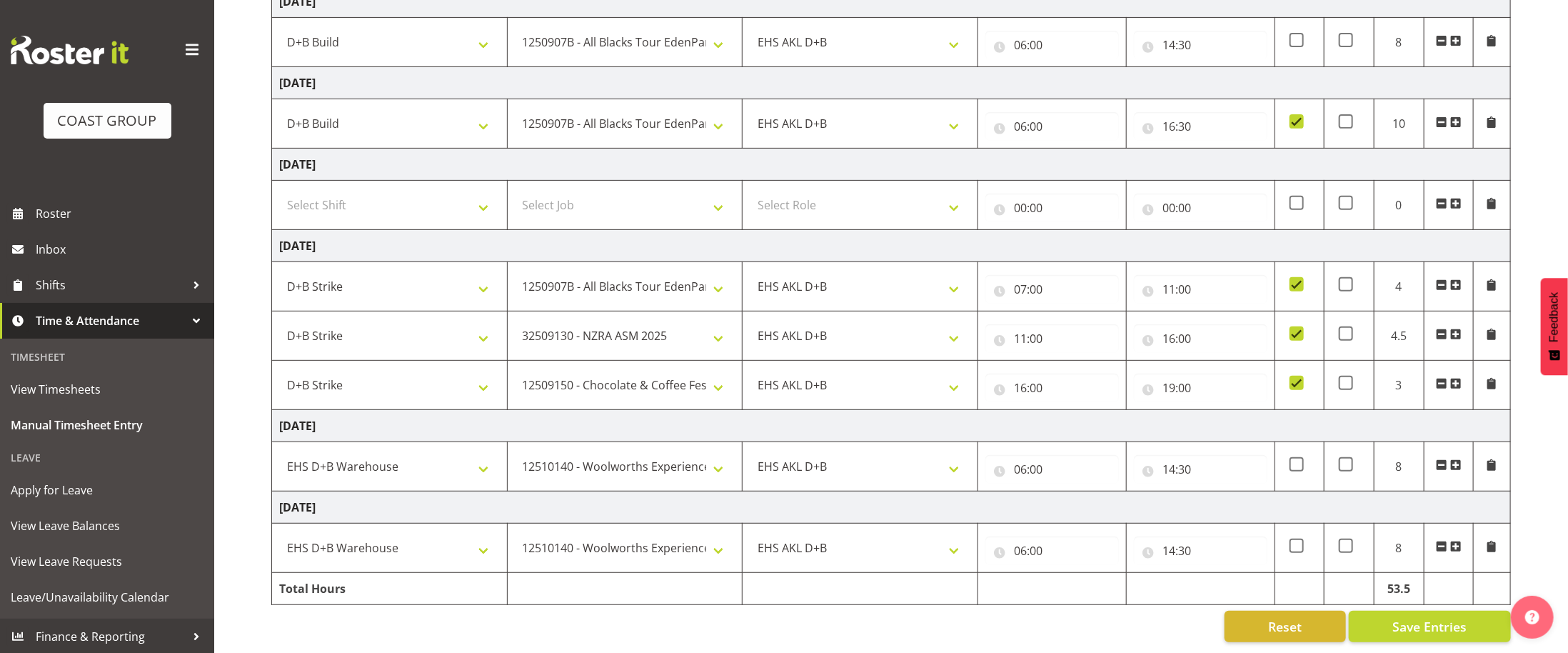
click at [1283, 116] on td at bounding box center [1299, 124] width 48 height 49
click at [1297, 122] on span at bounding box center [1297, 121] width 14 height 14
click at [1297, 122] on input "checkbox" at bounding box center [1294, 122] width 10 height 10
checkbox input "false"
click at [1407, 634] on span "Save Entries" at bounding box center [1429, 626] width 74 height 18
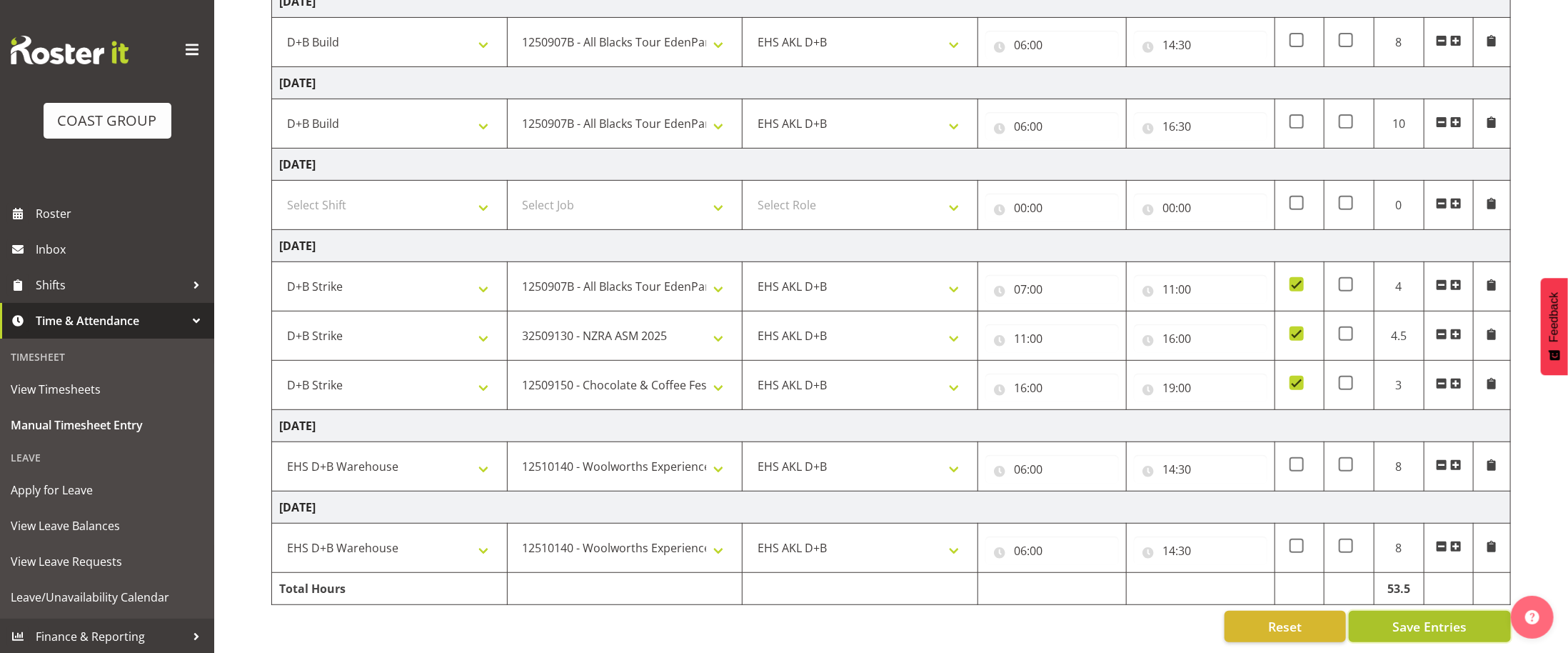
click at [1399, 630] on span "Save Entries" at bounding box center [1429, 626] width 74 height 18
select select "24997"
select select "9082"
select select "24997"
select select "10497"
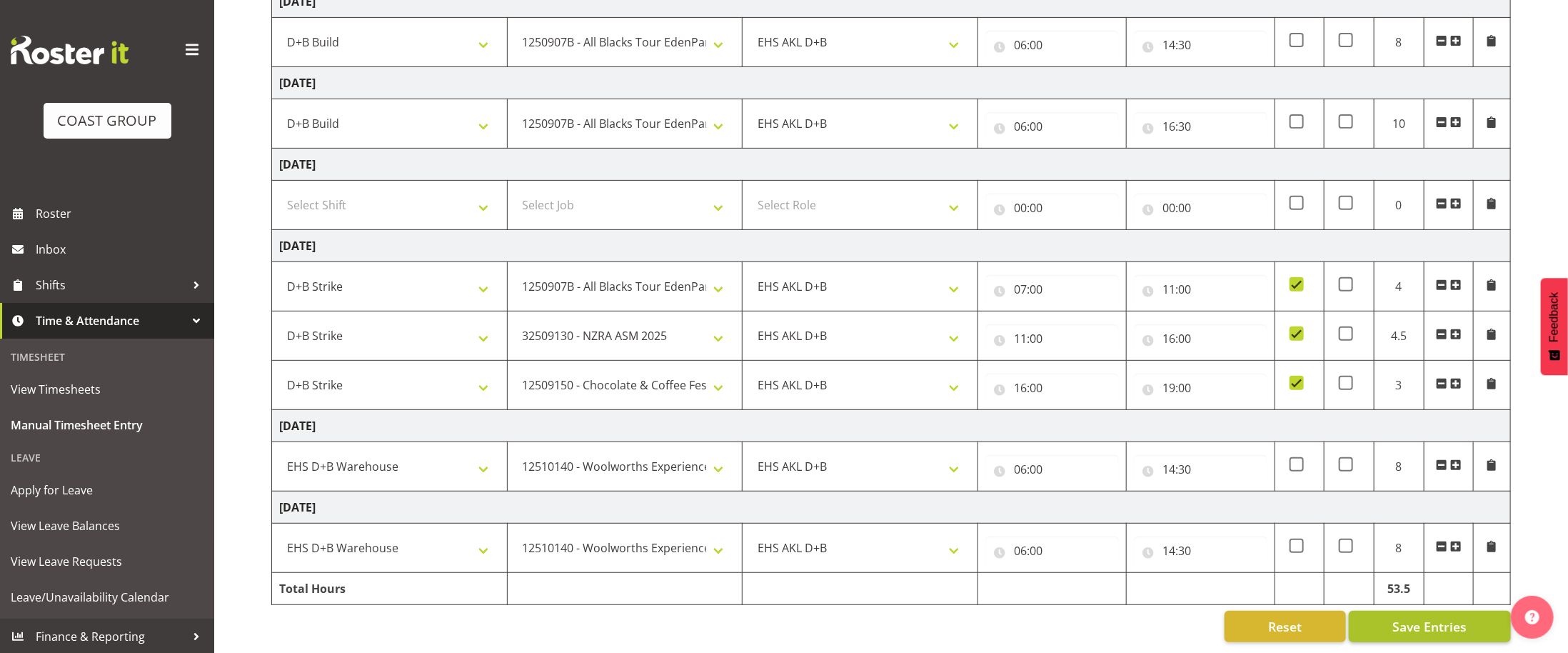
select select "24997"
select select "10497"
select select "40079"
select select "10300"
select select "40079"
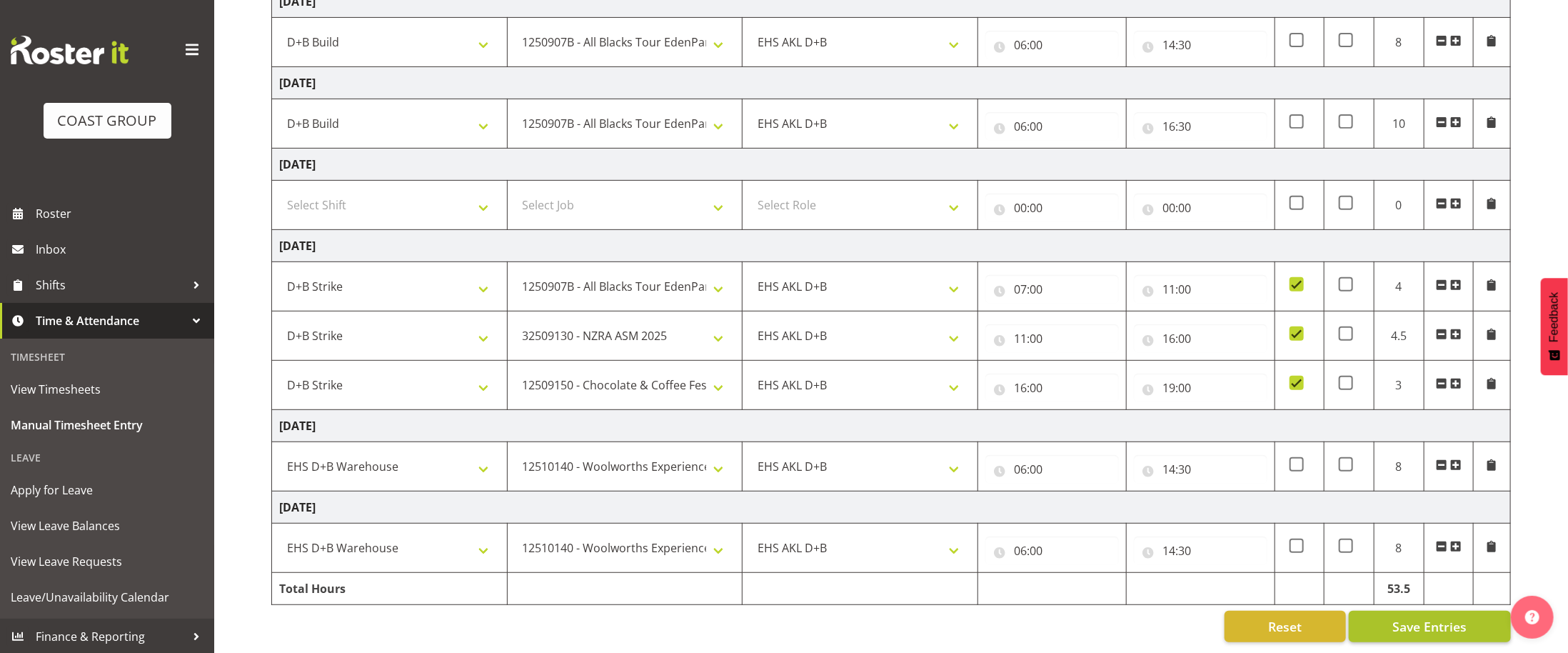
select select "9735"
select select "40079"
select select "9735"
select select "1352"
select select "10237"
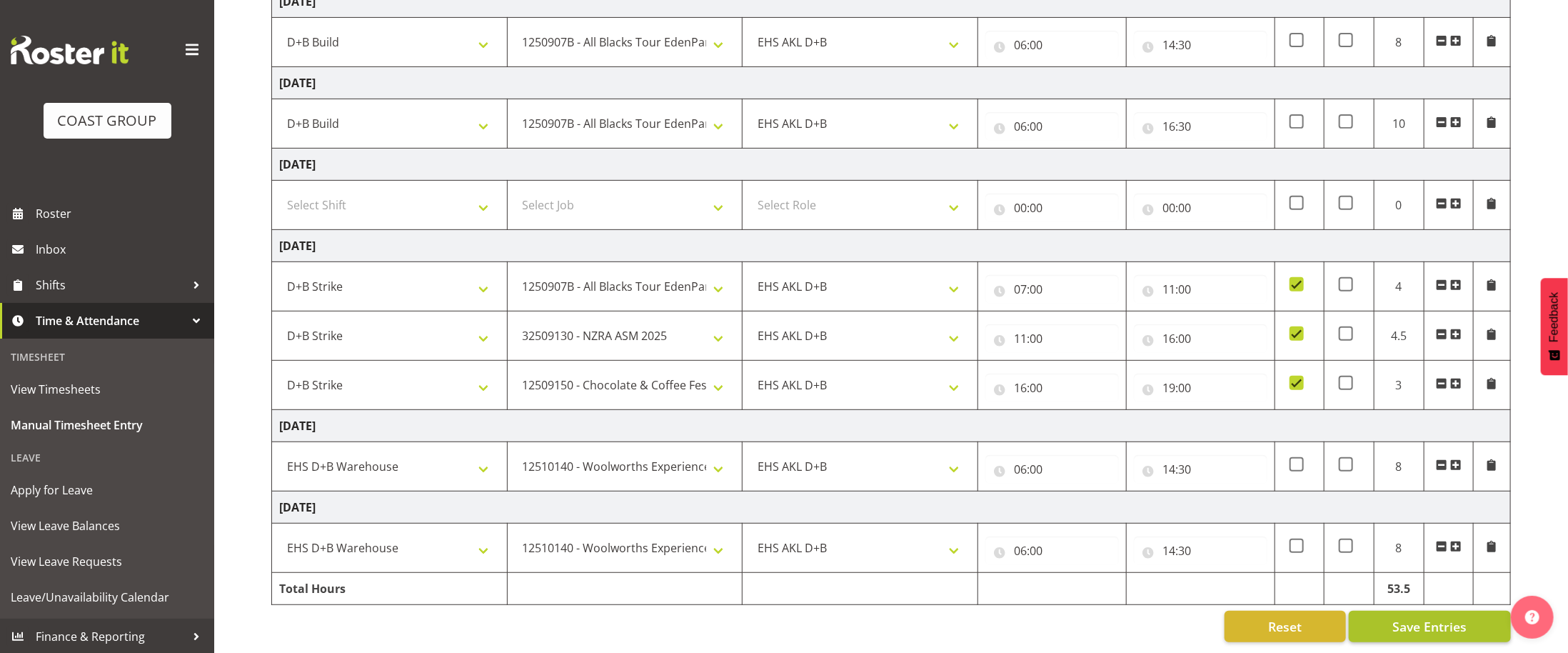
select select "1352"
select select "10237"
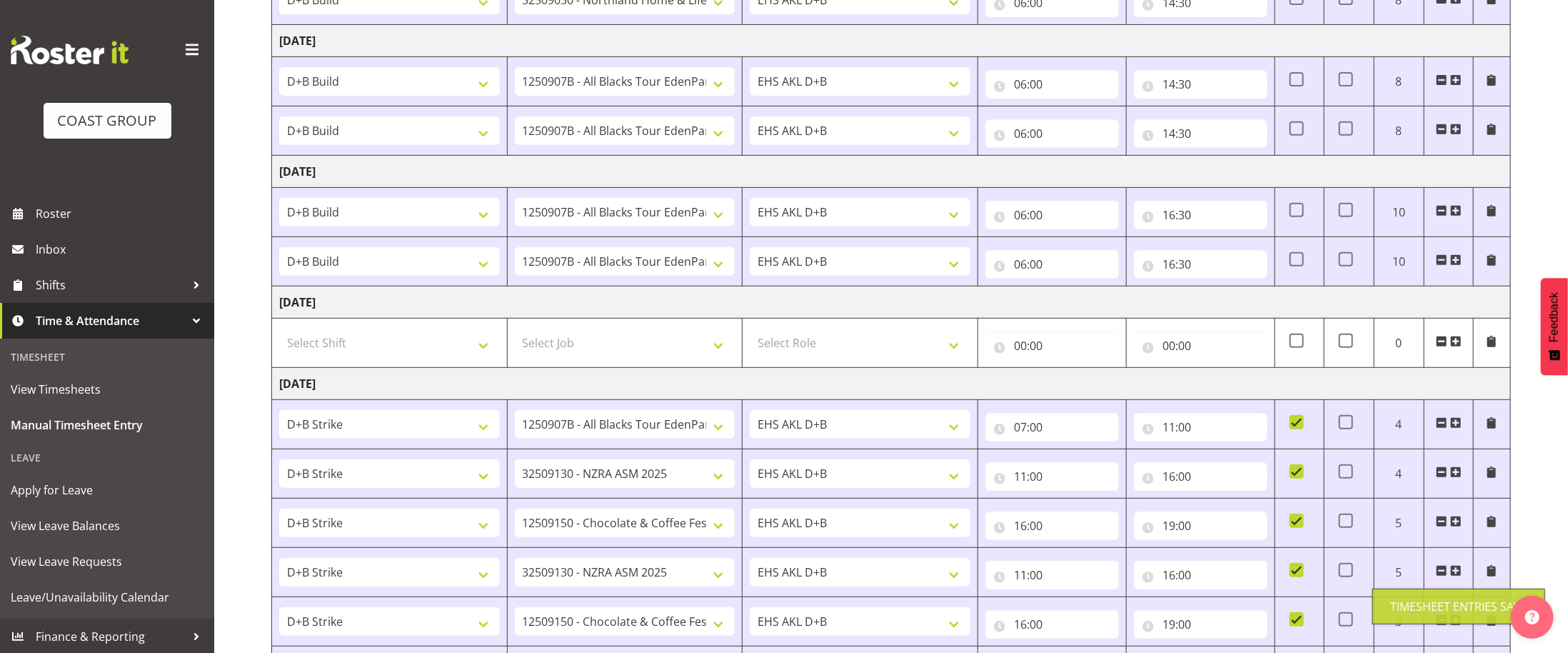
select select "10497"
type input "07:00"
type input "11:00"
select select "10300"
type input "11:00"
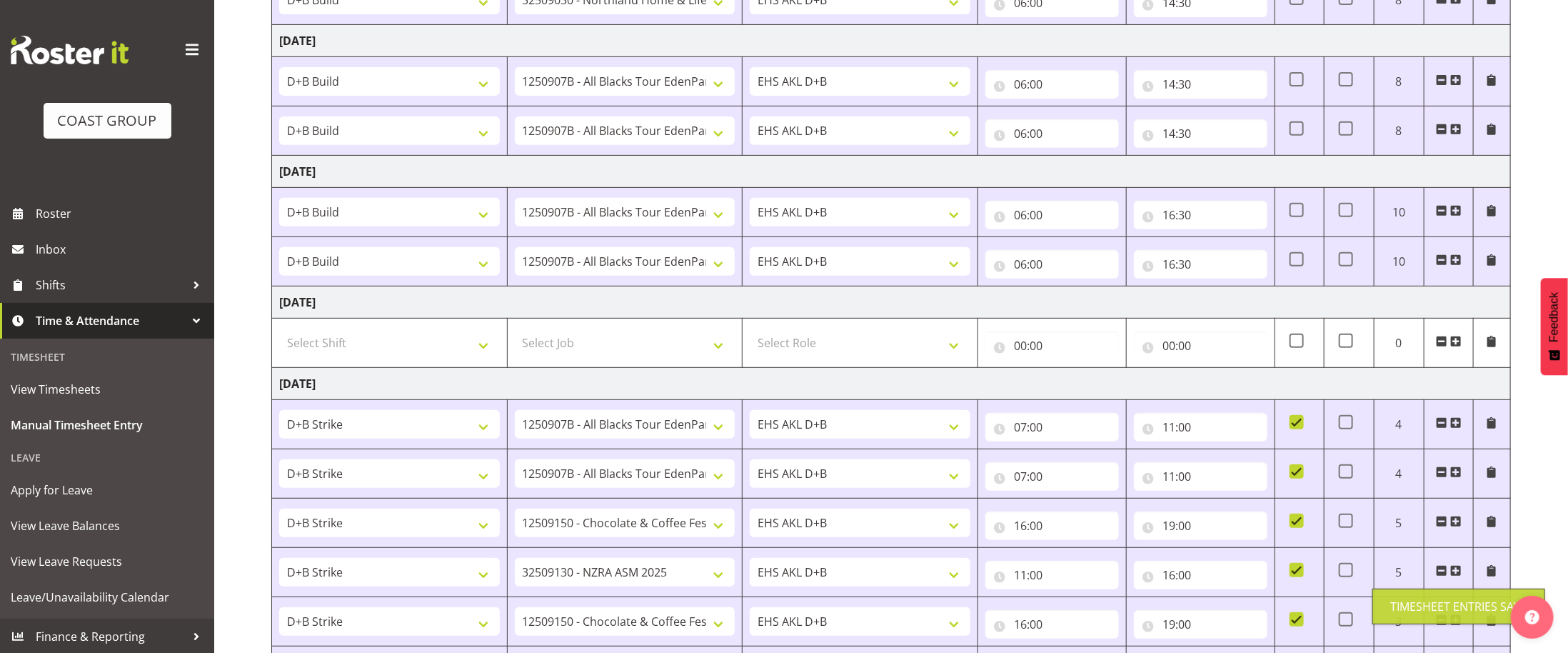
type input "16:00"
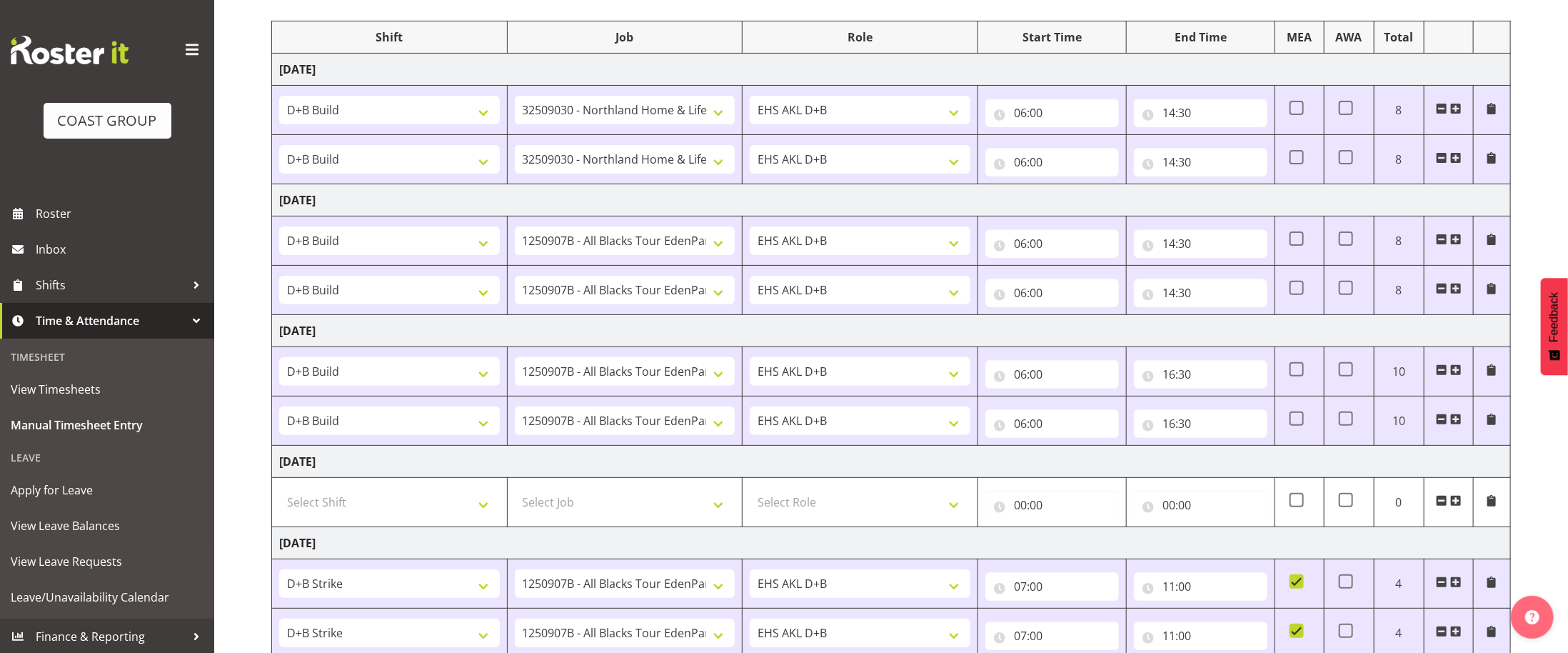
scroll to position [0, 0]
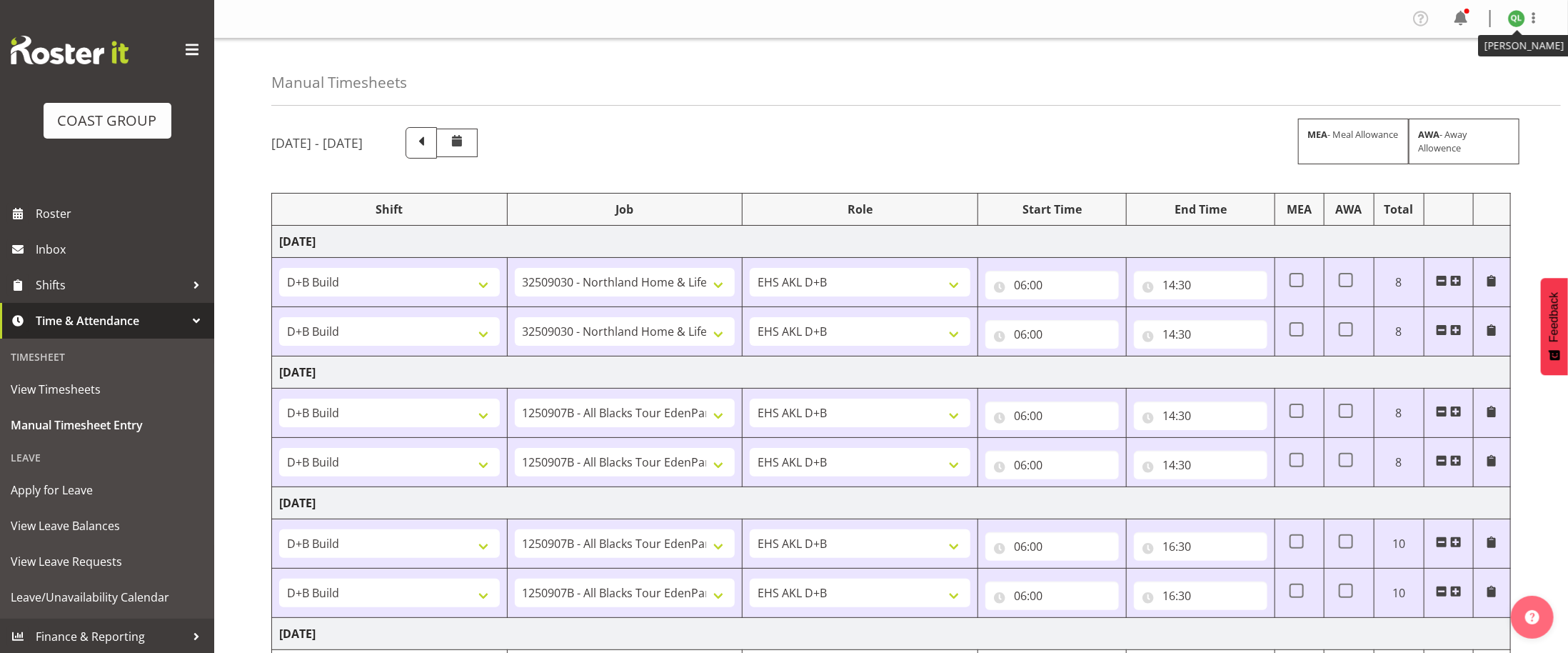
click at [1512, 16] on img at bounding box center [1516, 18] width 17 height 17
click at [1460, 80] on link "Log Out" at bounding box center [1473, 75] width 137 height 26
